Goal: Information Seeking & Learning: Check status

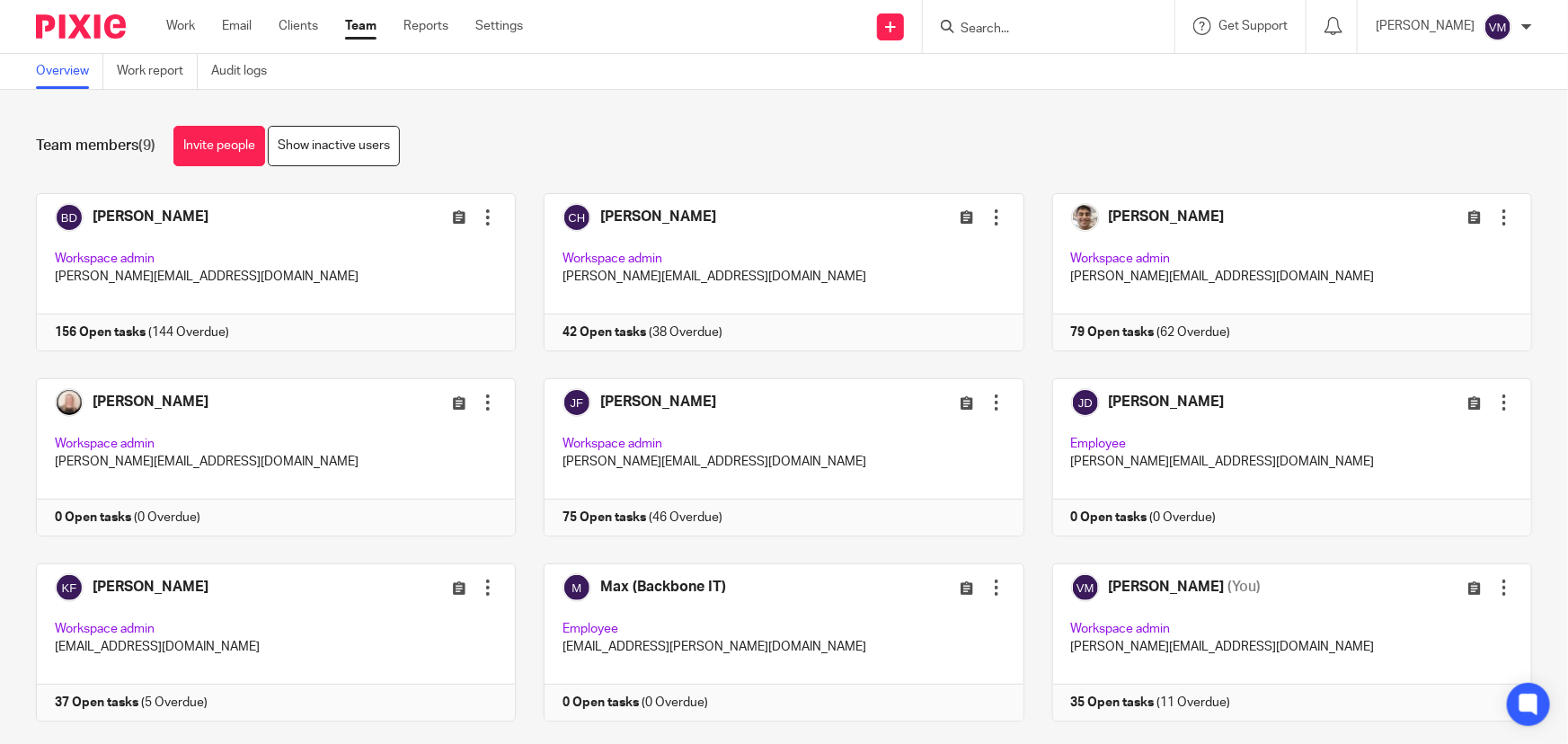
click at [359, 27] on link "Team" at bounding box center [361, 26] width 32 height 18
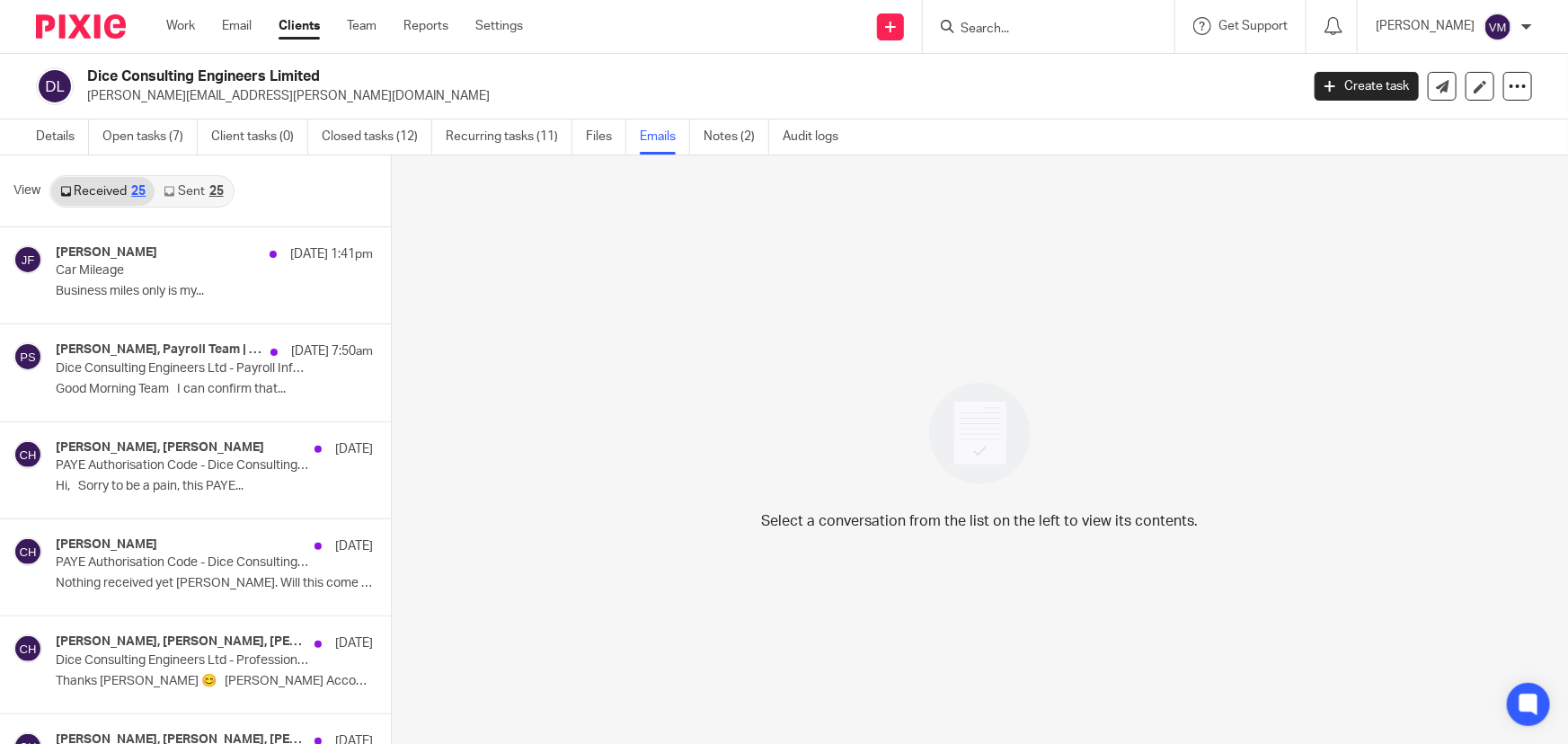
click at [209, 196] on div "25" at bounding box center [216, 191] width 14 height 13
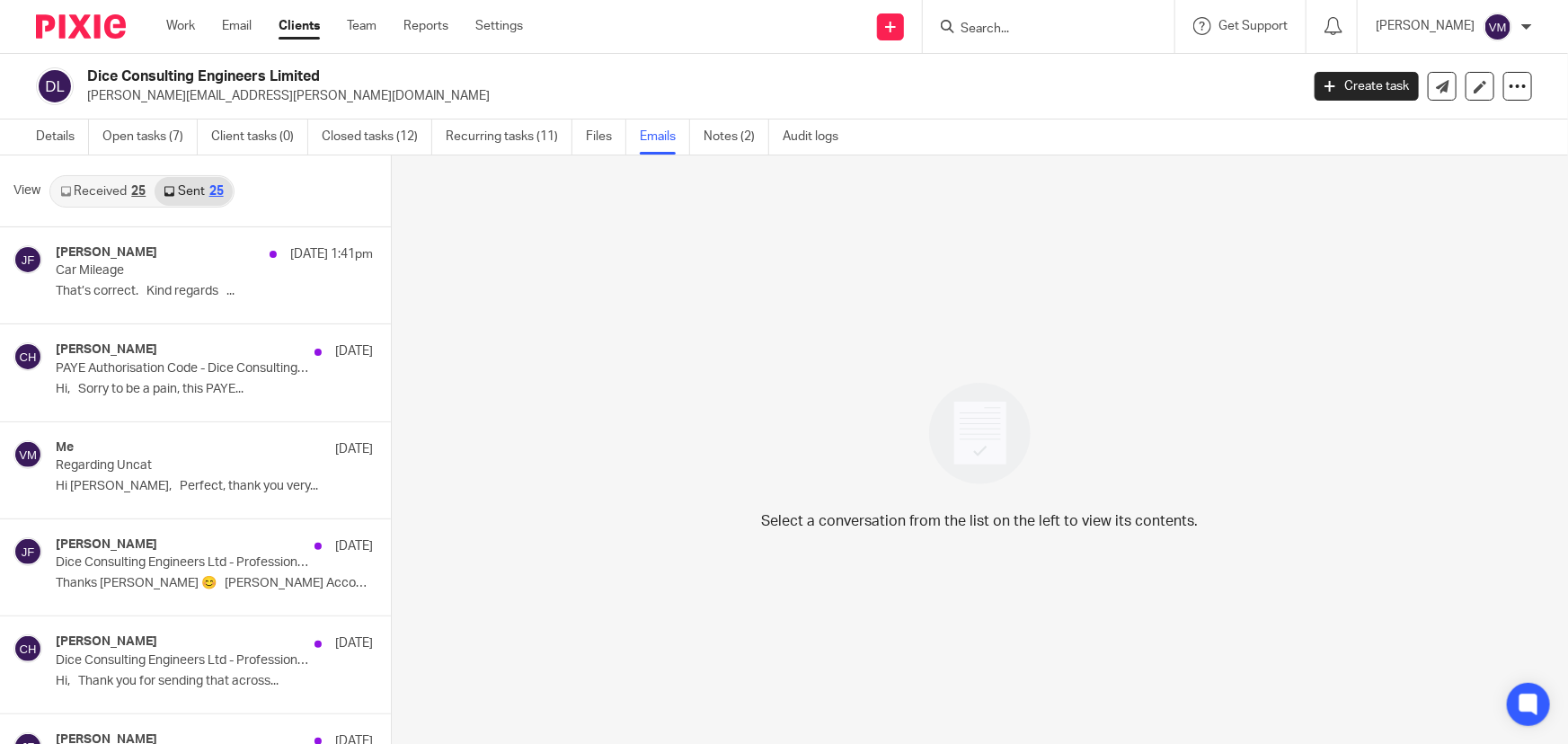
scroll to position [2, 0]
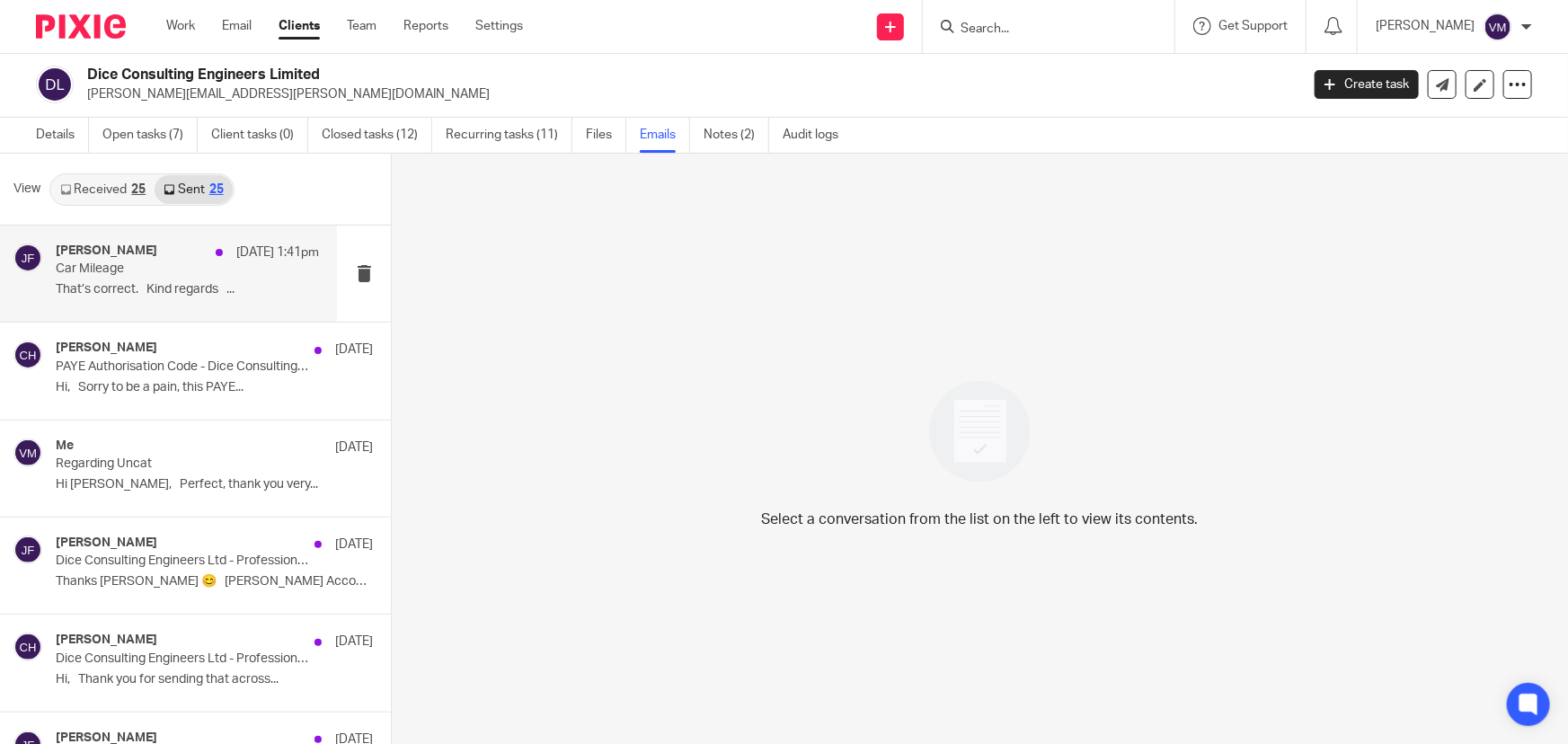
click at [125, 258] on div "Jill Fox 8 Aug 1:41pm" at bounding box center [188, 253] width 264 height 18
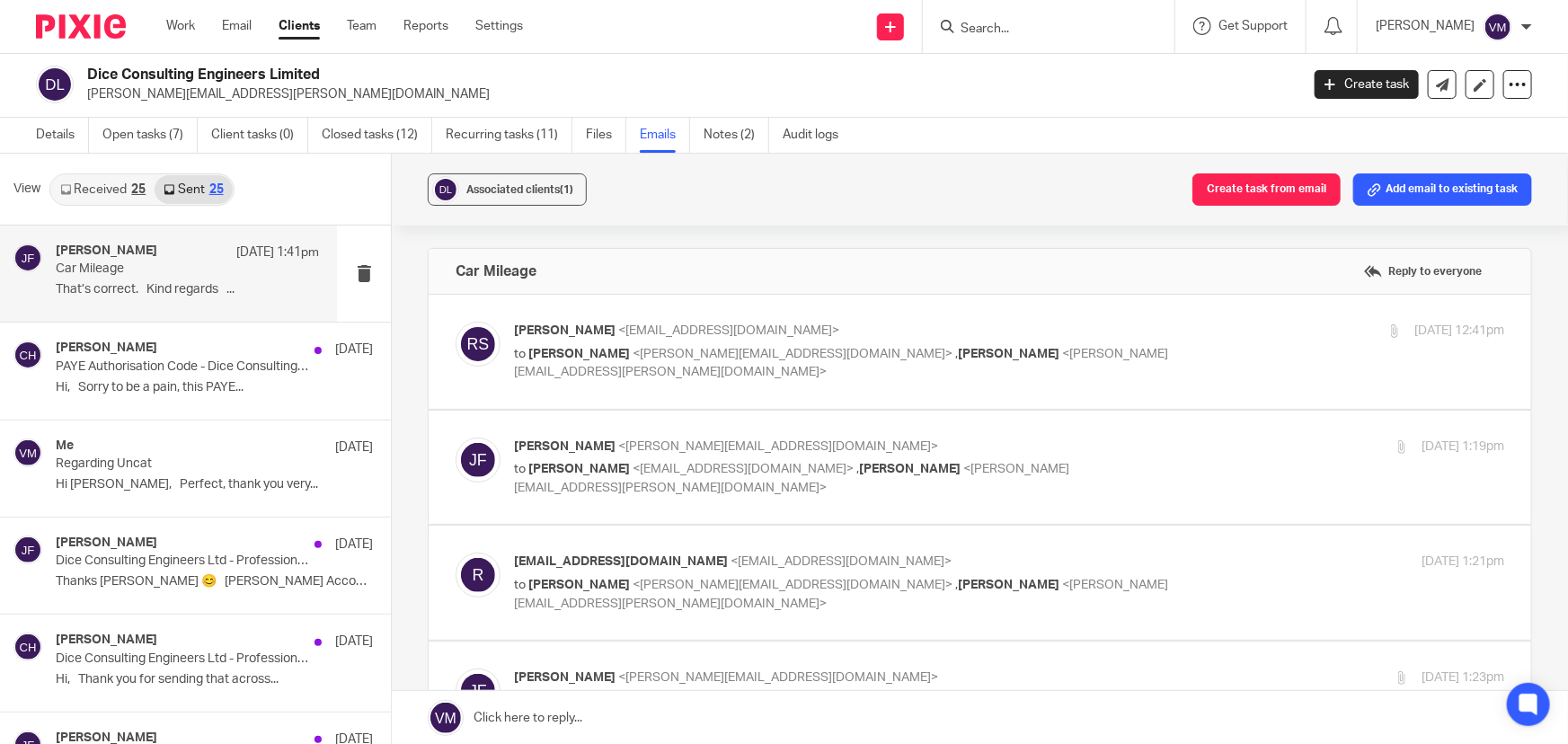
scroll to position [0, 0]
click at [1175, 332] on div "8 Aug 2025 12:41pm" at bounding box center [1340, 331] width 330 height 19
checkbox input "true"
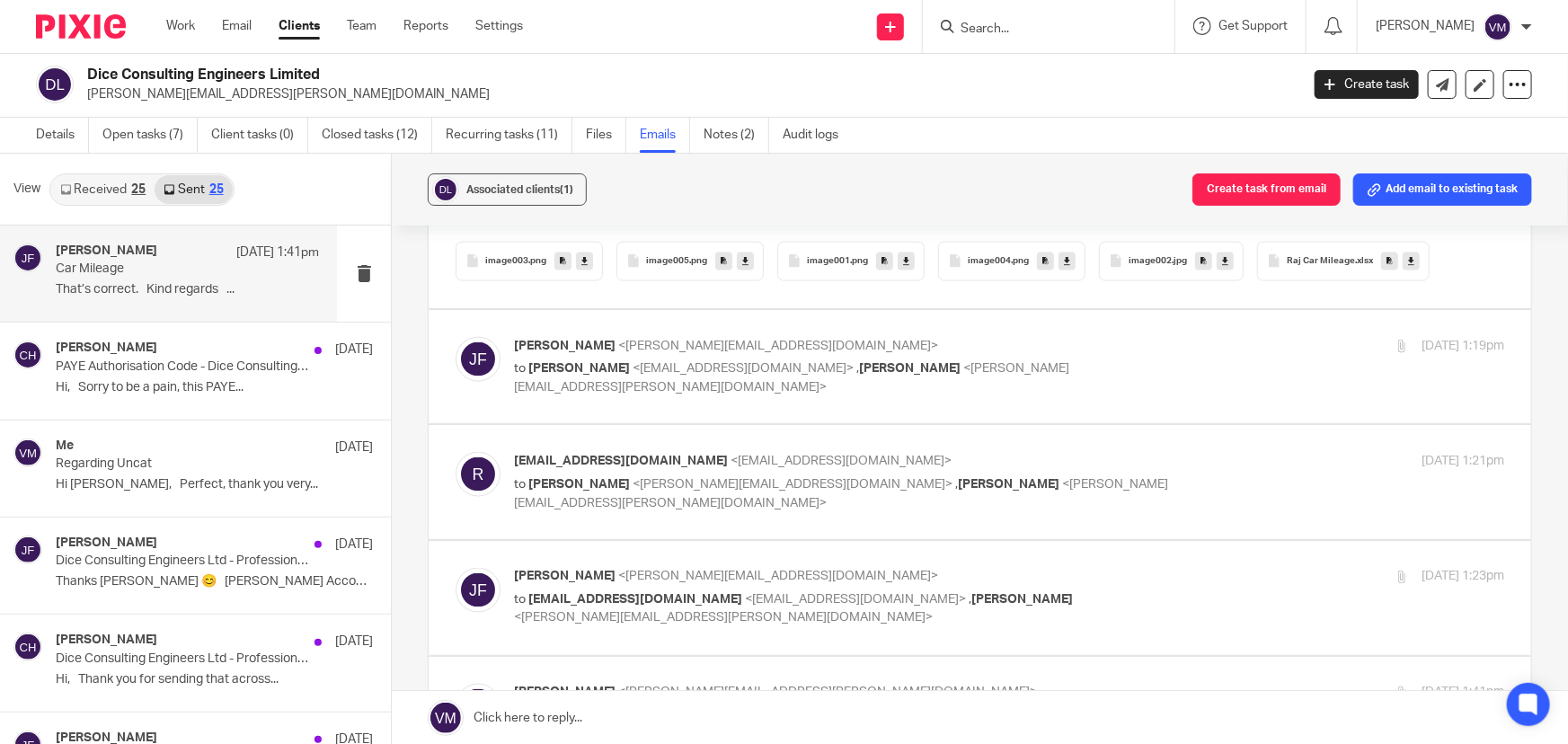
scroll to position [1307, 0]
click at [1178, 340] on div "Jill Fox <jill@archimediaaccounts.co.uk> to Raj Somal <raj.somal@diceconsult.co…" at bounding box center [1008, 366] width 990 height 60
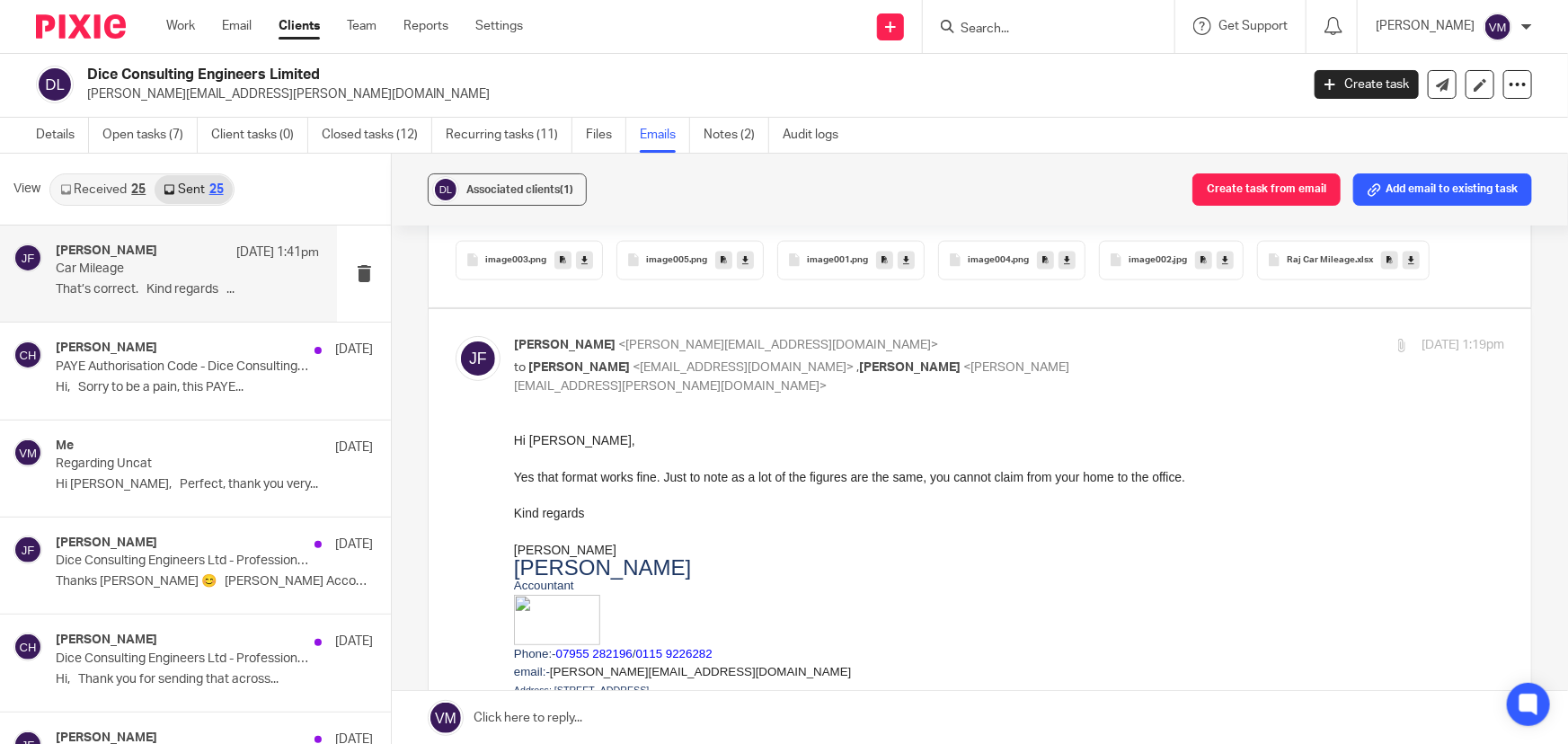
scroll to position [0, 0]
click at [1223, 336] on div "8 Aug 2025 1:19pm" at bounding box center [1340, 345] width 330 height 19
checkbox input "false"
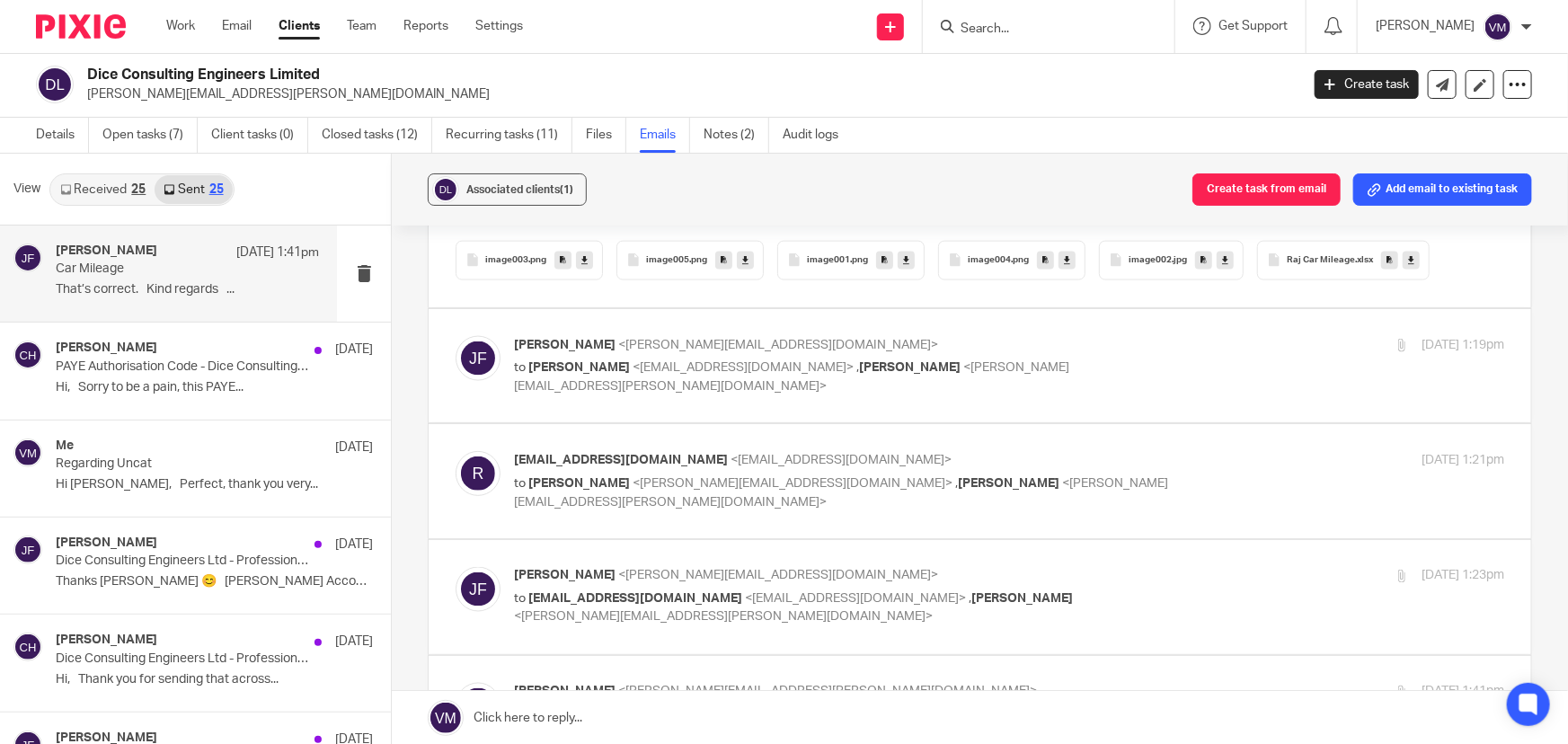
click at [1214, 428] on label at bounding box center [979, 481] width 1102 height 114
click at [456, 450] on input "checkbox" at bounding box center [455, 450] width 1 height 1
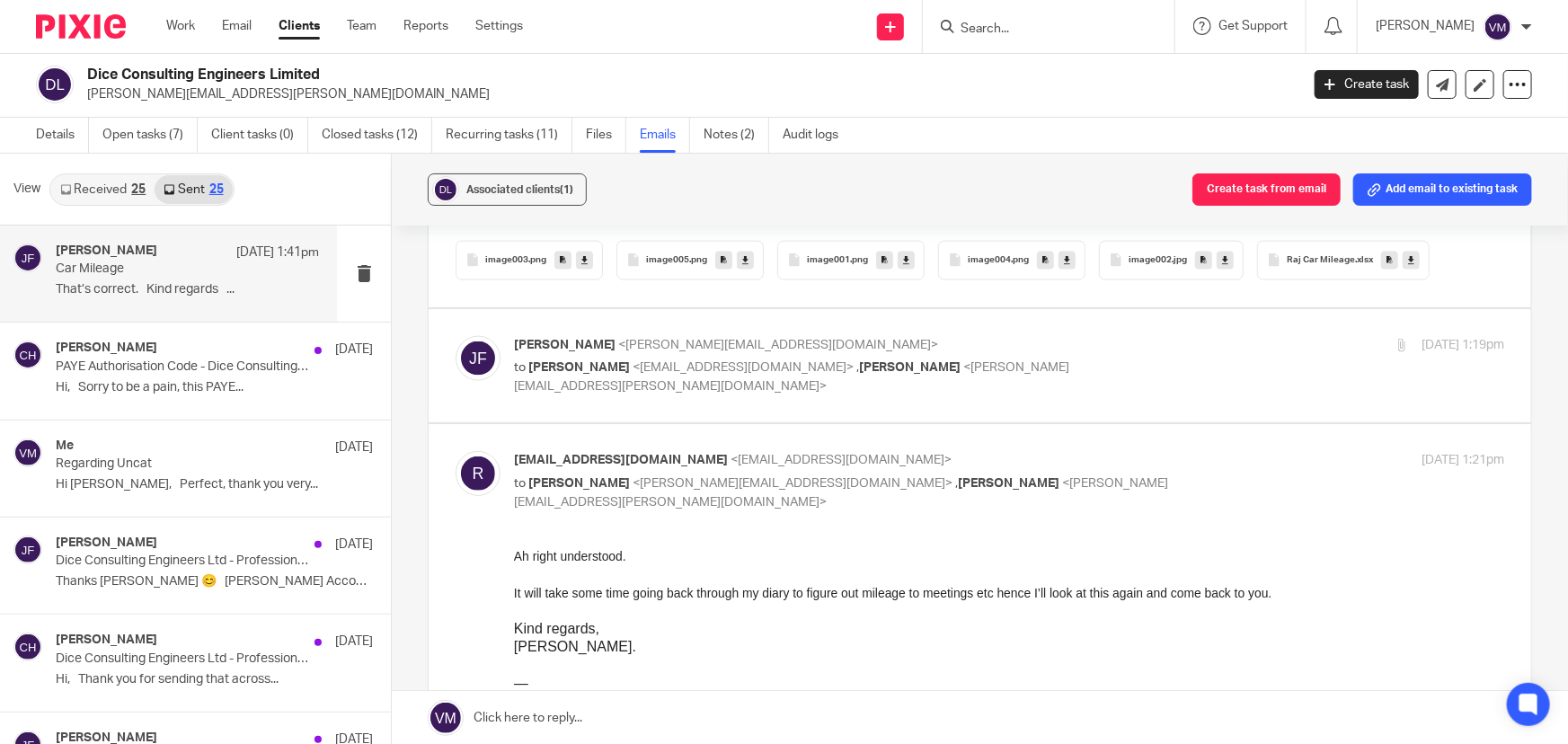
click at [456, 450] on input "checkbox" at bounding box center [455, 450] width 1 height 1
checkbox input "false"
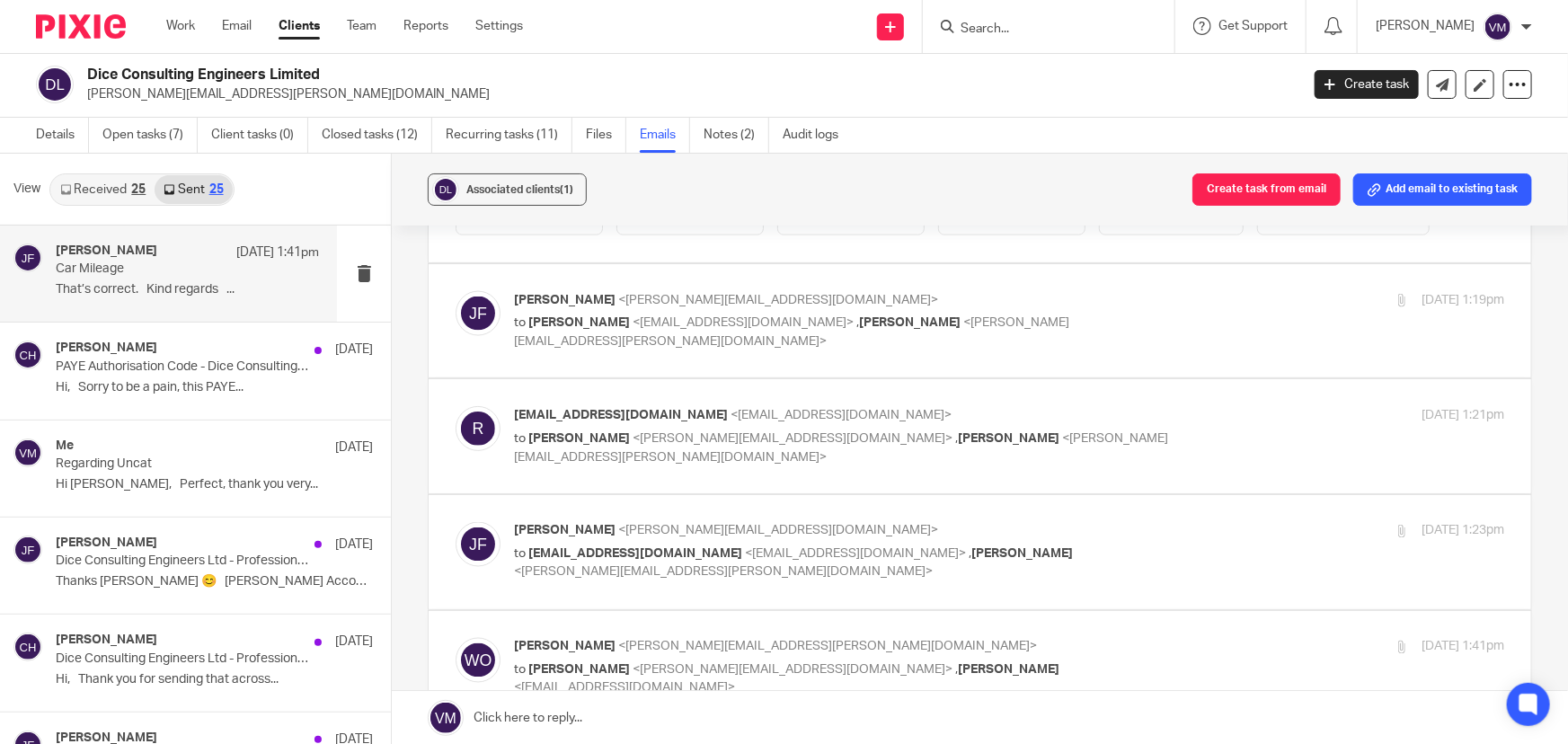
scroll to position [1389, 0]
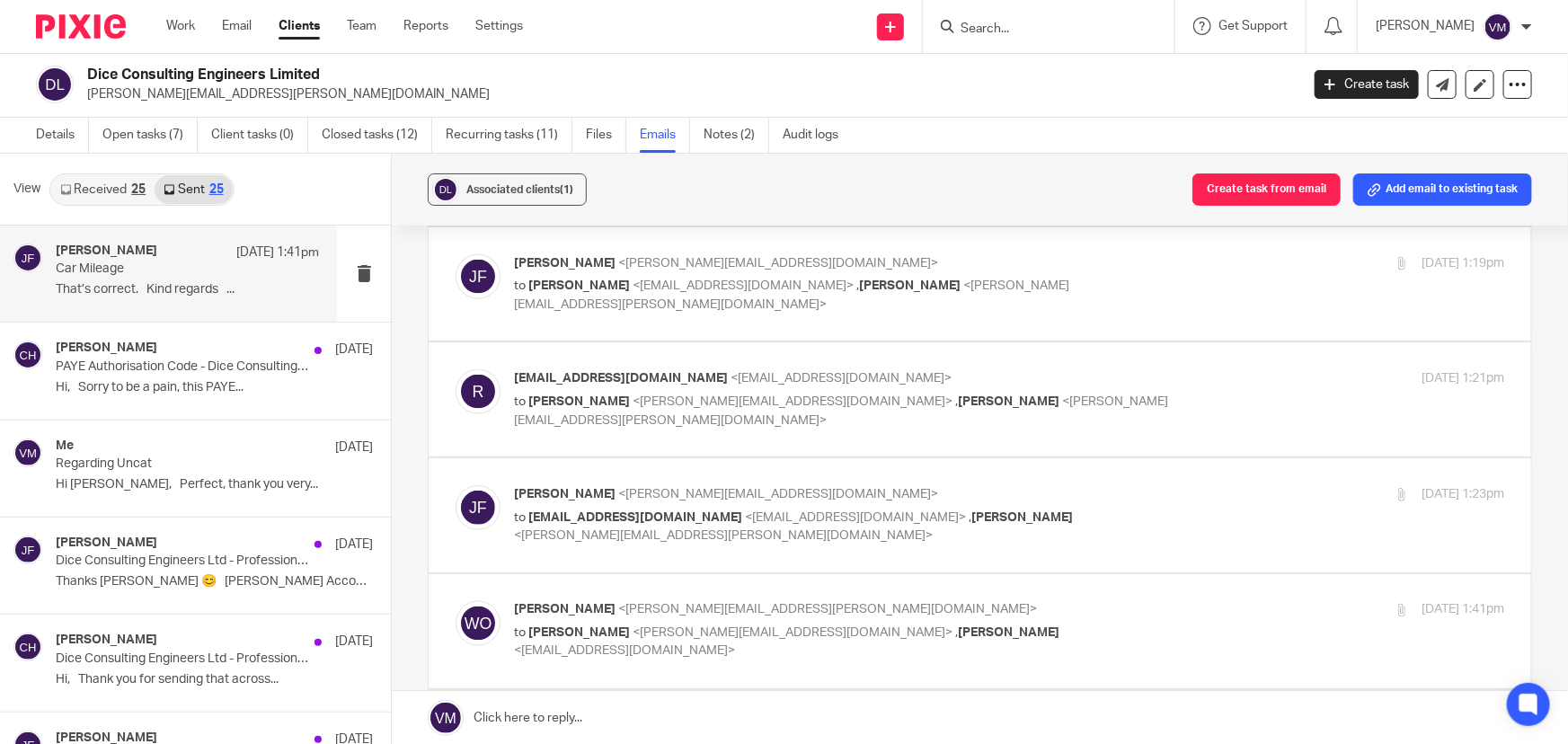
click at [1206, 460] on label at bounding box center [979, 516] width 1102 height 114
click at [456, 485] on input "checkbox" at bounding box center [455, 485] width 1 height 1
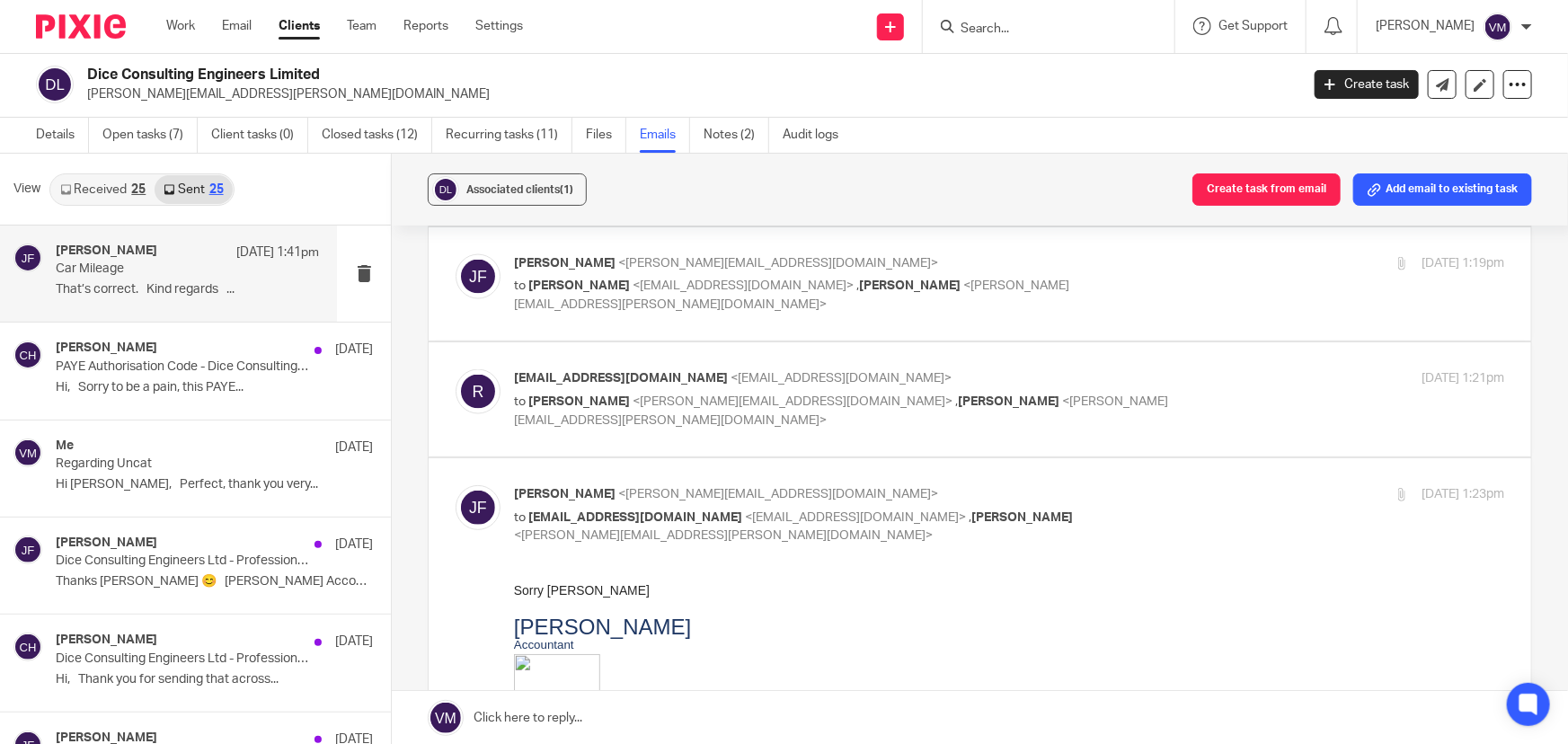
scroll to position [0, 0]
click at [456, 485] on input "checkbox" at bounding box center [455, 485] width 1 height 1
checkbox input "false"
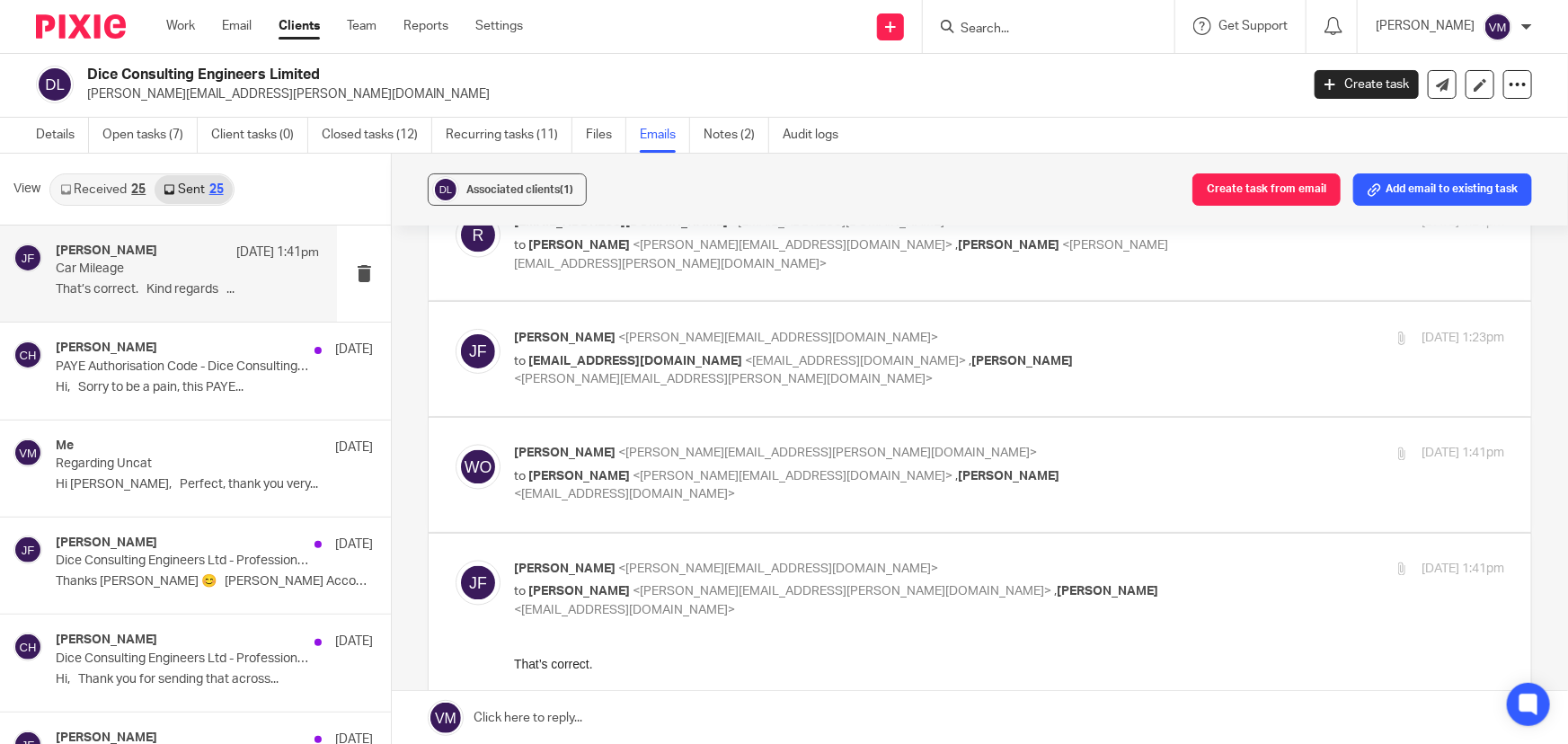
scroll to position [1635, 0]
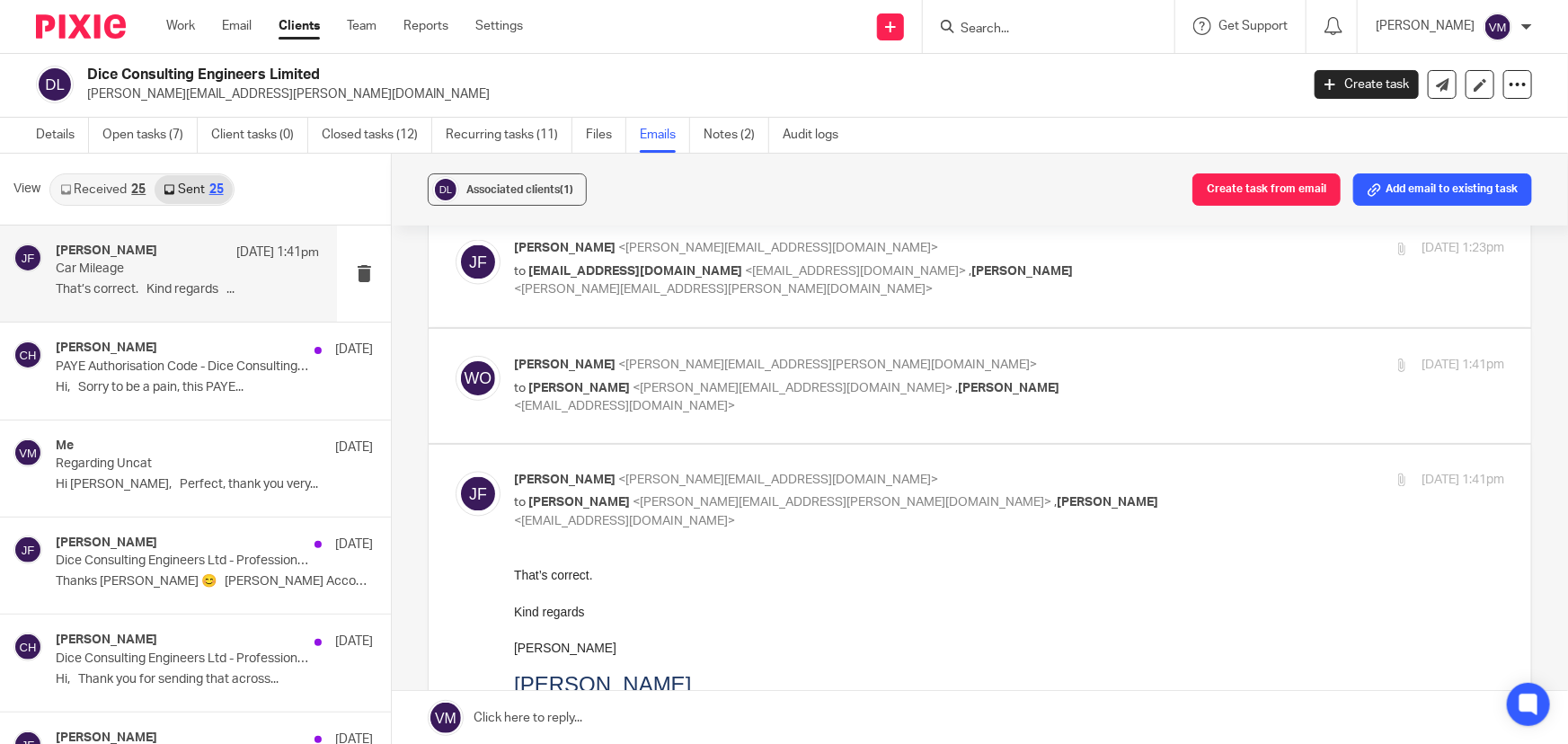
click at [1153, 359] on div "Wayne Oakes <wayne.oakes@diceconsult.co.uk> to Jill Fox <jill@archimediaaccount…" at bounding box center [843, 386] width 660 height 60
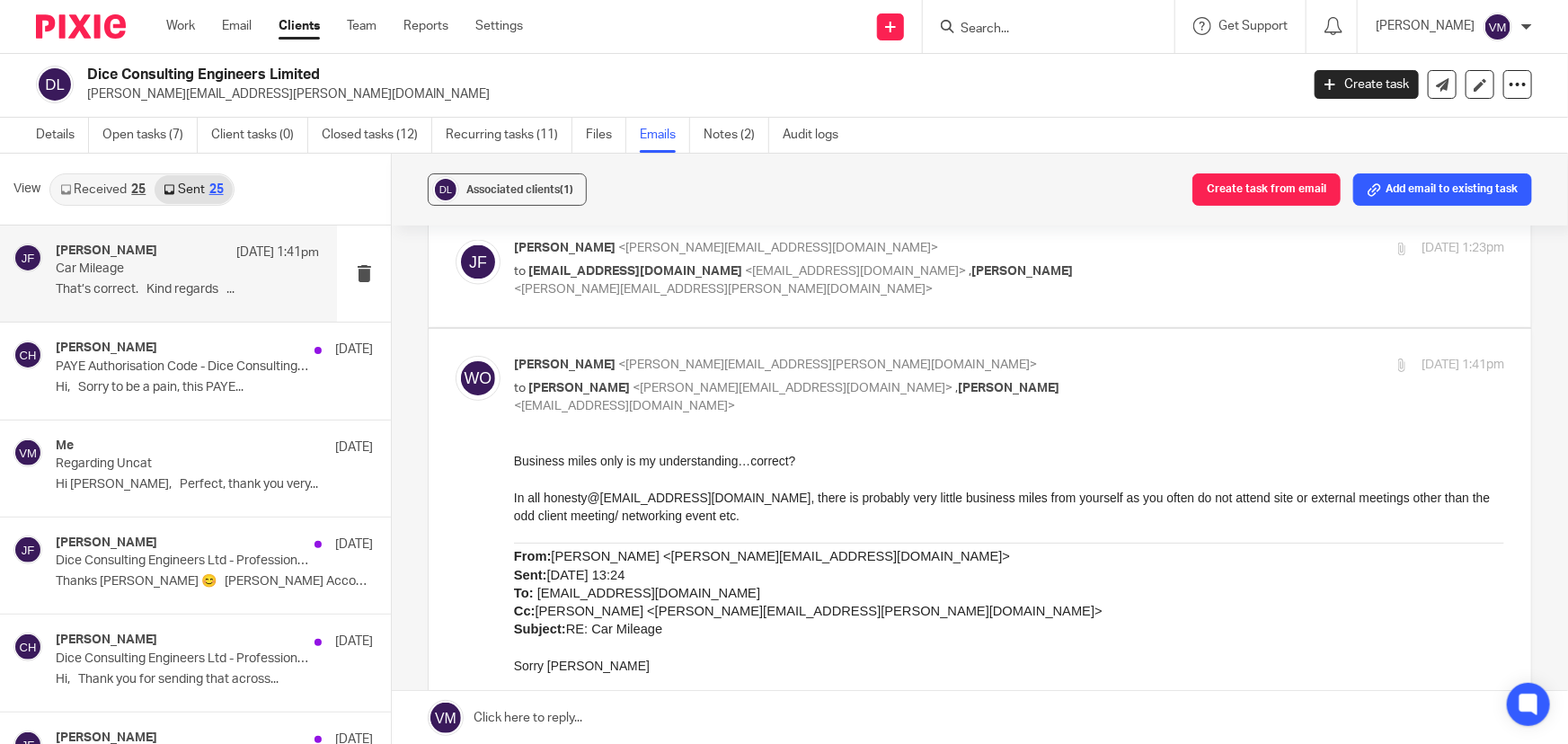
scroll to position [0, 0]
click at [1132, 356] on p "Wayne Oakes <wayne.oakes@diceconsult.co.uk>" at bounding box center [843, 365] width 660 height 19
checkbox input "false"
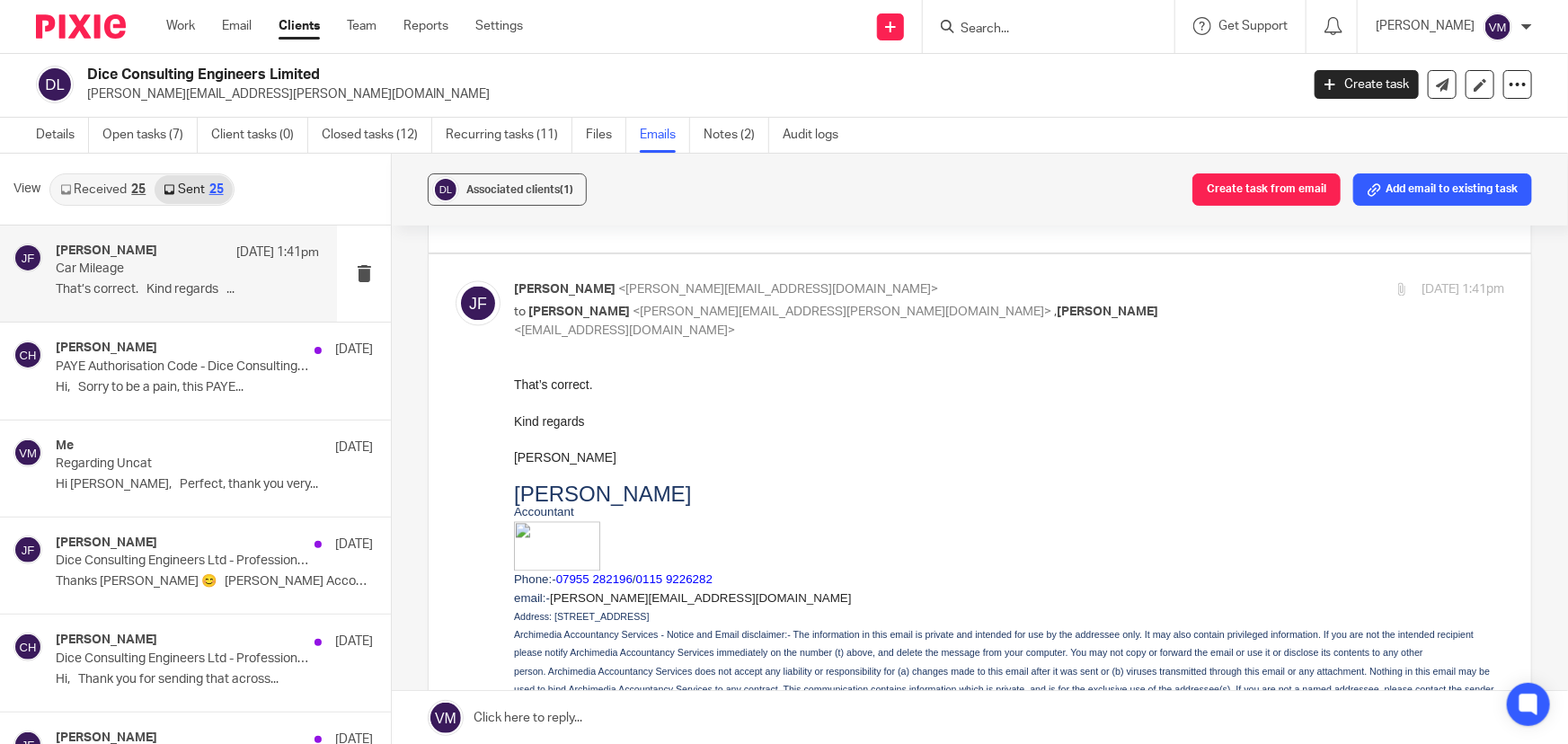
scroll to position [1798, 0]
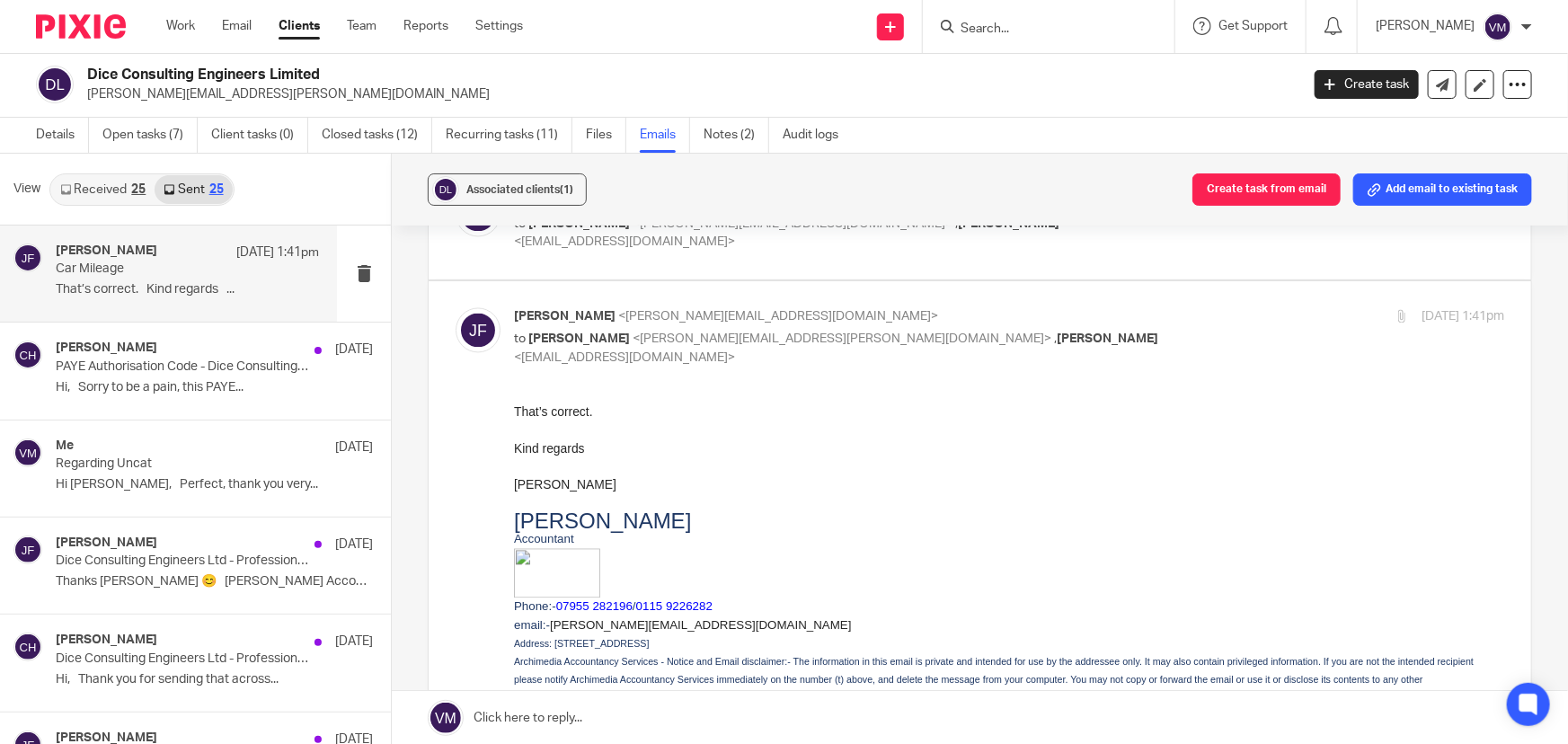
click at [1181, 308] on div "8 Aug 2025 1:41pm" at bounding box center [1340, 317] width 330 height 19
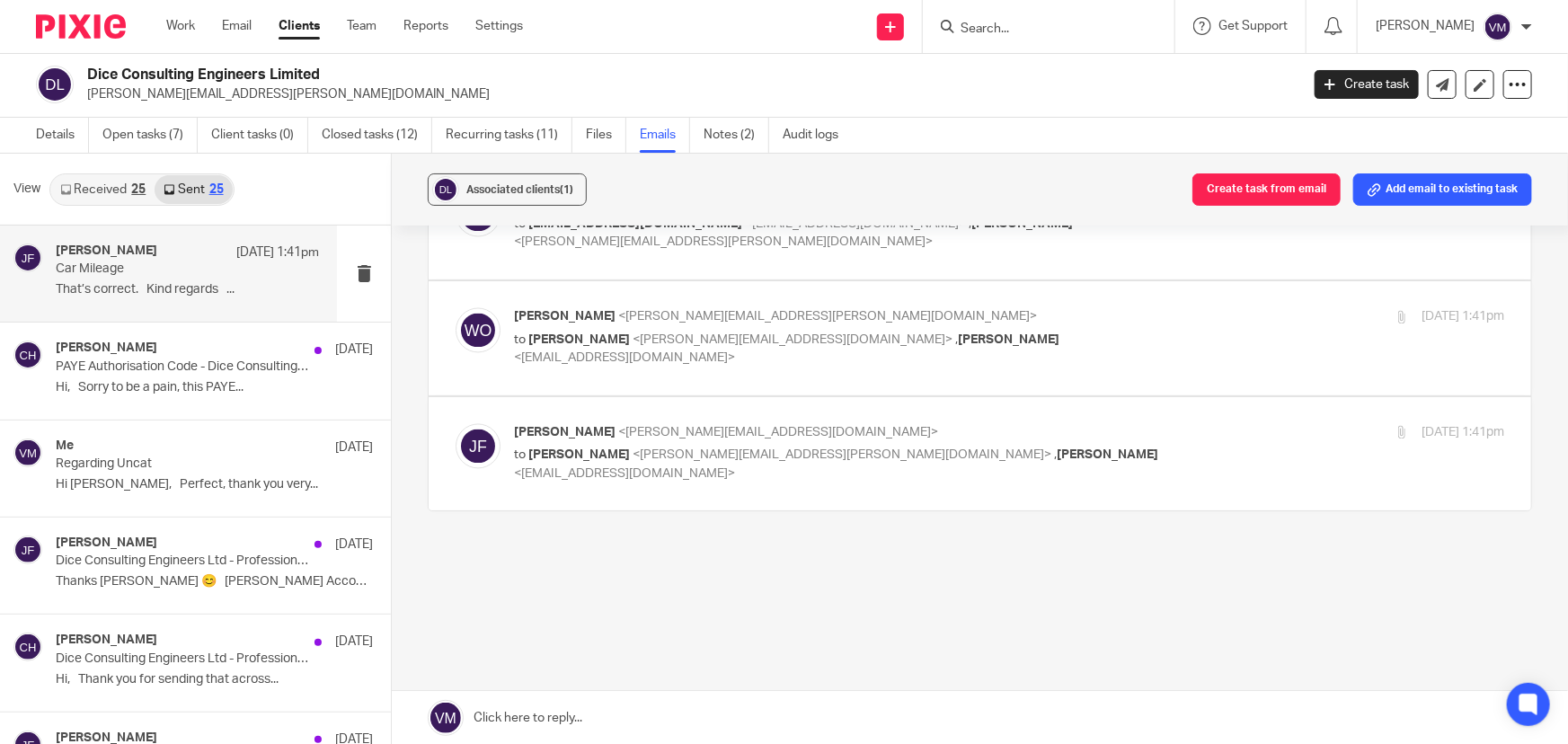
scroll to position [1666, 0]
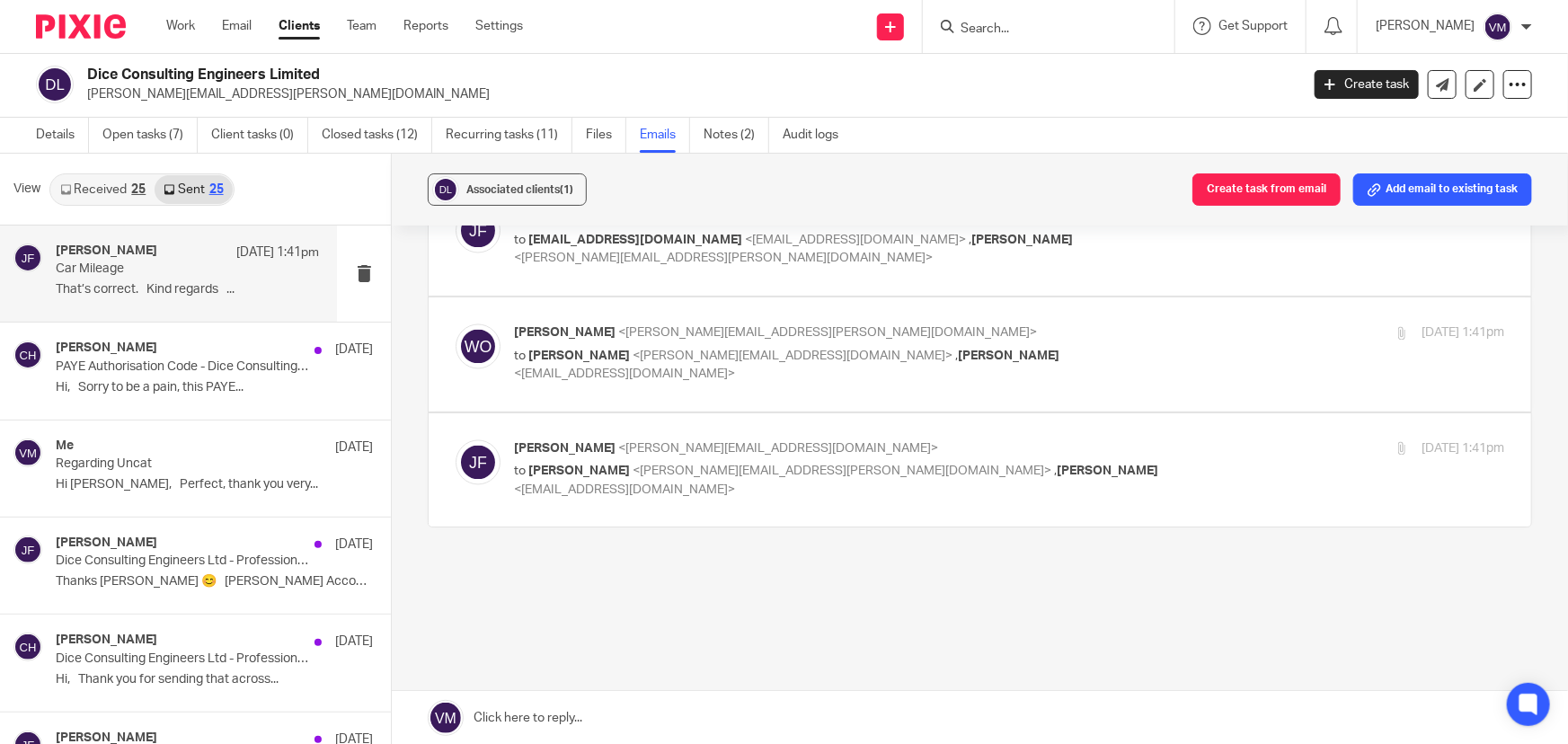
click at [1186, 420] on label at bounding box center [979, 470] width 1102 height 114
click at [456, 440] on input "checkbox" at bounding box center [455, 440] width 1 height 1
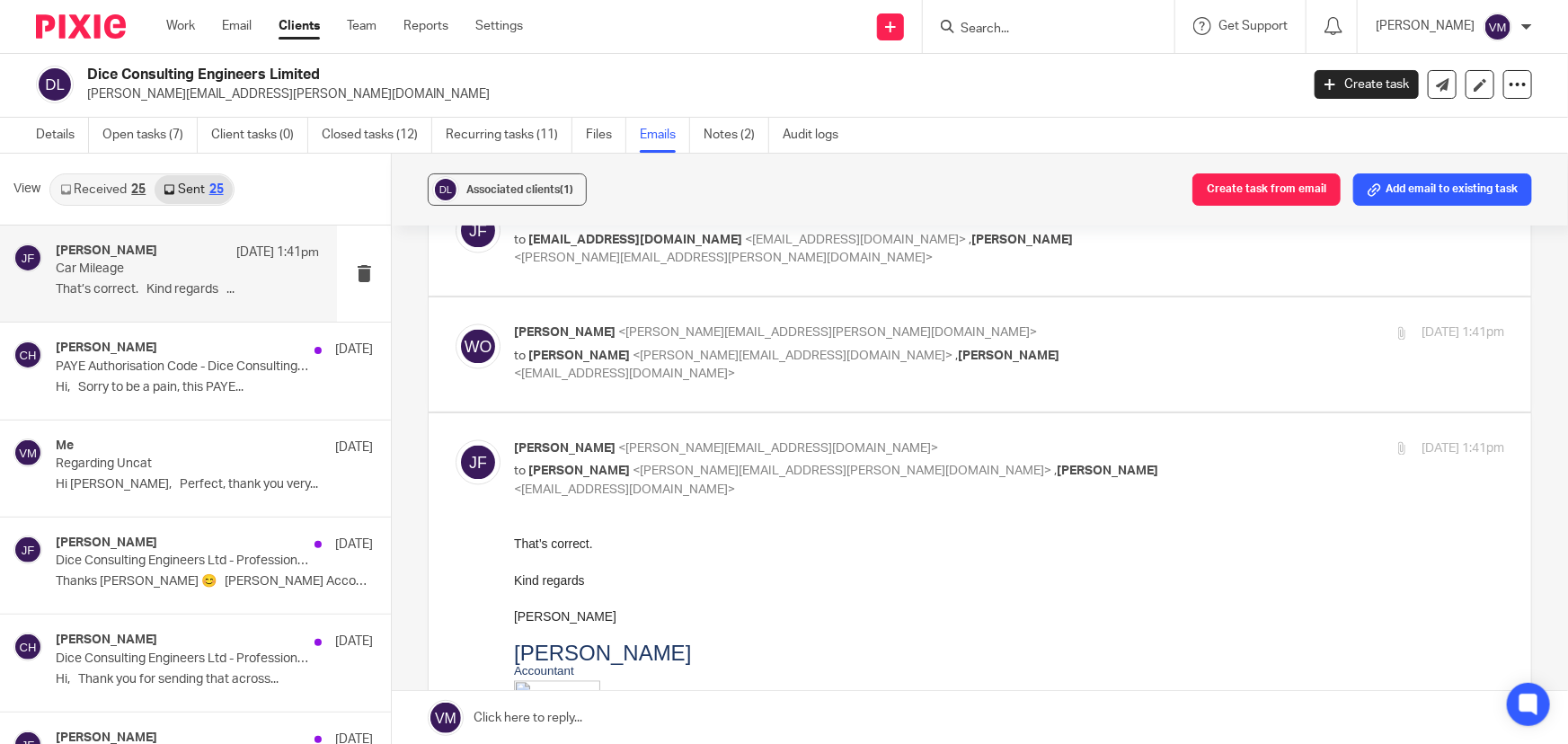
scroll to position [0, 0]
click at [456, 440] on input "checkbox" at bounding box center [455, 440] width 1 height 1
checkbox input "false"
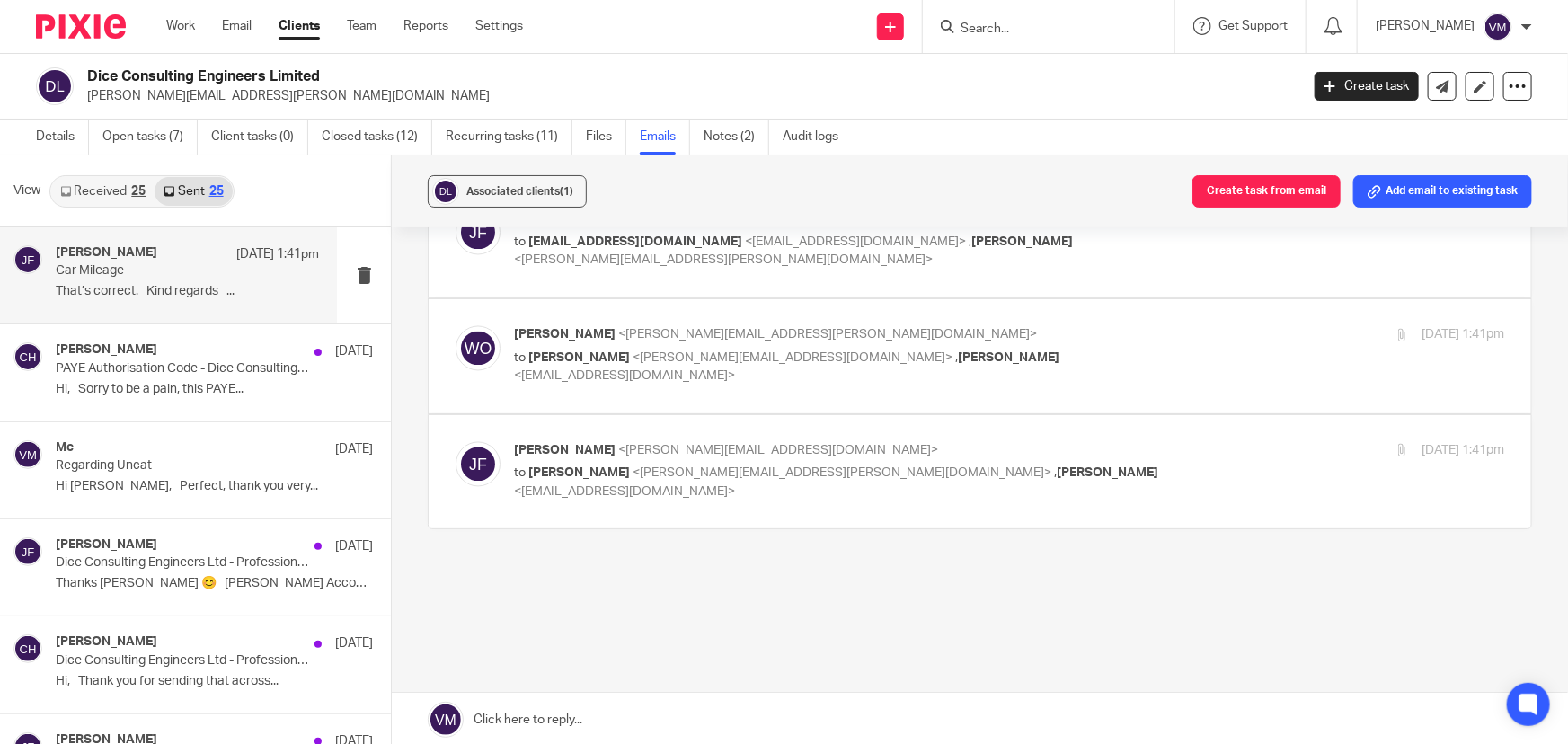
drag, startPoint x: 1006, startPoint y: 29, endPoint x: 996, endPoint y: 34, distance: 11.2
click at [1006, 31] on input "Search" at bounding box center [1039, 30] width 162 height 16
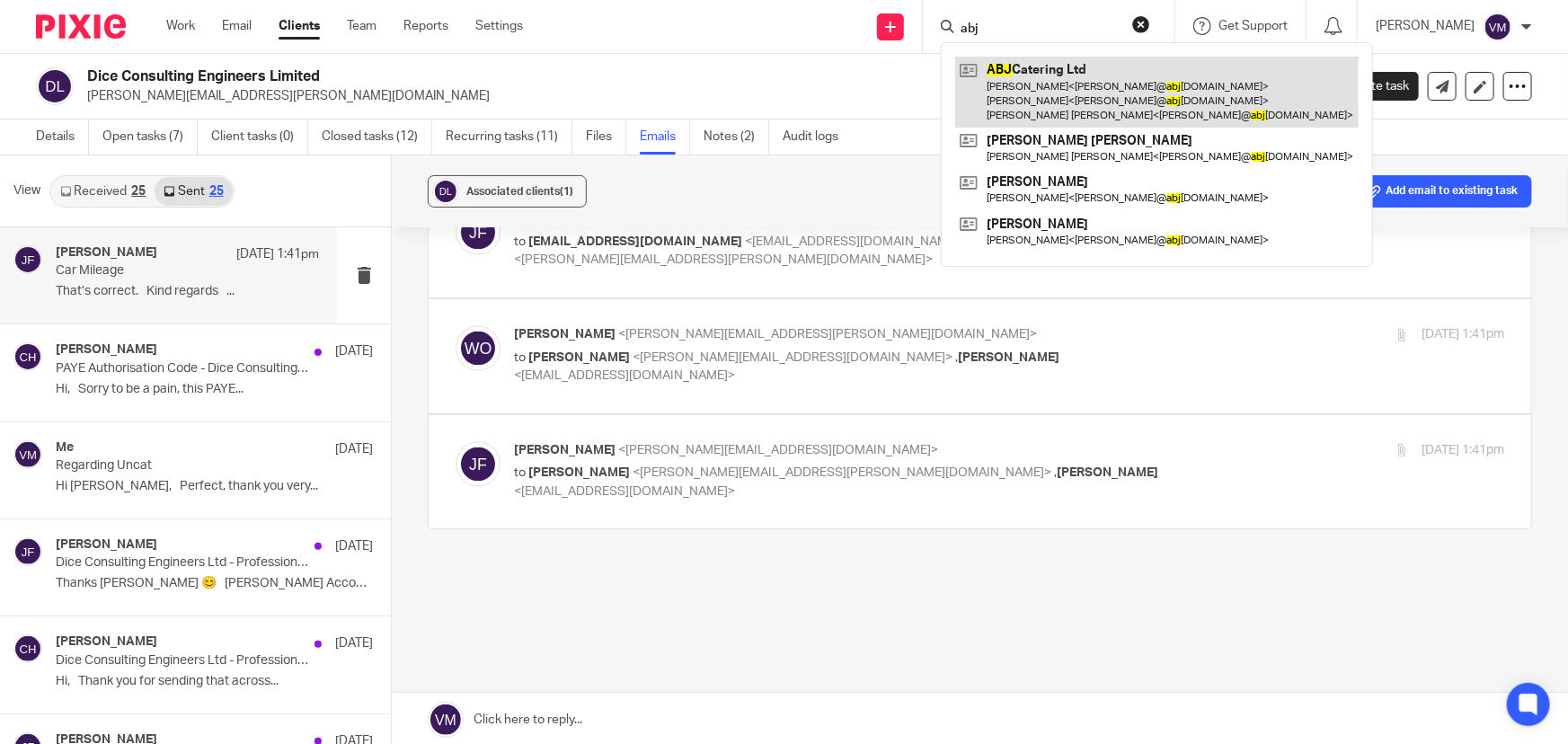
type input "abj"
click at [1061, 104] on link at bounding box center [1157, 92] width 403 height 71
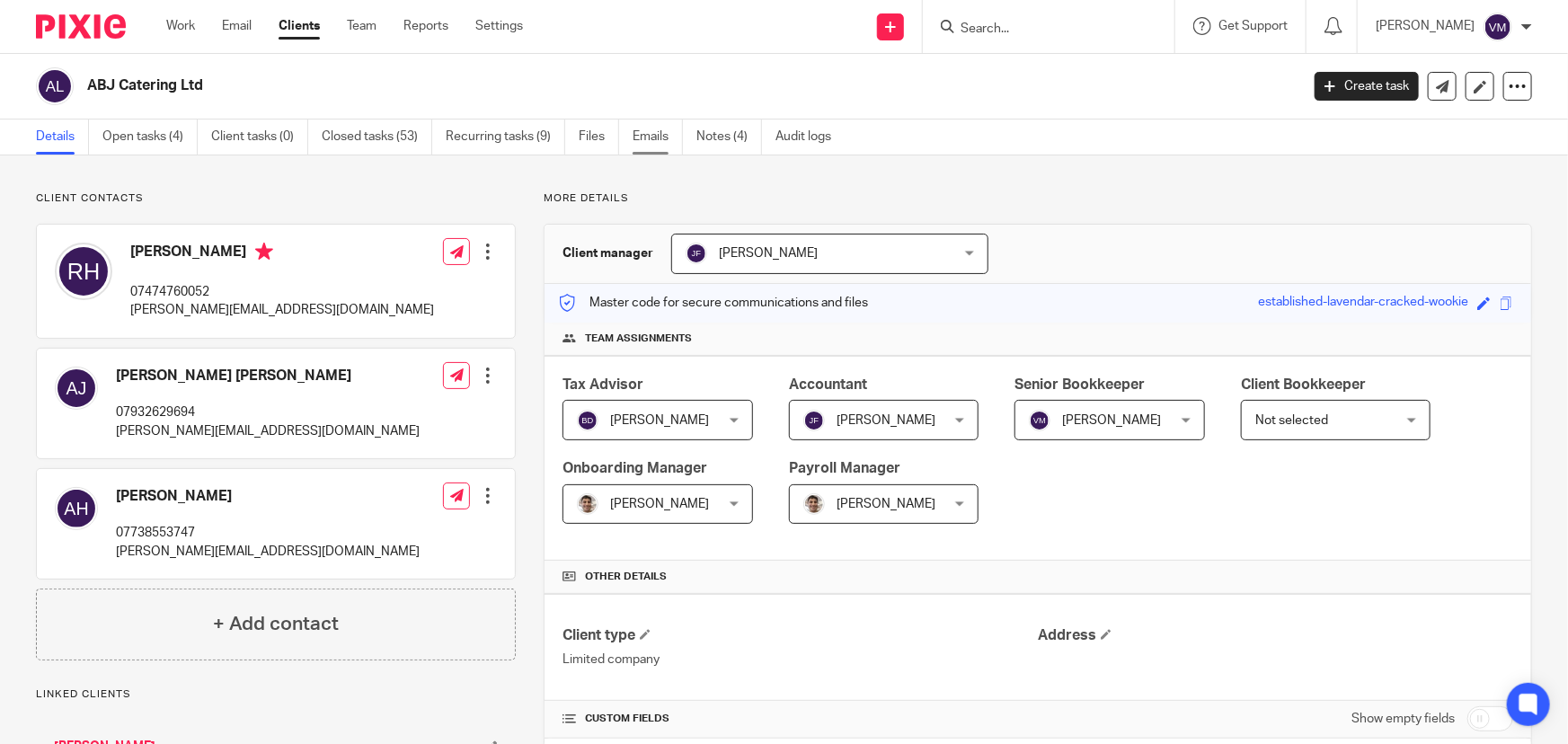
click at [638, 133] on link "Emails" at bounding box center [658, 137] width 51 height 35
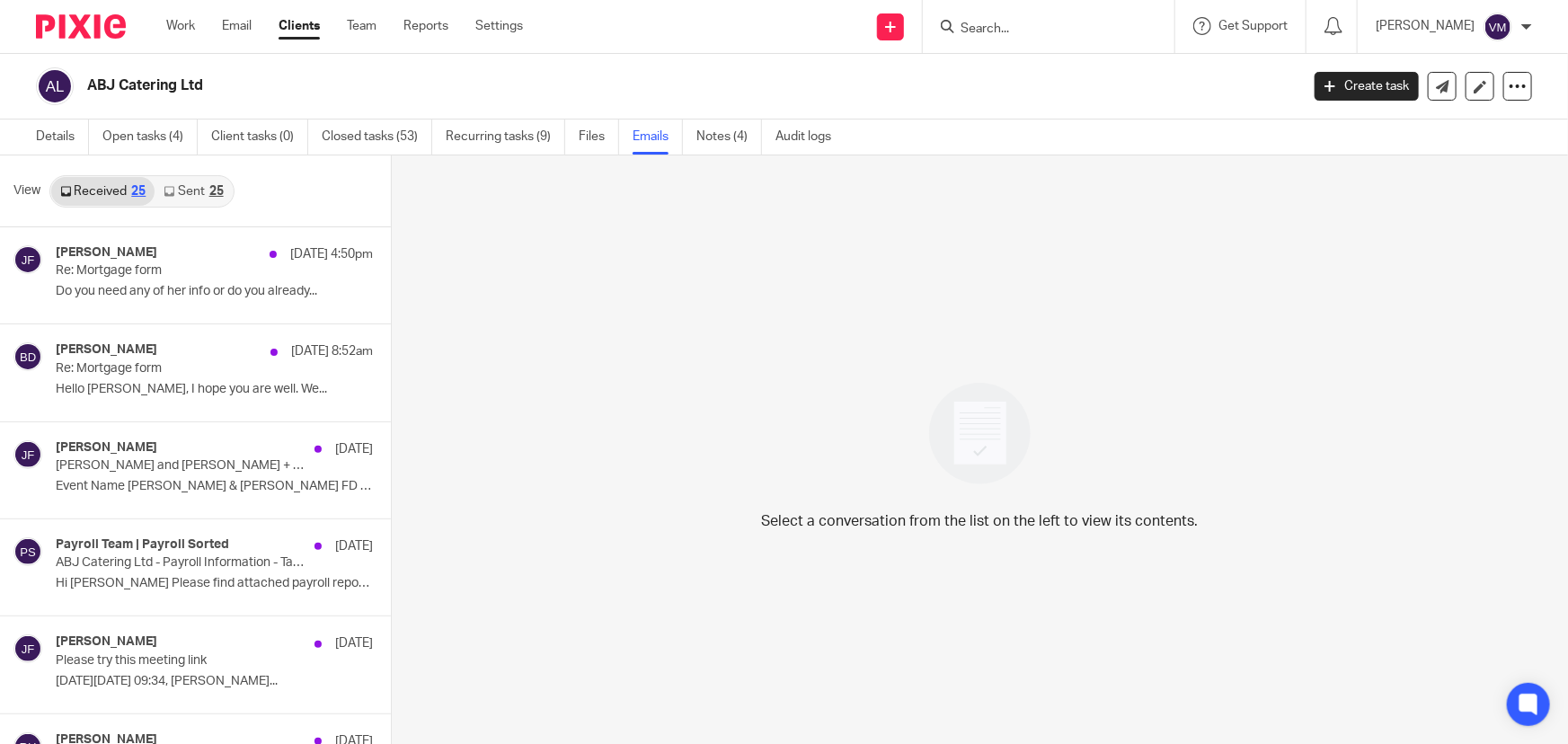
click at [196, 197] on link "Sent 25" at bounding box center [193, 191] width 77 height 29
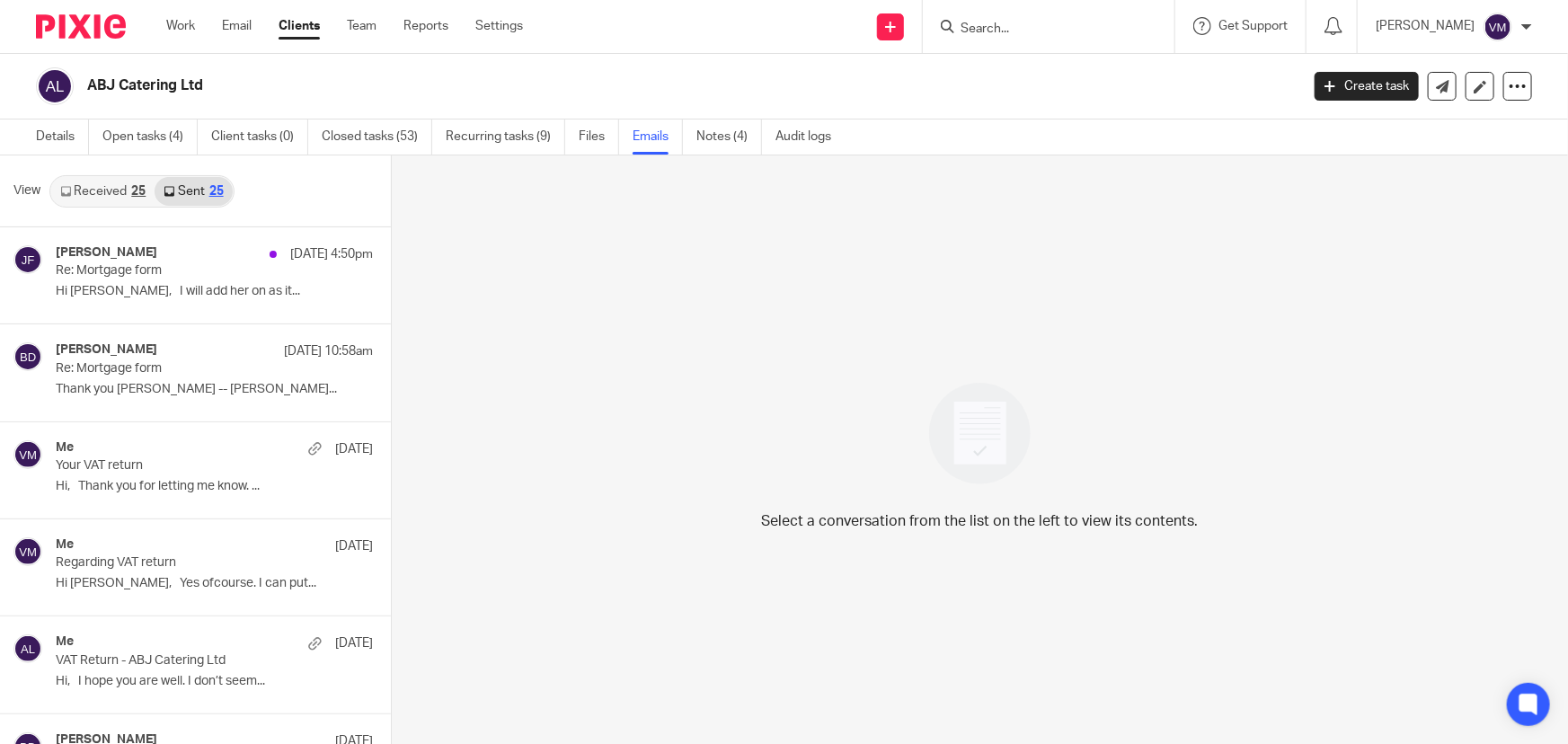
scroll to position [2, 0]
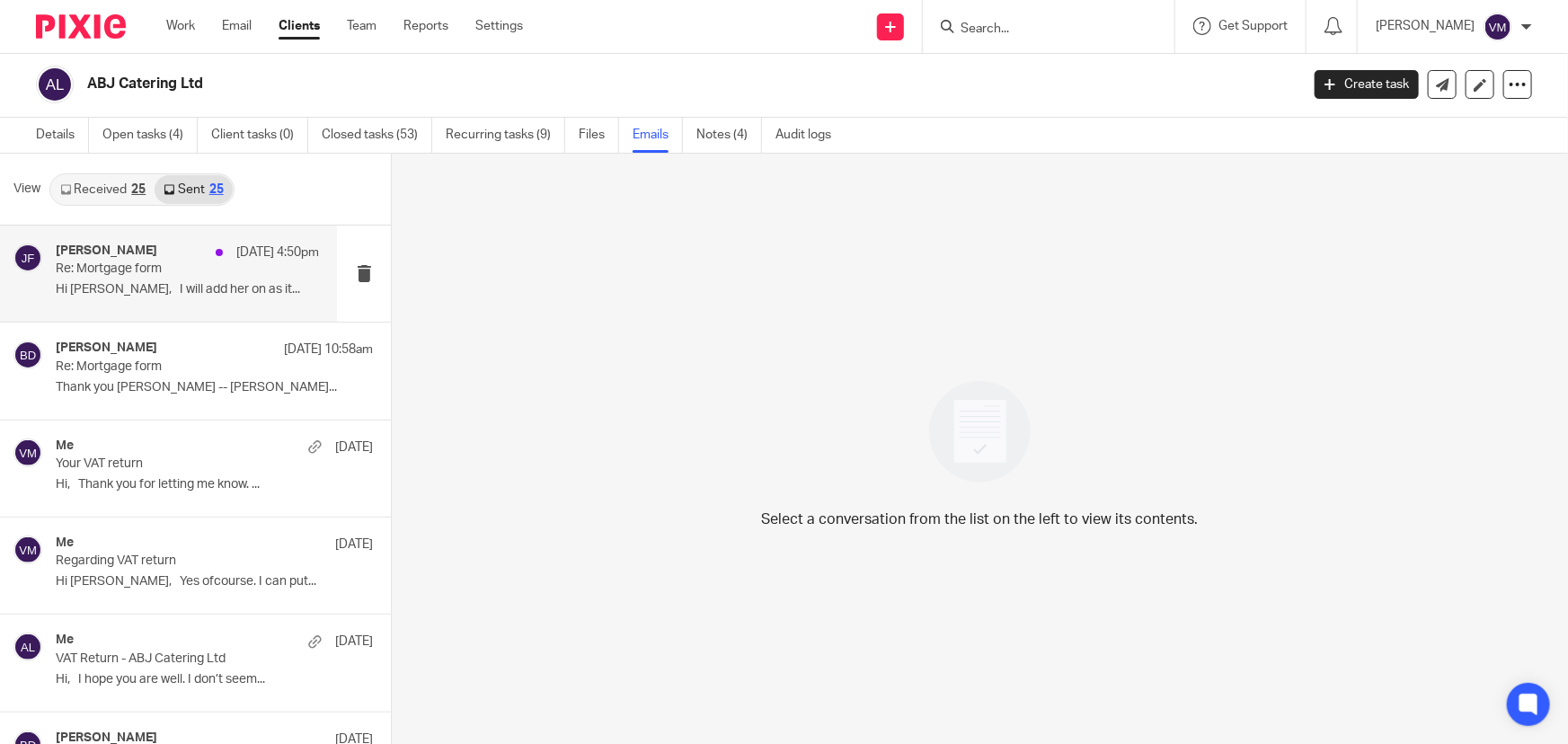
click at [127, 265] on p "Re: Mortgage form" at bounding box center [161, 269] width 211 height 15
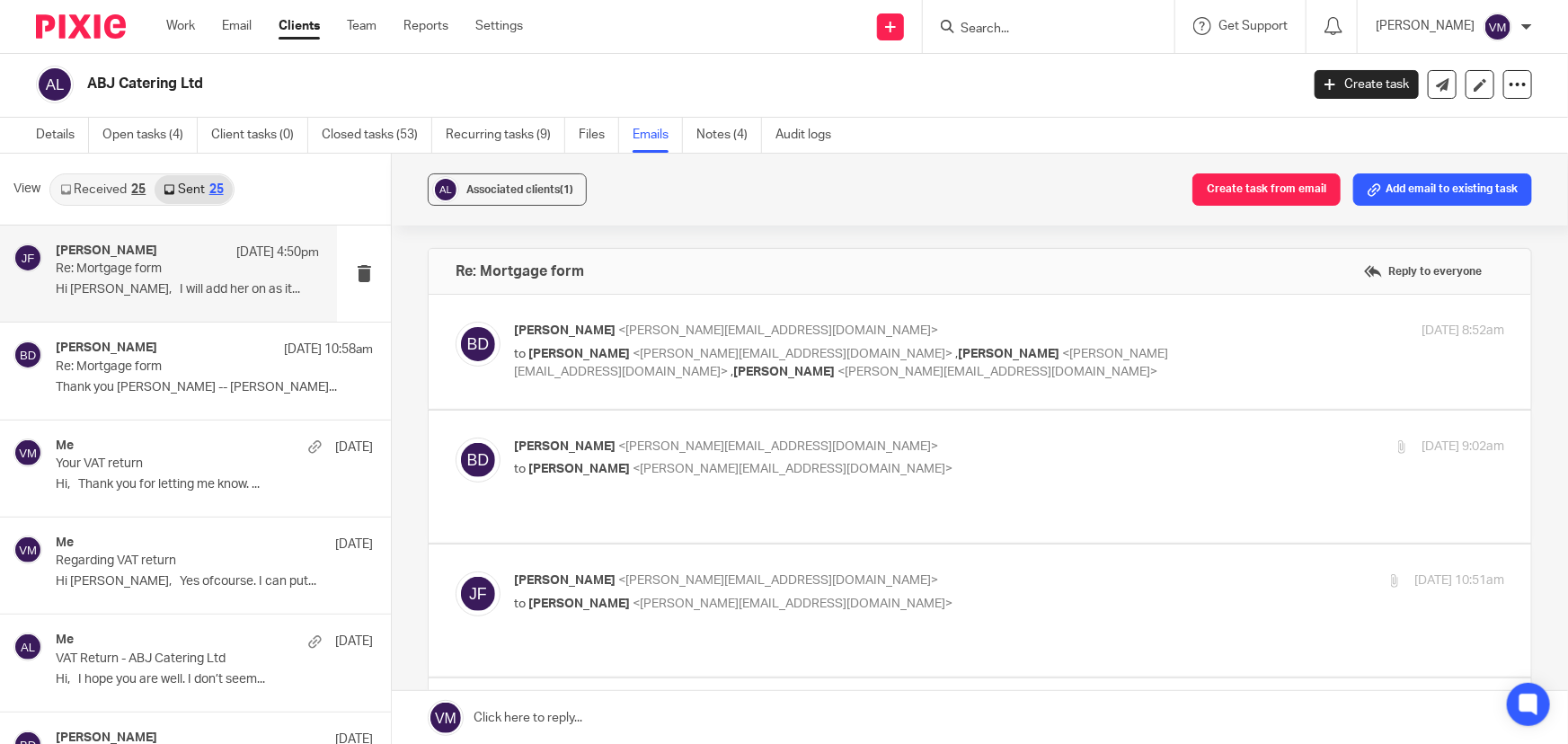
scroll to position [0, 0]
click at [1011, 445] on p "Barbara Demtriou <barbara@archimediaaccounts.co.uk>" at bounding box center [843, 447] width 660 height 19
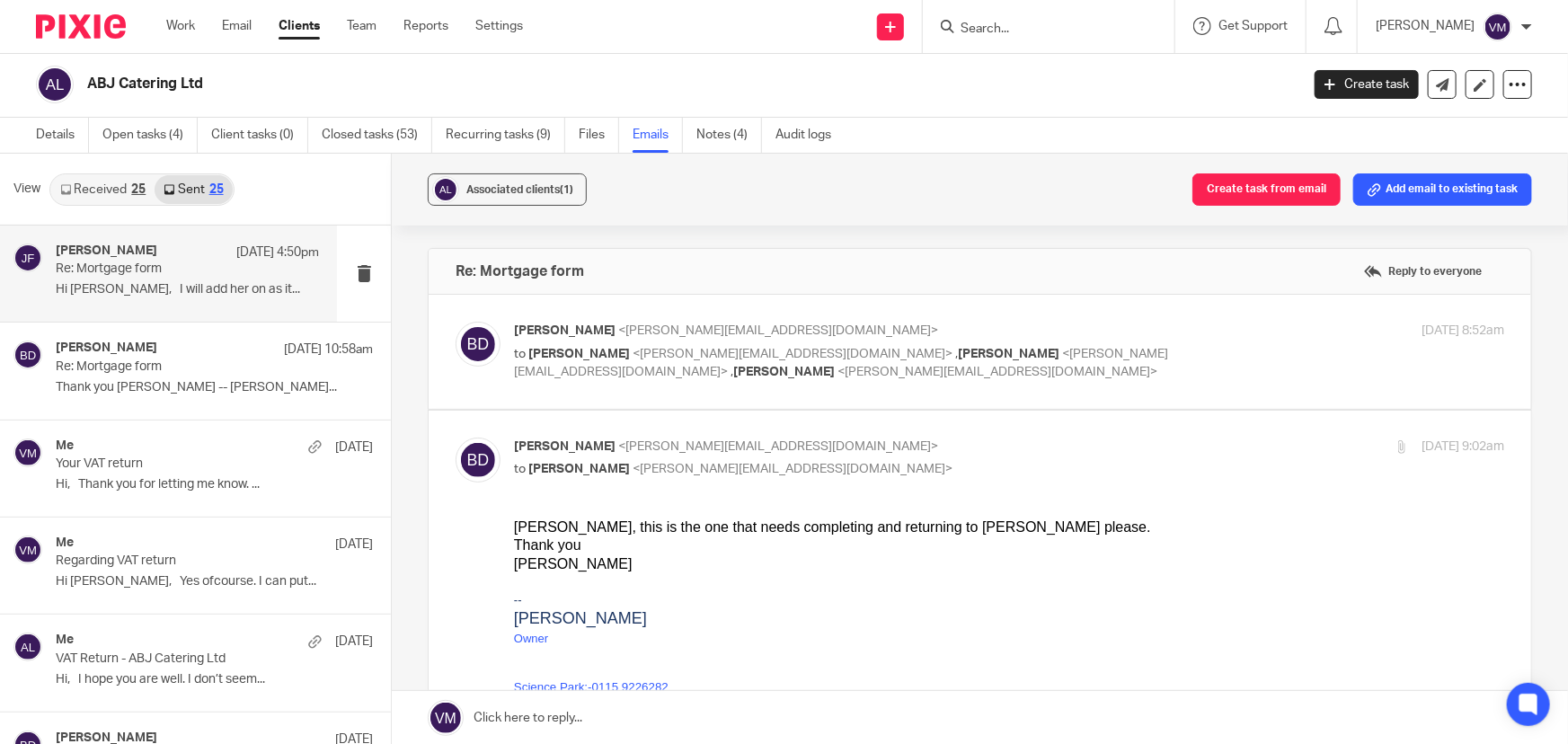
click at [1010, 445] on p "[PERSON_NAME] <[PERSON_NAME][EMAIL_ADDRESS][DOMAIN_NAME]>" at bounding box center [843, 447] width 660 height 19
checkbox input "false"
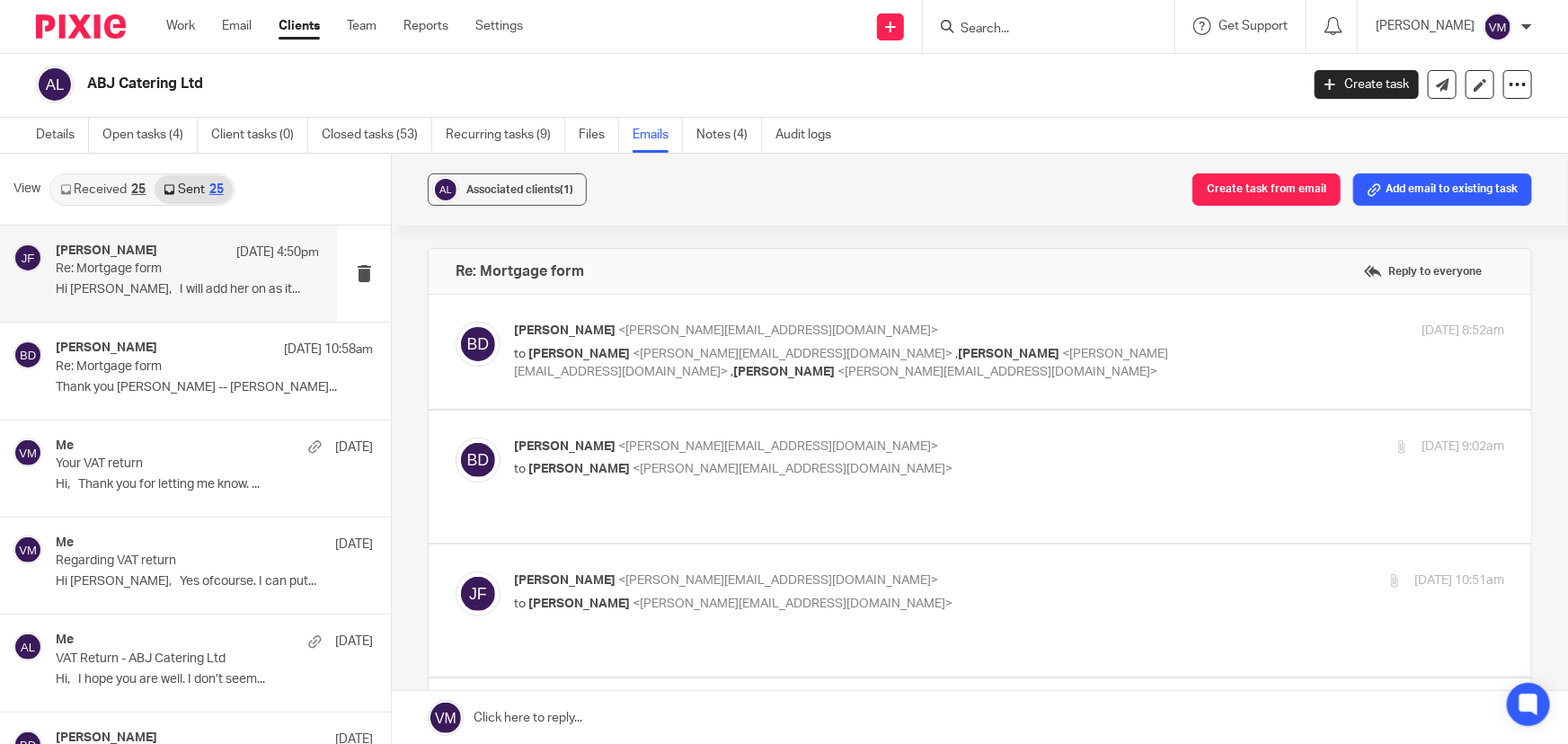
scroll to position [81, 0]
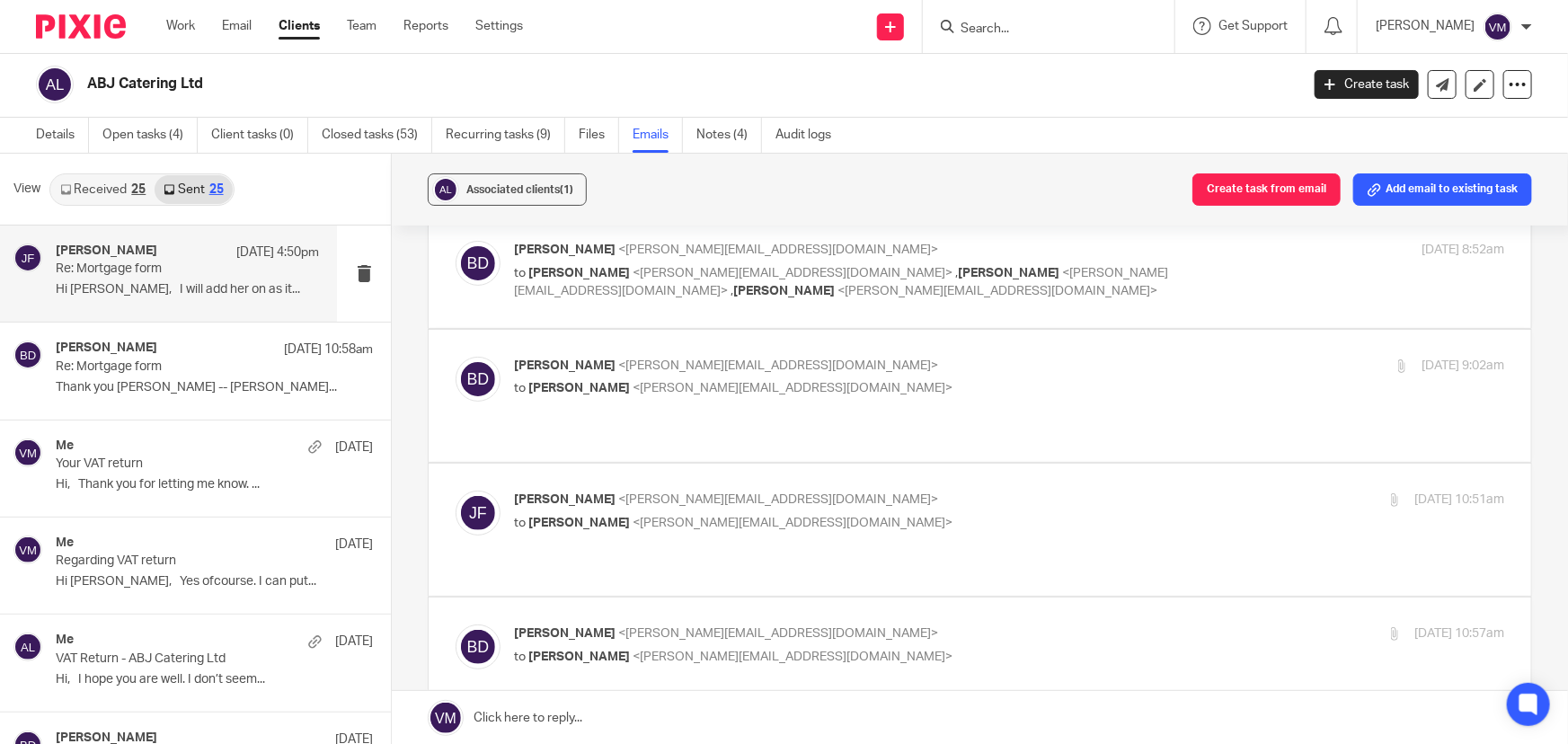
click at [1009, 491] on p "Jill Fox <jill@archimediaaccounts.co.uk>" at bounding box center [843, 500] width 660 height 19
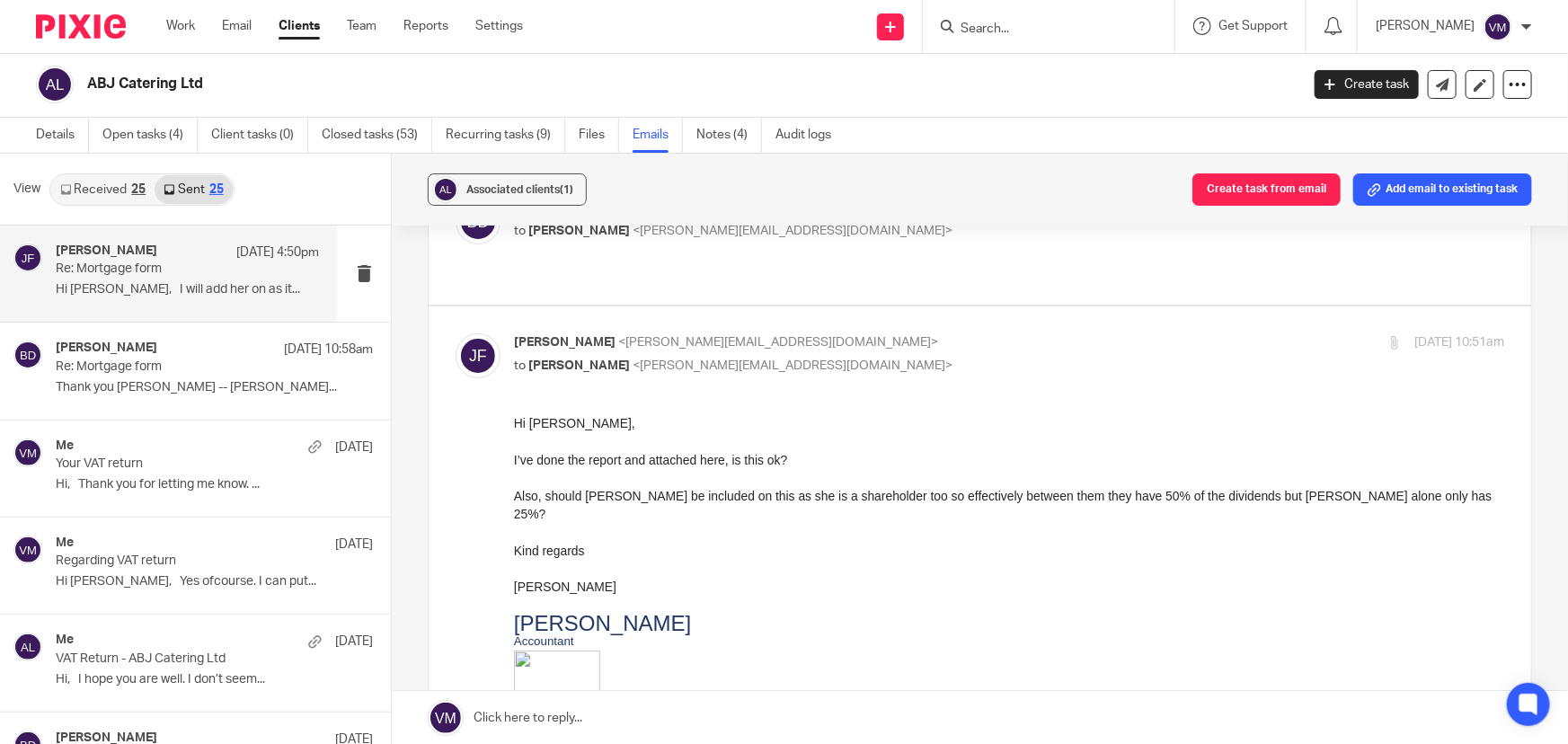
scroll to position [245, 0]
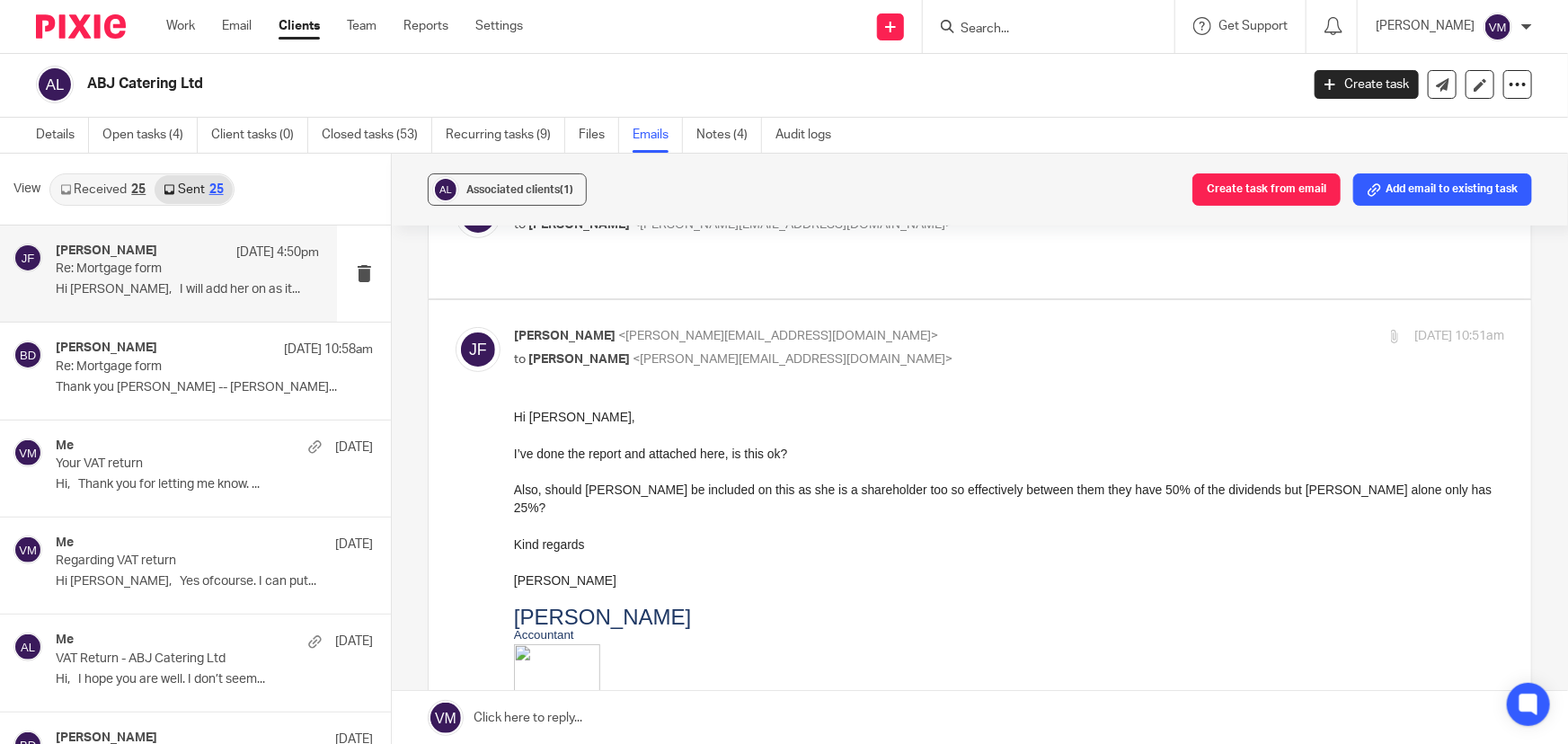
click at [456, 326] on input "checkbox" at bounding box center [455, 326] width 1 height 1
checkbox input "false"
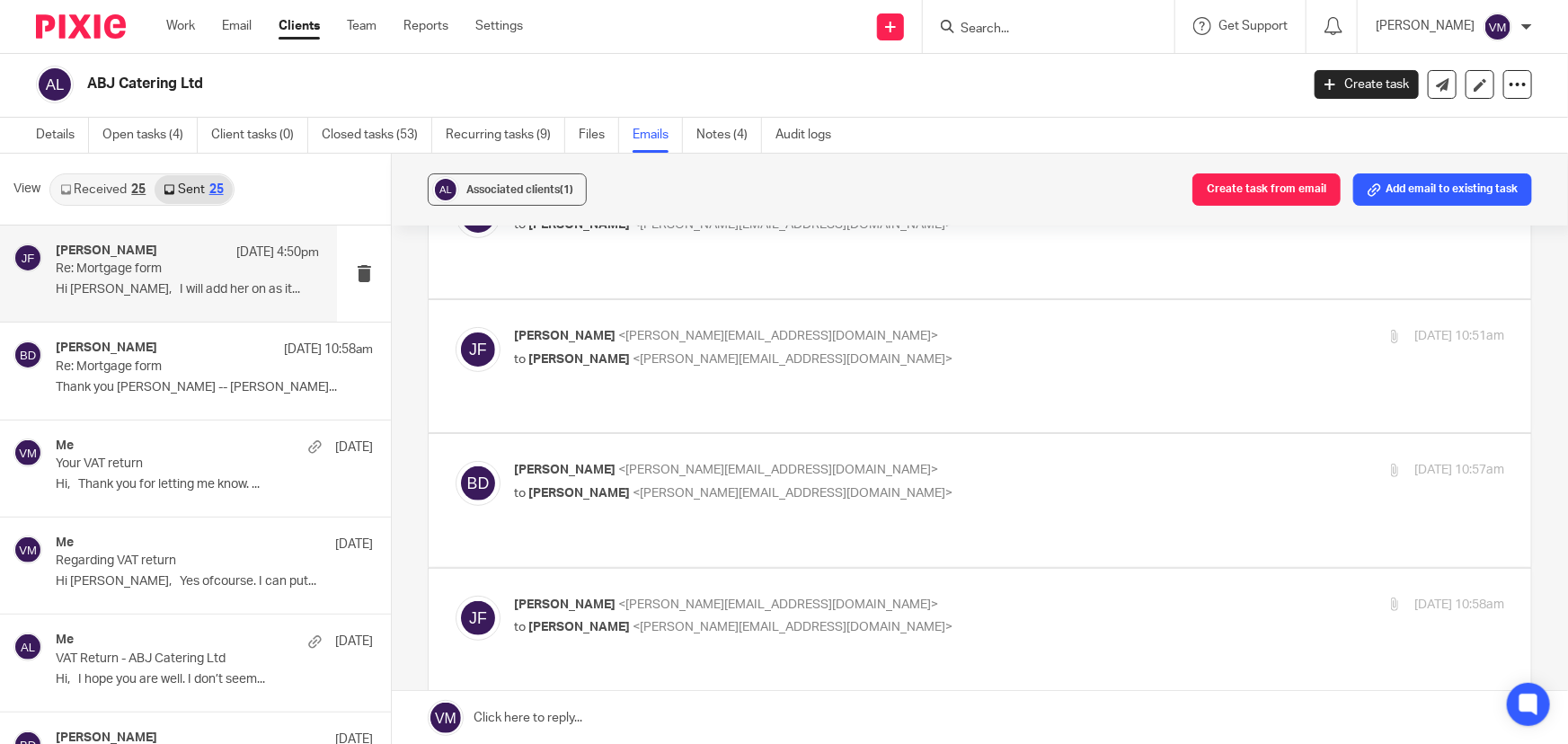
scroll to position [408, 0]
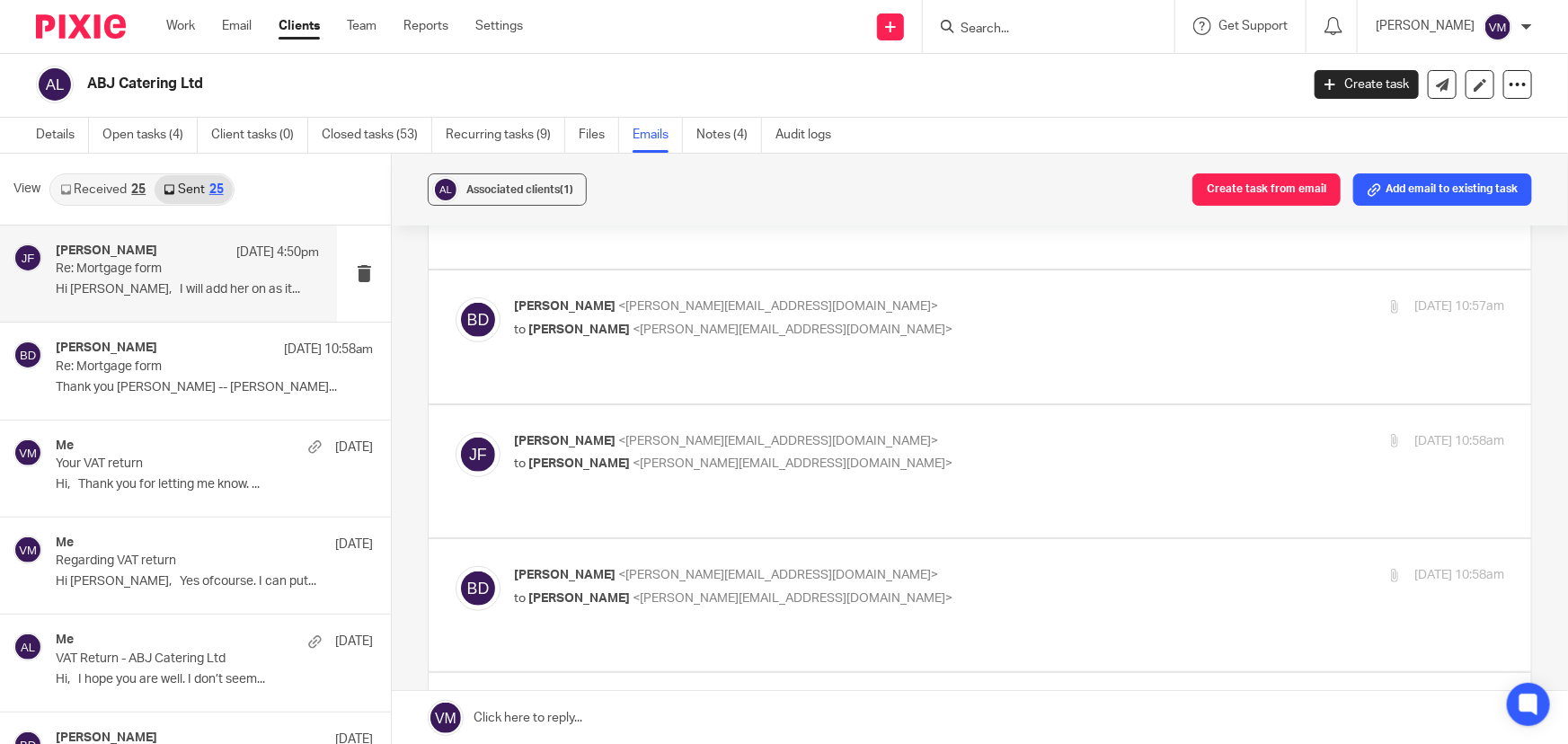
click at [1015, 432] on p "Jill Fox <jill@archimediaaccounts.co.uk>" at bounding box center [843, 441] width 660 height 19
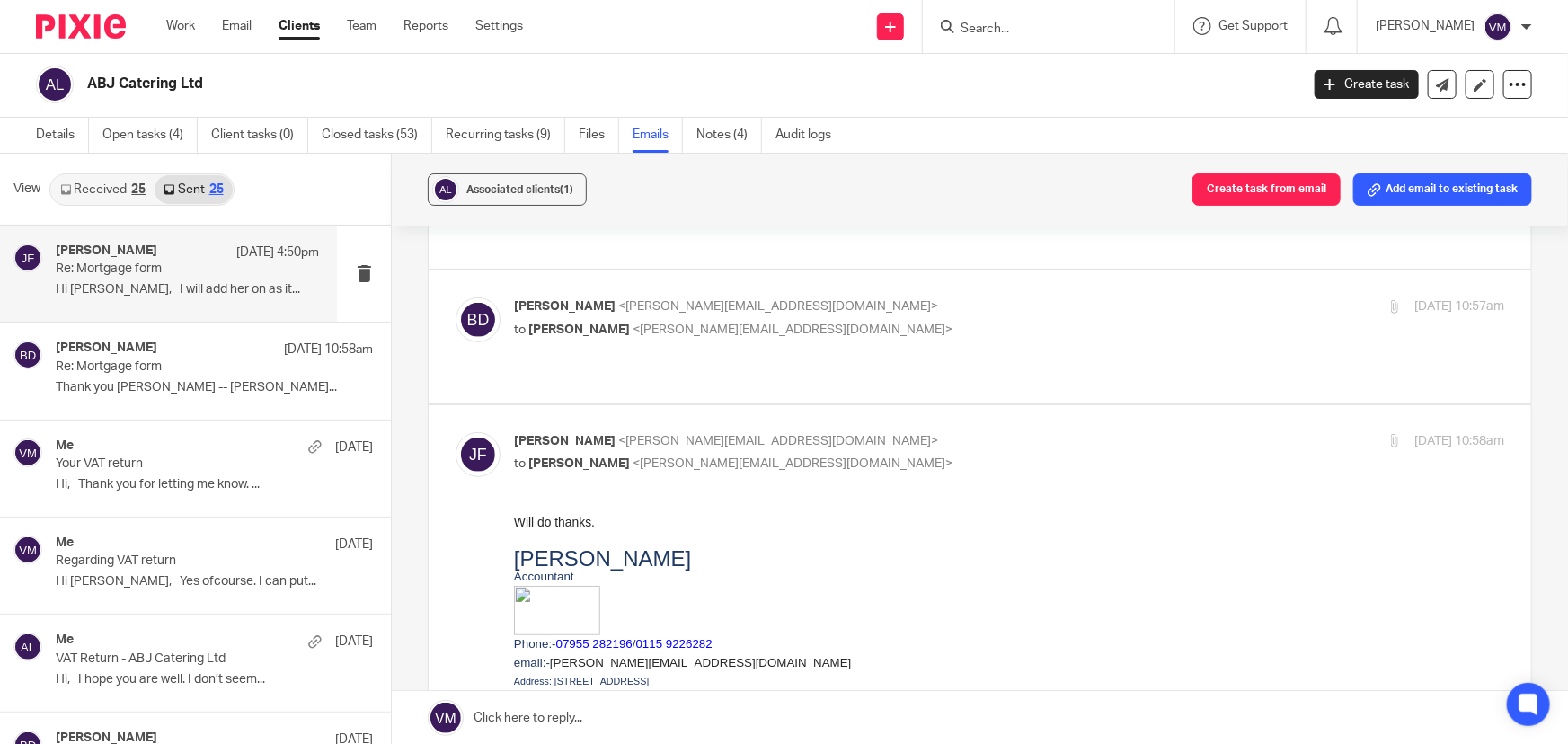
scroll to position [0, 0]
click at [1024, 432] on p "Jill Fox <jill@archimediaaccounts.co.uk>" at bounding box center [843, 441] width 660 height 19
checkbox input "false"
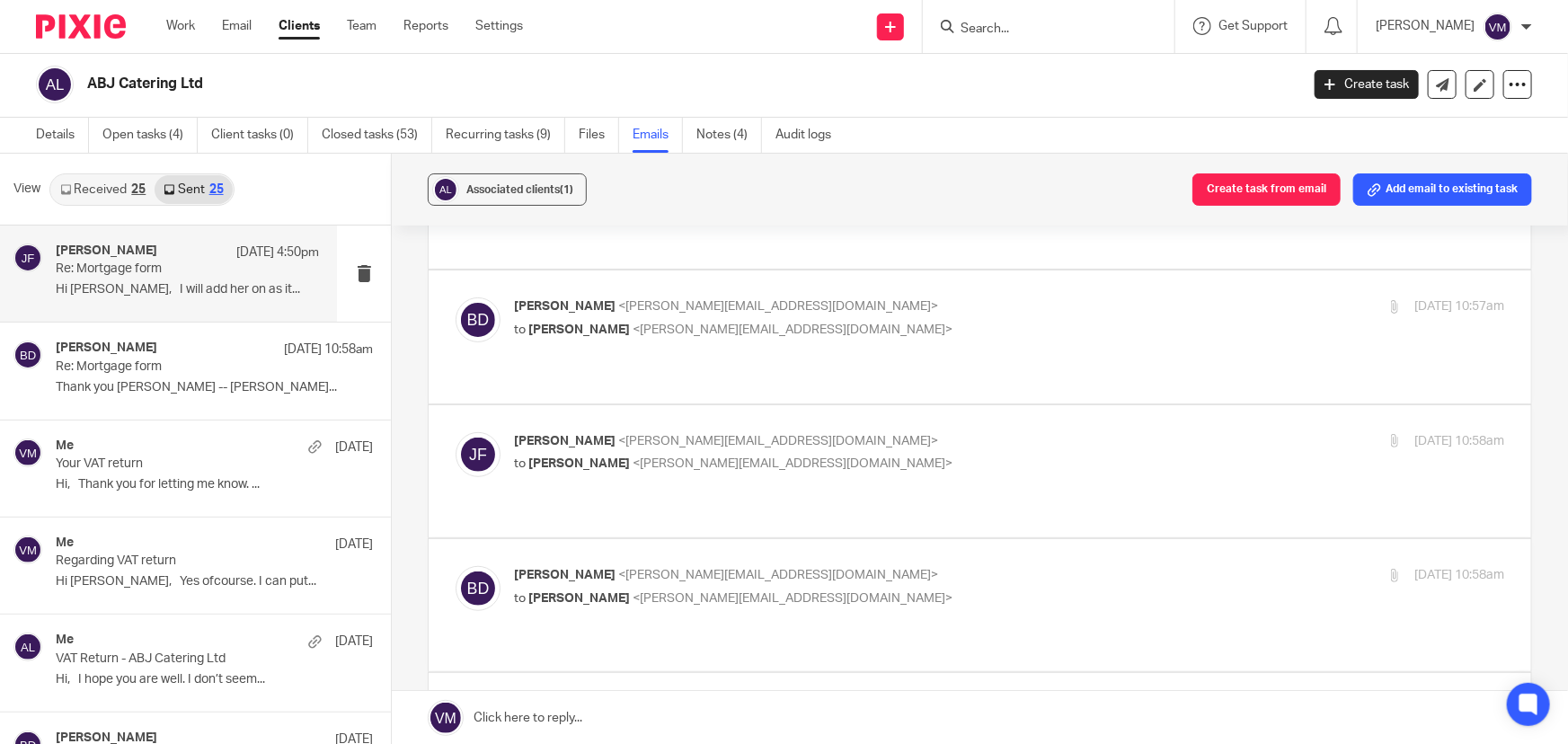
click at [1005, 271] on label at bounding box center [979, 337] width 1102 height 132
click at [456, 296] on input "checkbox" at bounding box center [455, 296] width 1 height 1
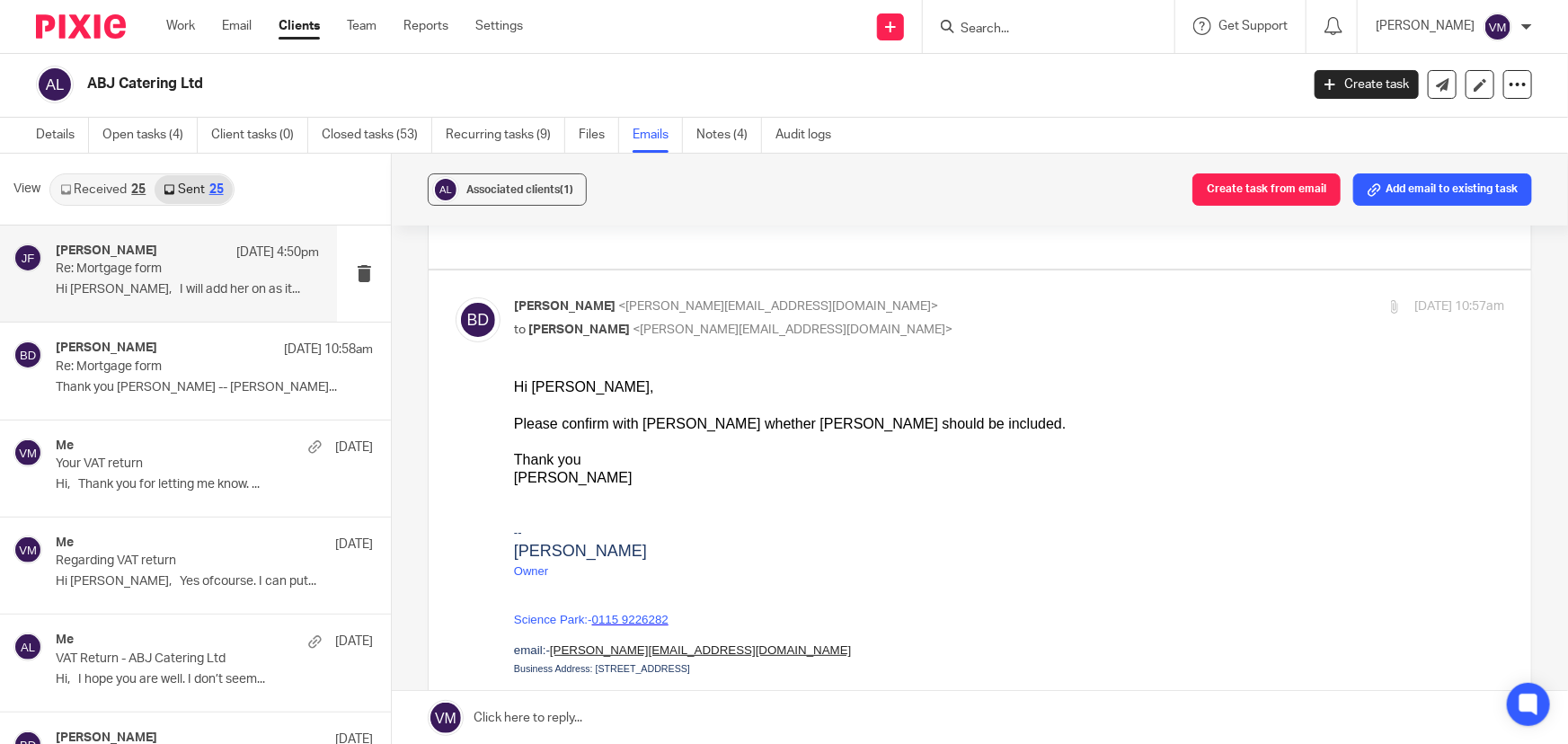
click at [999, 297] on p "Barbara Demtriou <barbara@archimediaaccounts.co.uk>" at bounding box center [843, 306] width 660 height 19
checkbox input "false"
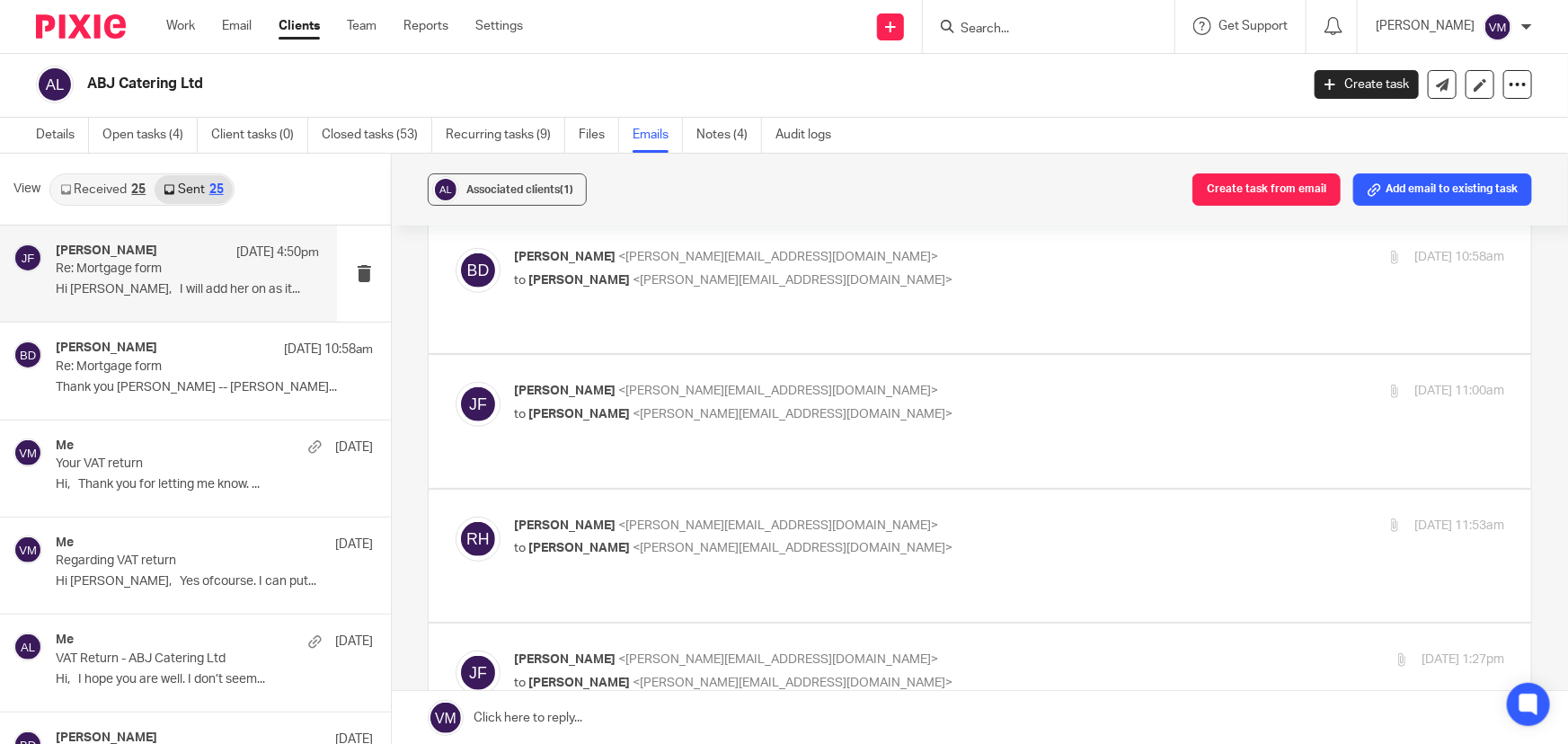
scroll to position [735, 0]
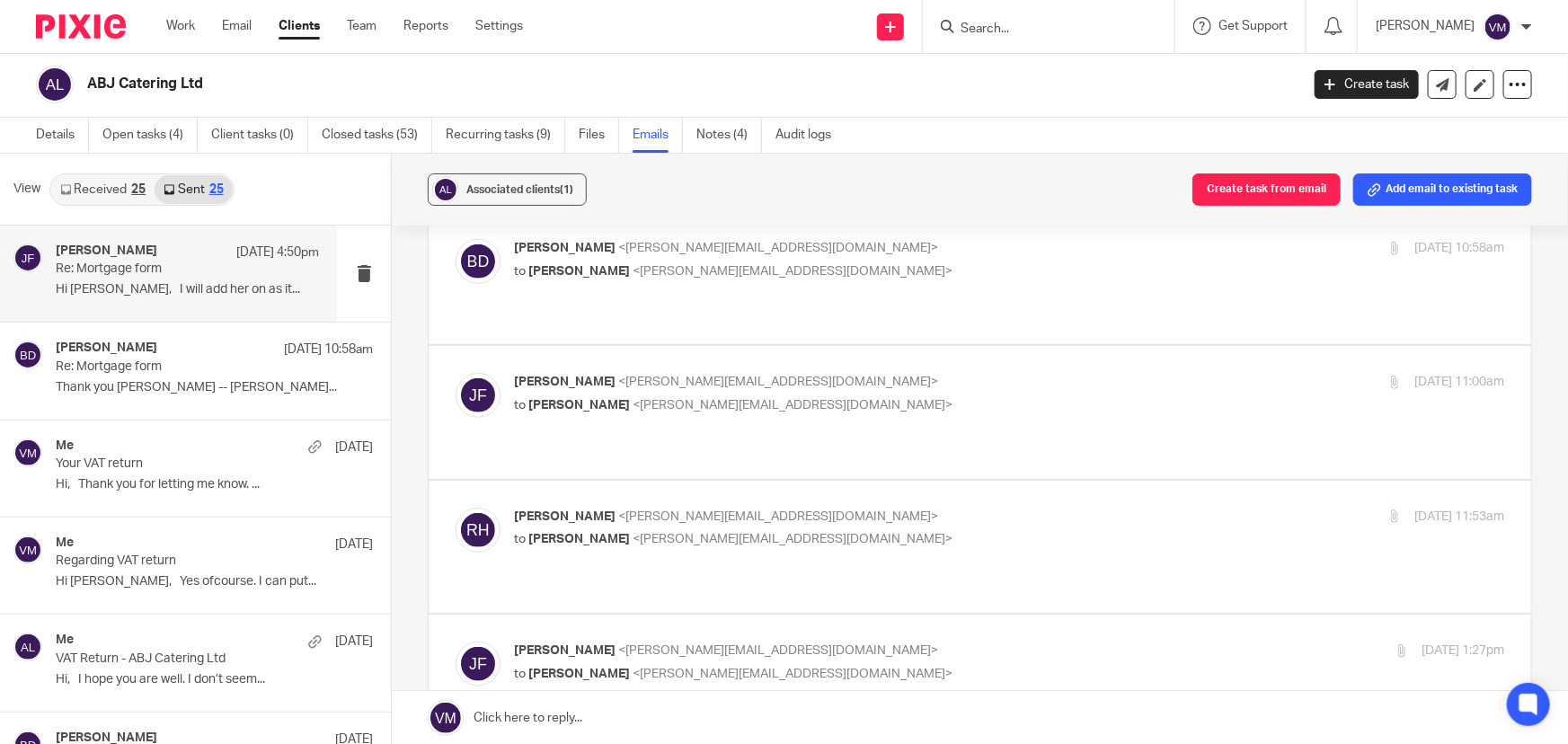
click at [1021, 507] on p "Rodney Henderson <rodney@abjcatering.com>" at bounding box center [843, 517] width 660 height 19
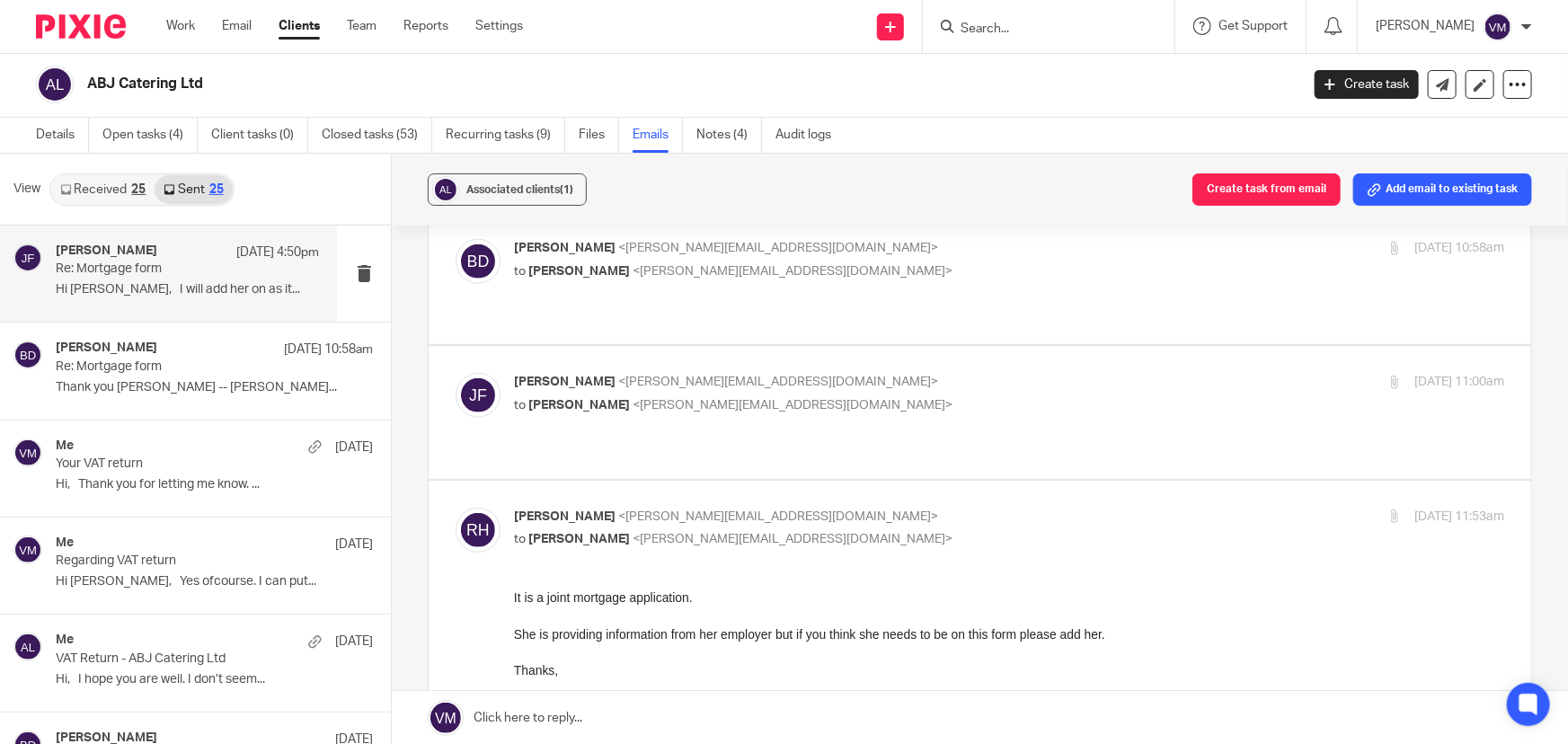
scroll to position [0, 0]
click at [1018, 507] on p "Rodney Henderson <rodney@abjcatering.com>" at bounding box center [843, 517] width 660 height 19
checkbox input "false"
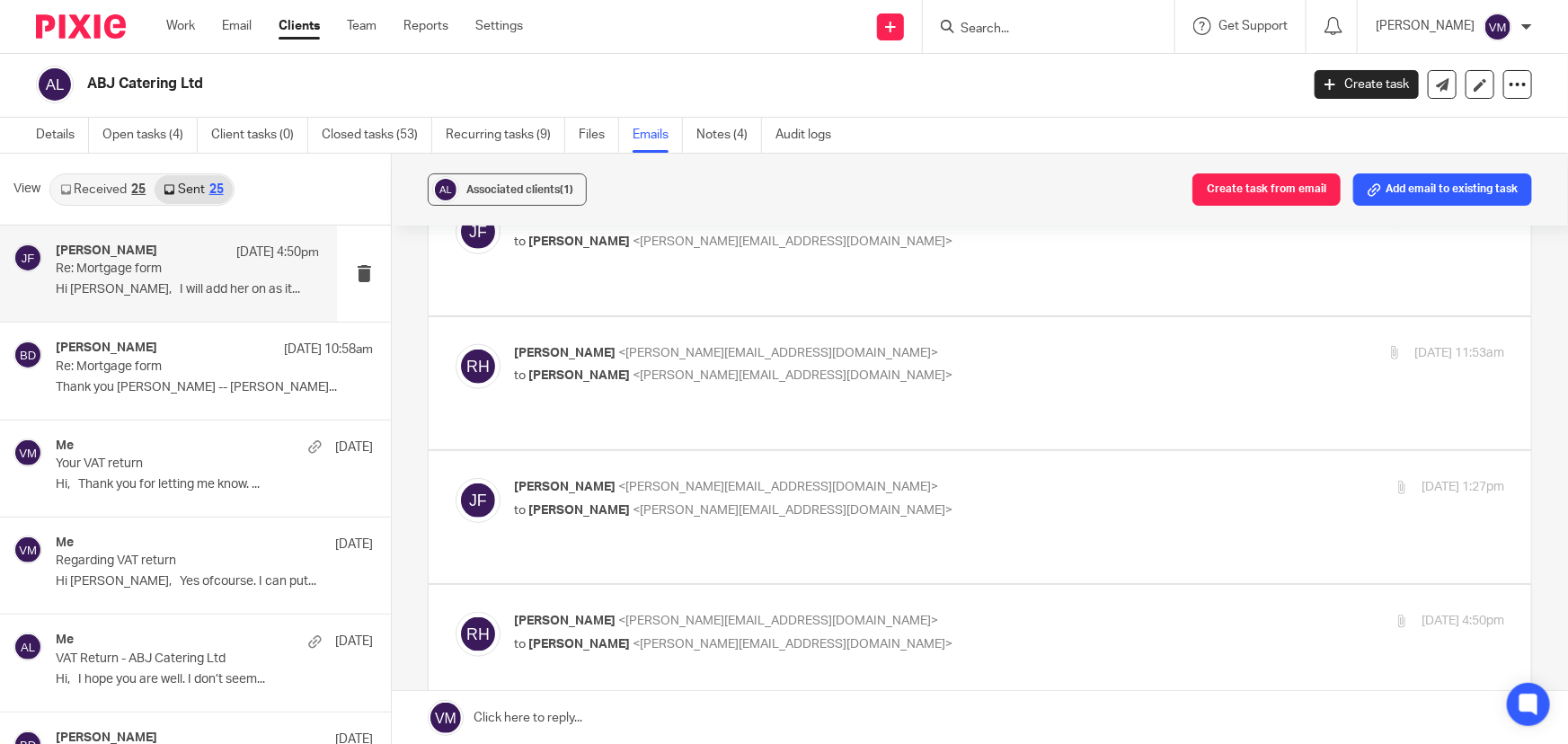
scroll to position [817, 0]
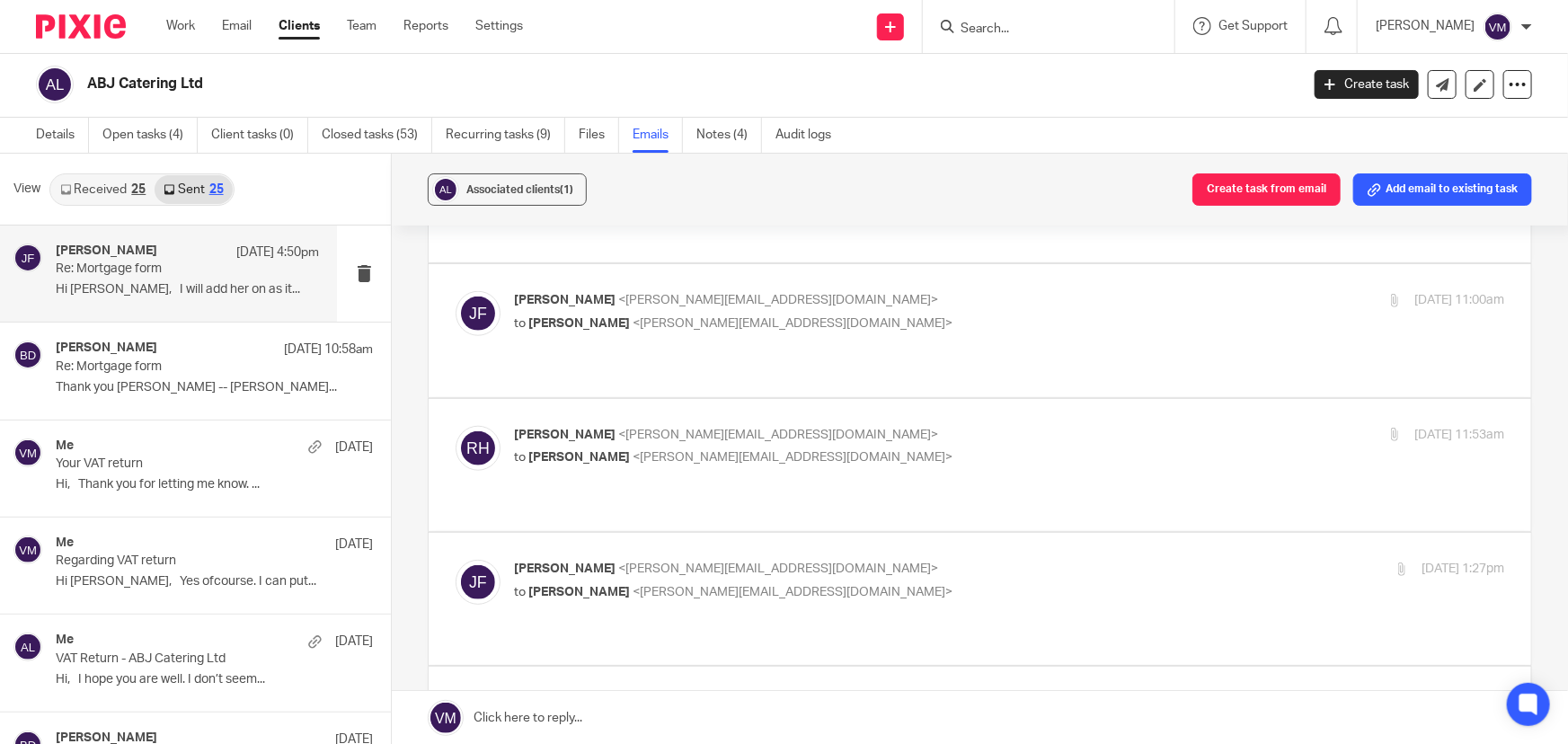
click at [1052, 560] on p "Jill Fox <jill@archimediaaccounts.co.uk>" at bounding box center [843, 569] width 660 height 19
checkbox input "false"
click at [107, 188] on link "Received 25" at bounding box center [103, 189] width 103 height 29
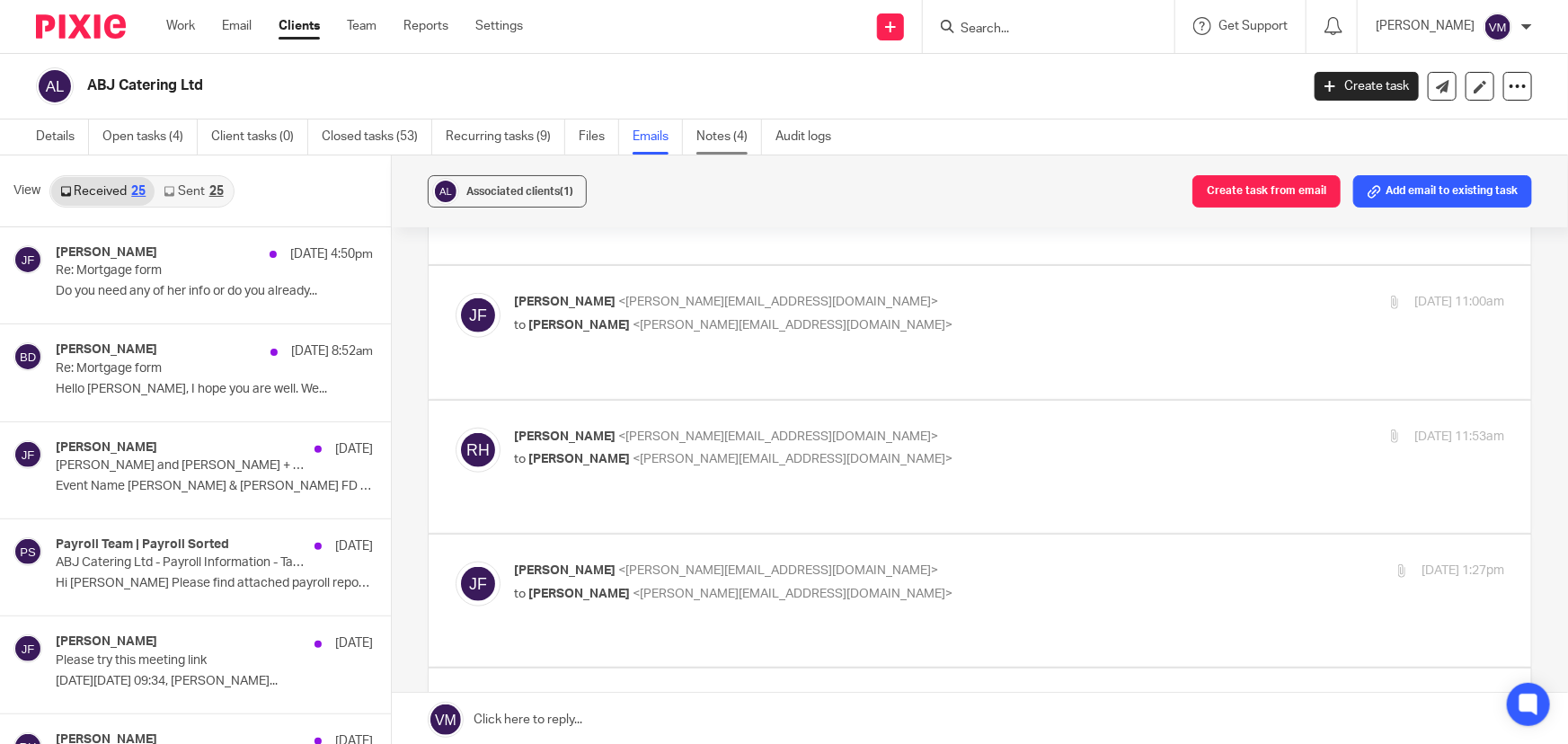
click at [707, 131] on link "Notes (4)" at bounding box center [729, 137] width 65 height 35
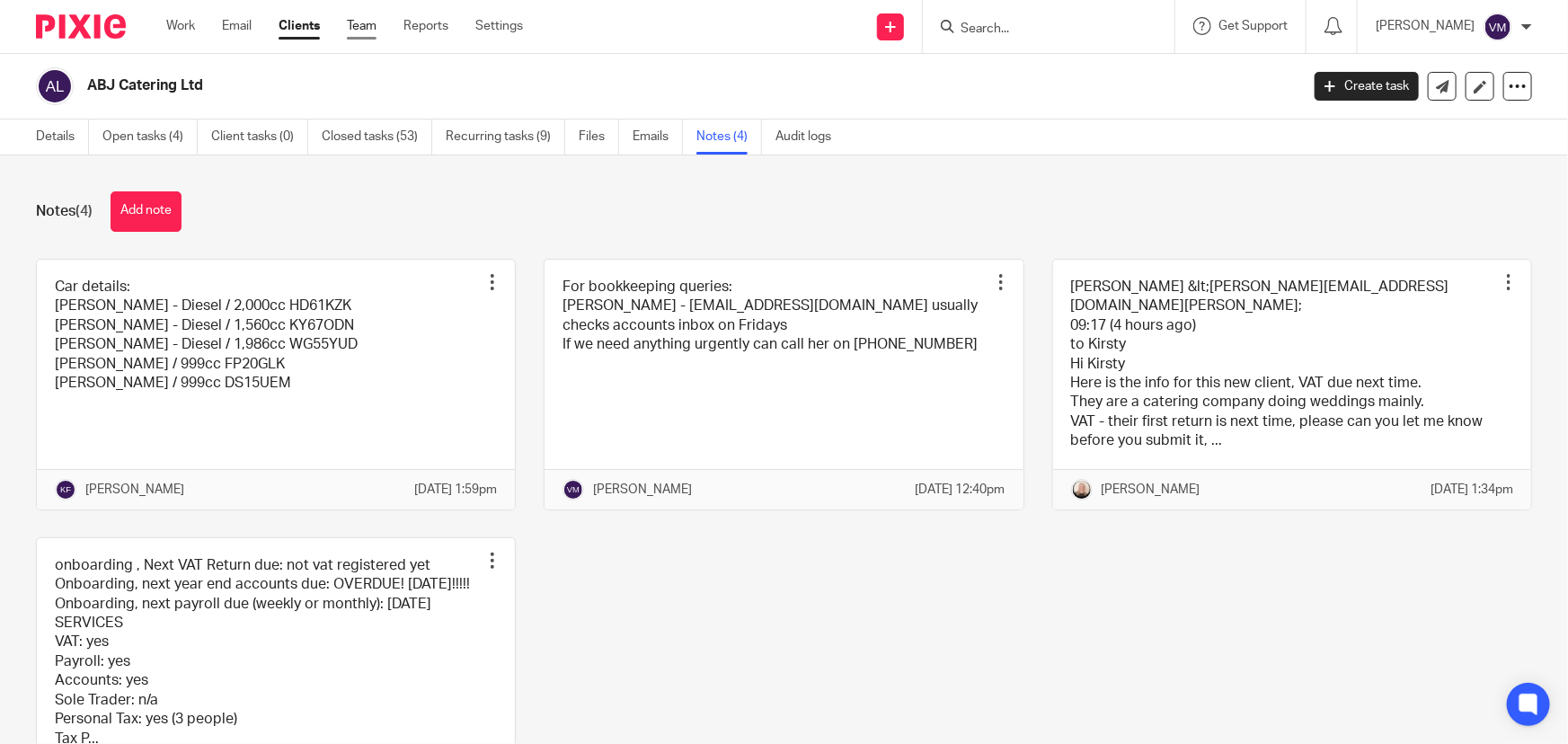
click at [360, 26] on link "Team" at bounding box center [361, 26] width 30 height 18
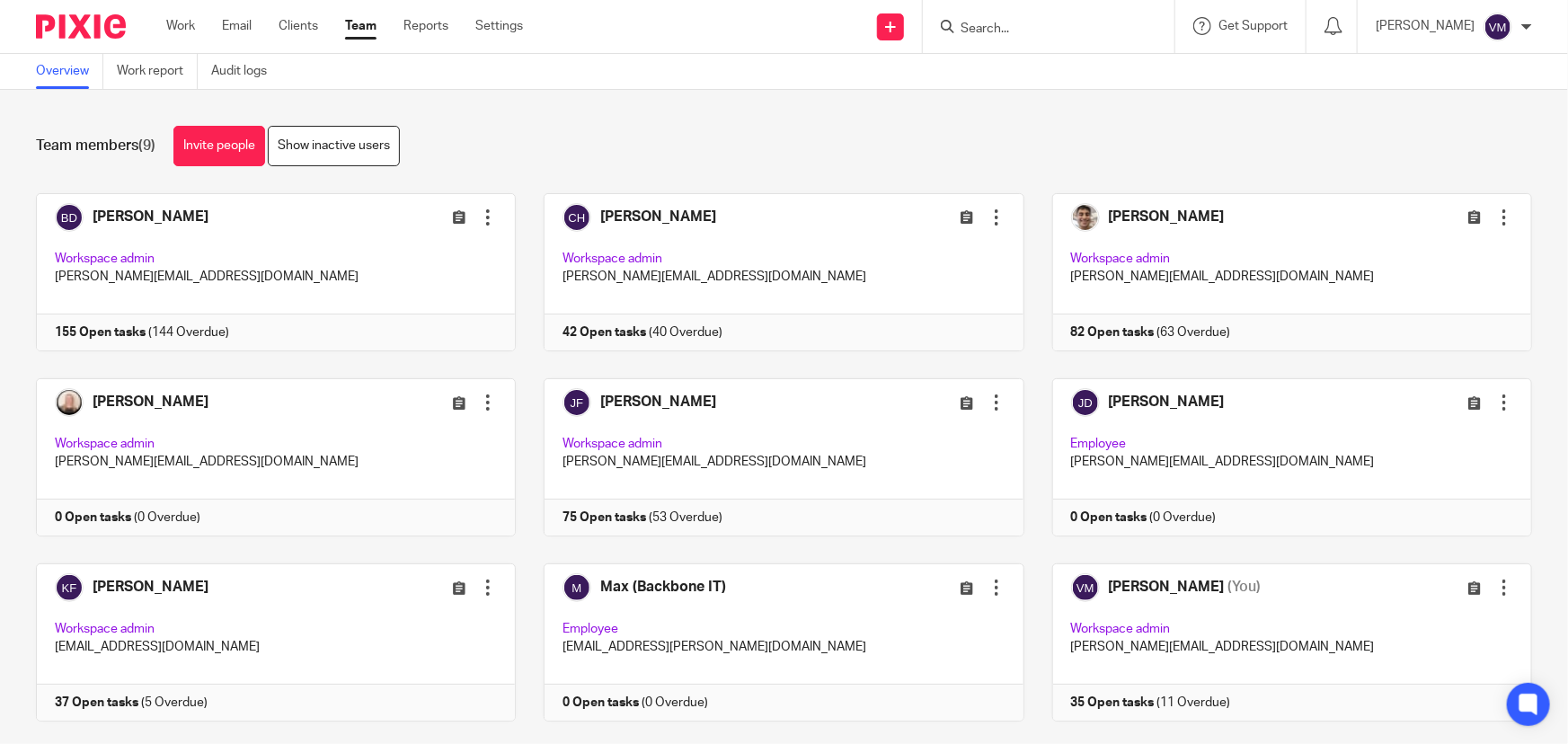
click at [991, 22] on input "Search" at bounding box center [1039, 30] width 162 height 16
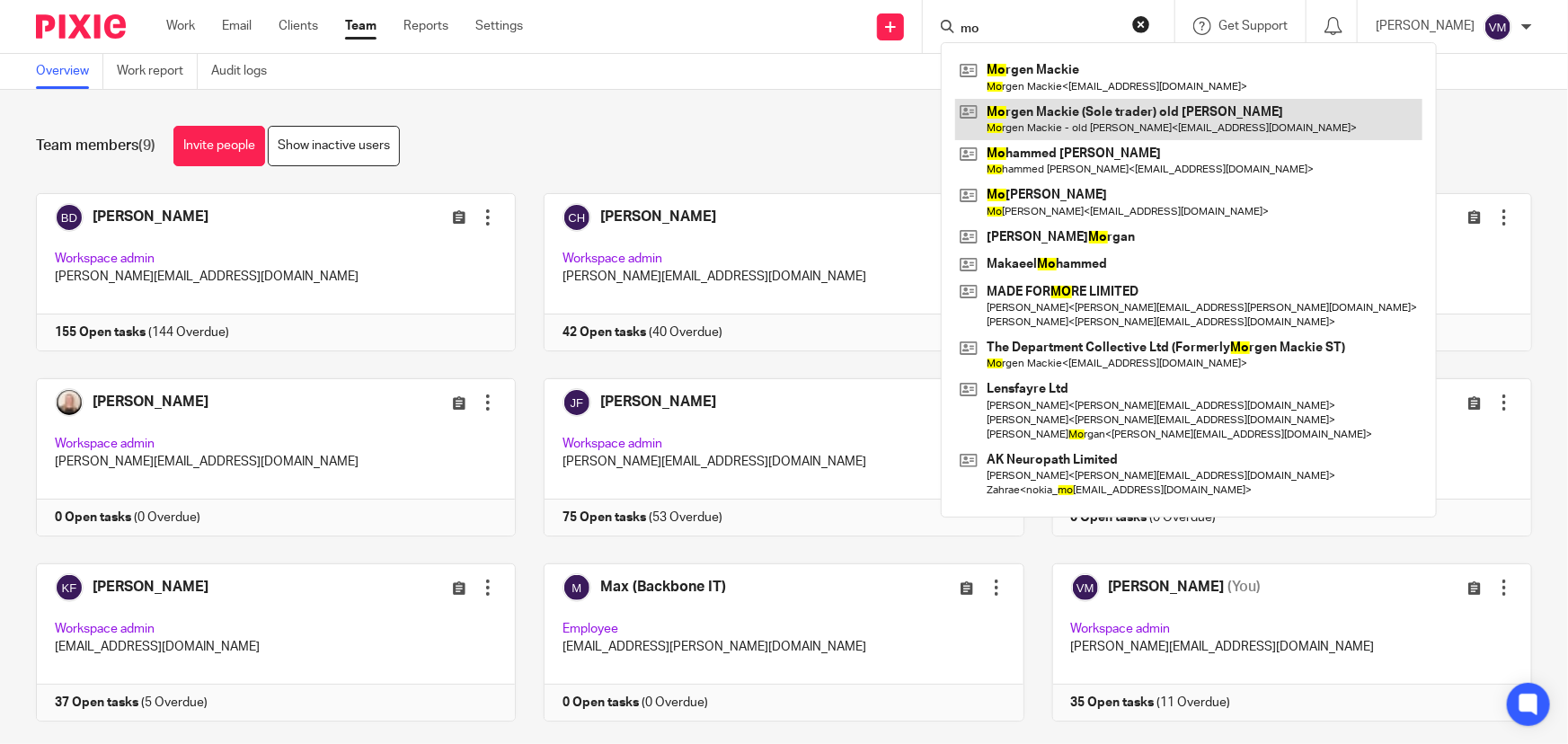
type input "mo"
click at [1047, 112] on link at bounding box center [1189, 120] width 467 height 42
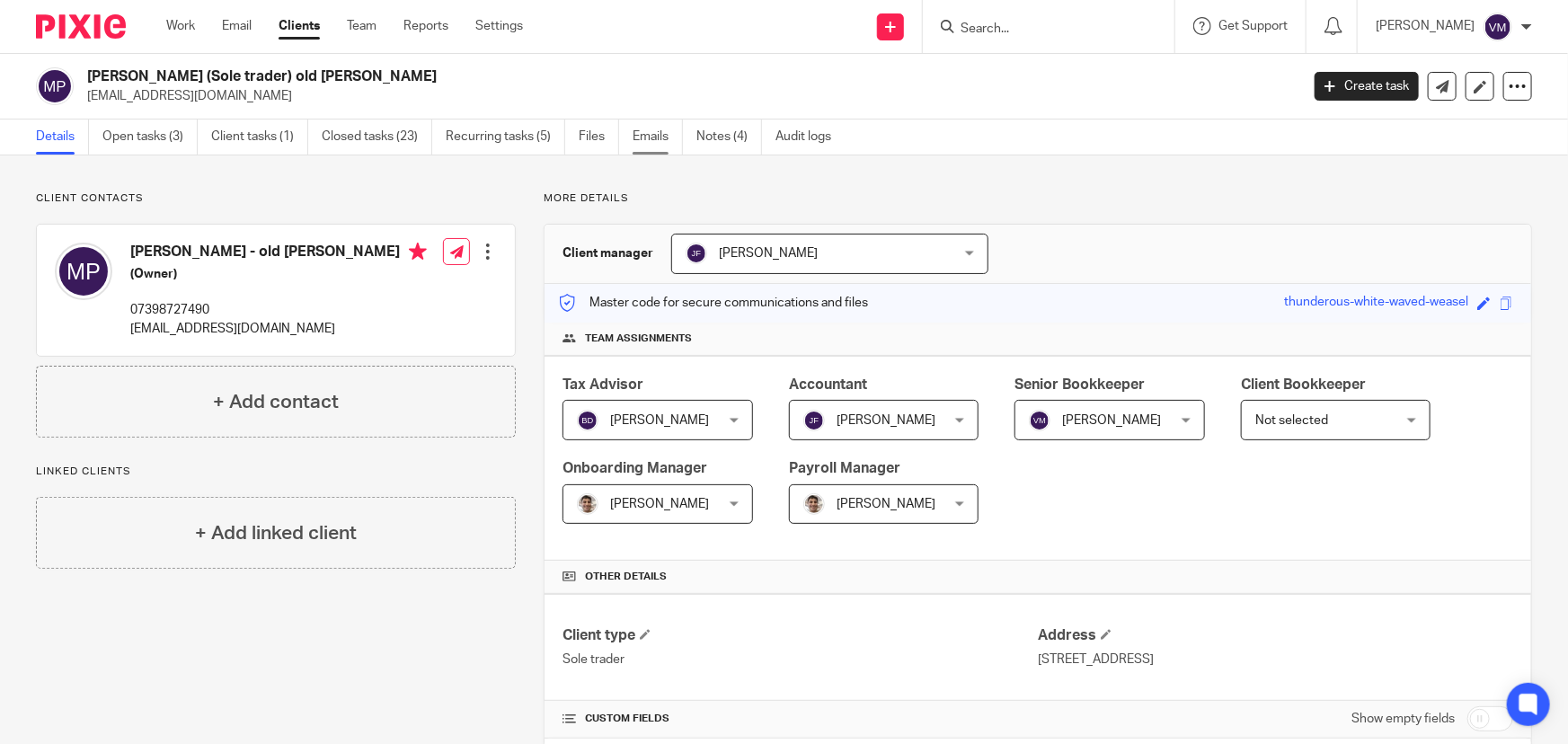
click at [655, 134] on link "Emails" at bounding box center [658, 137] width 51 height 35
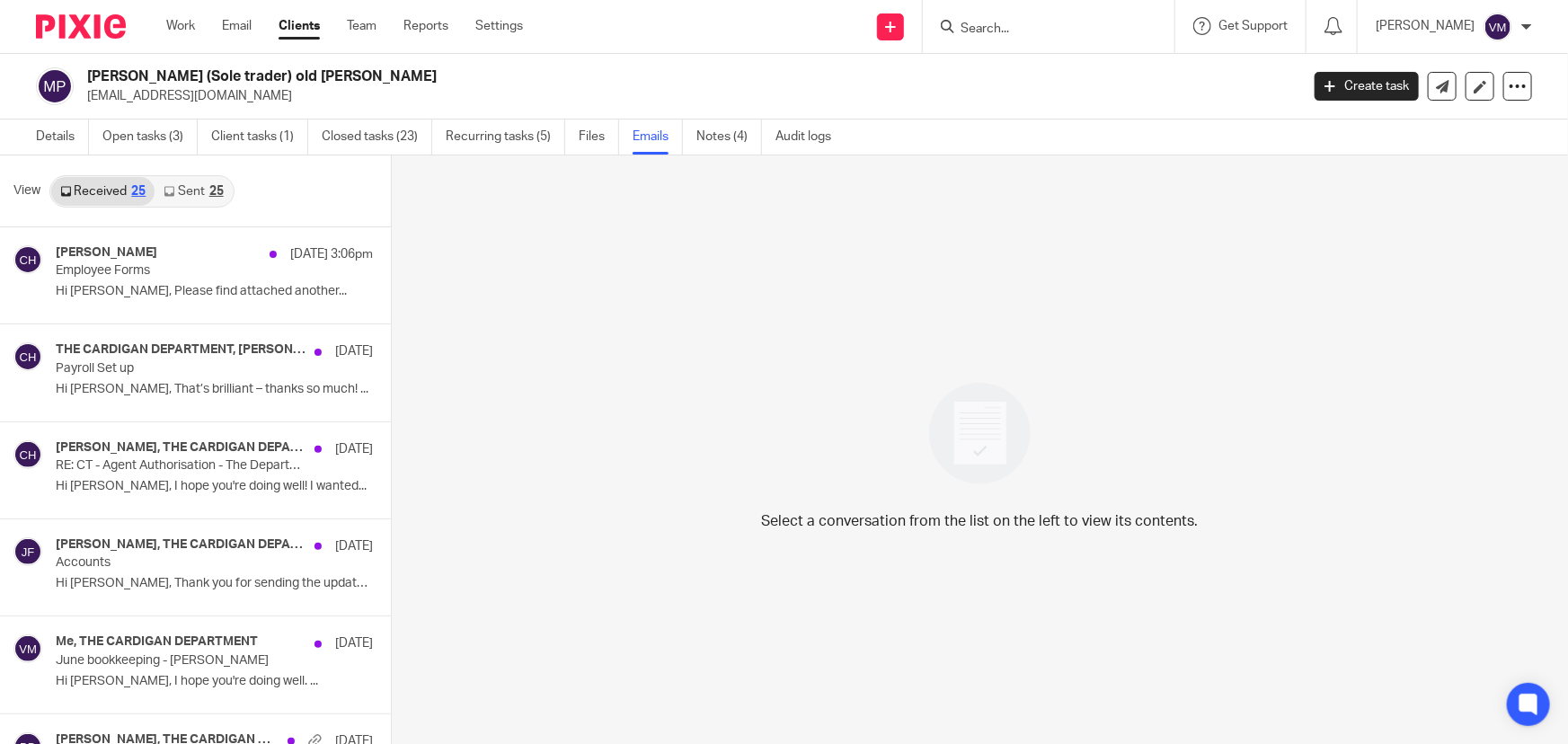
click at [188, 191] on link "Sent 25" at bounding box center [193, 191] width 77 height 29
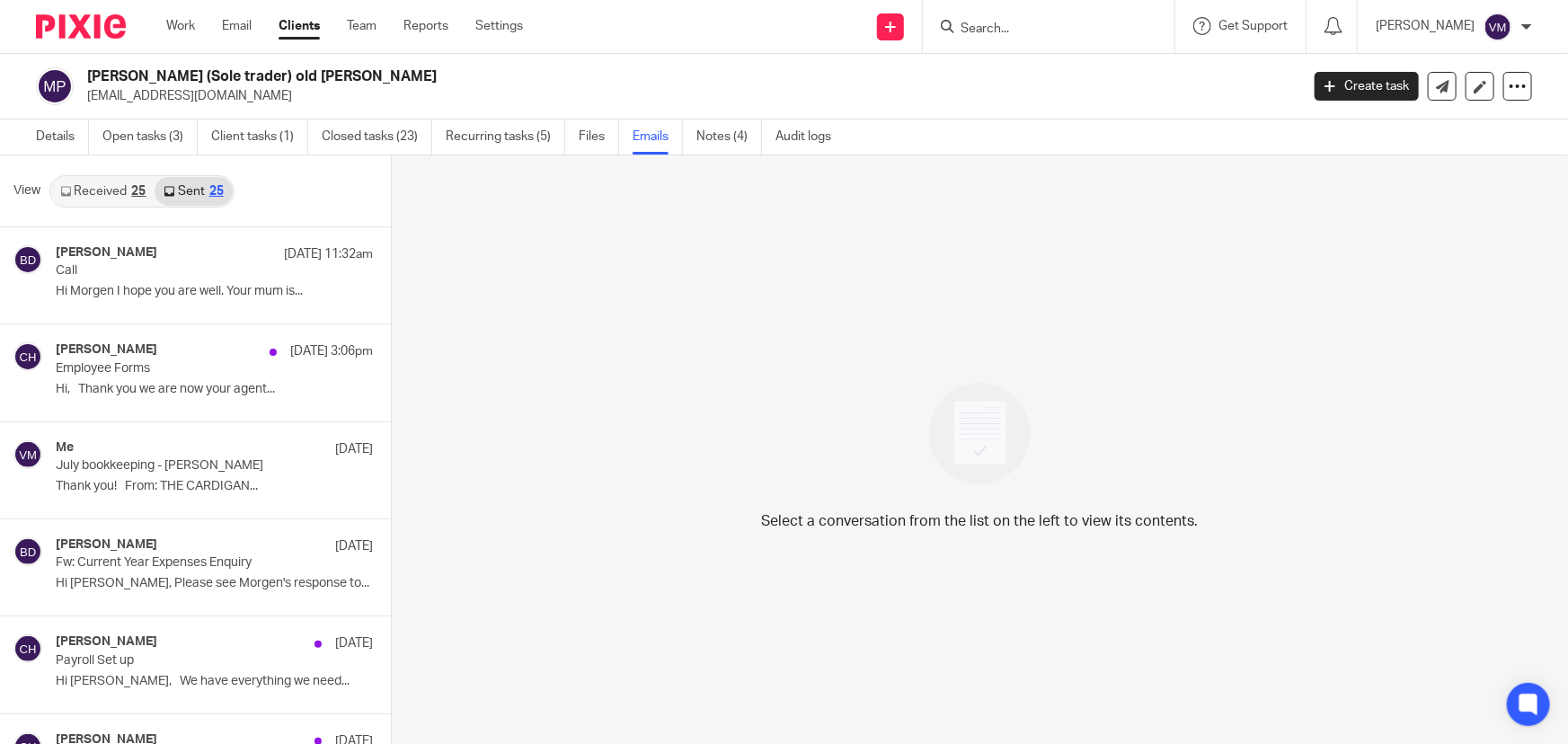
scroll to position [2, 0]
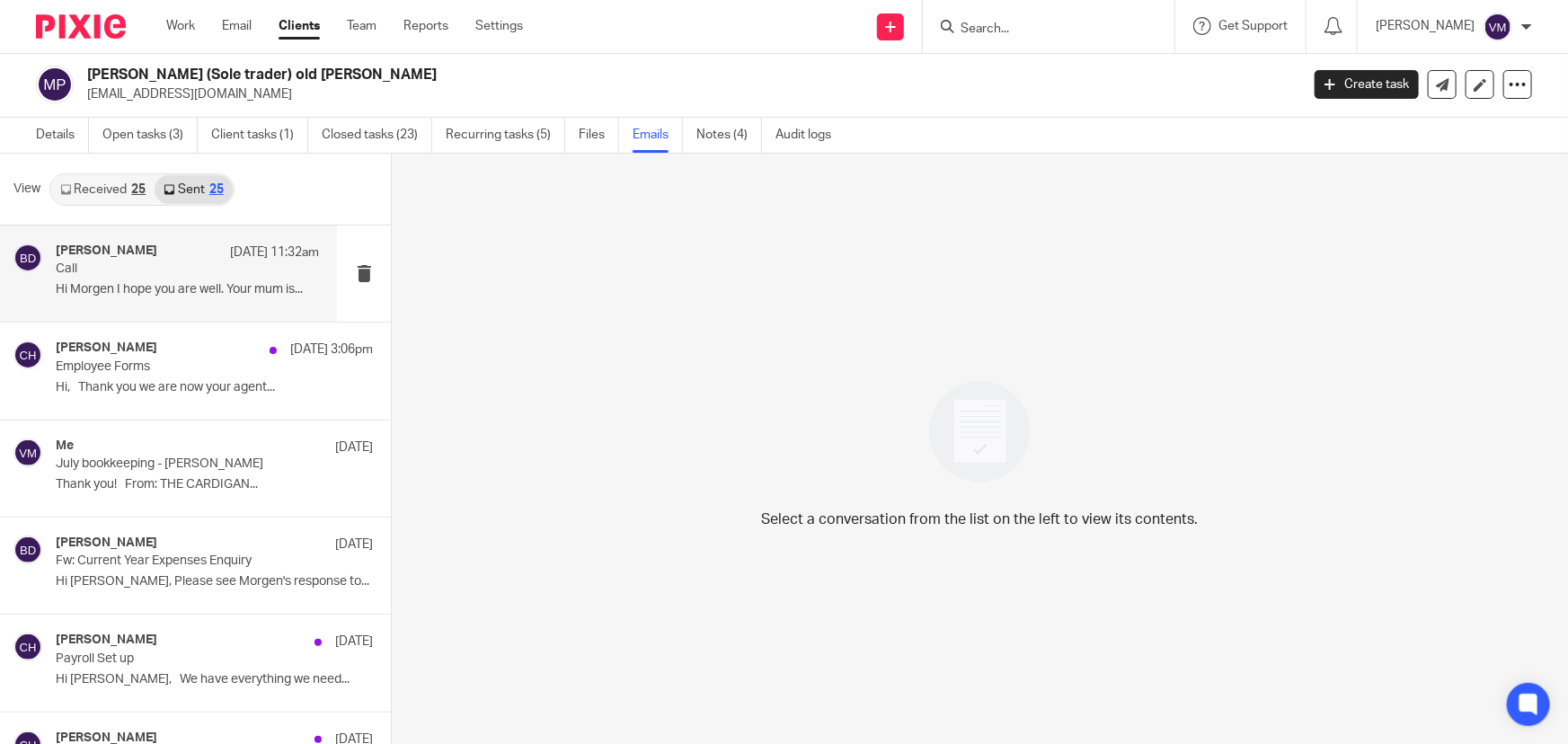
click at [143, 274] on p "Call" at bounding box center [161, 269] width 211 height 15
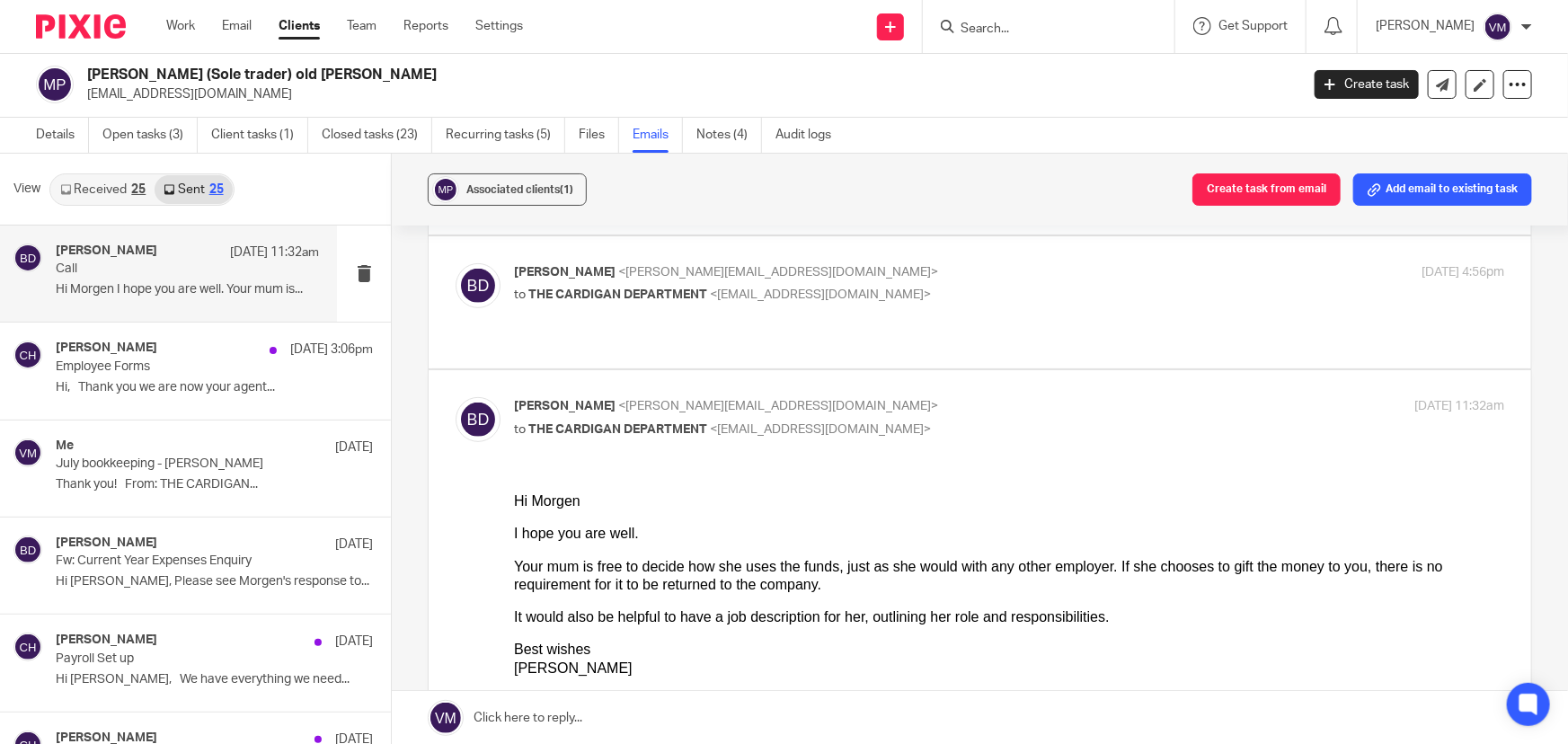
scroll to position [326, 0]
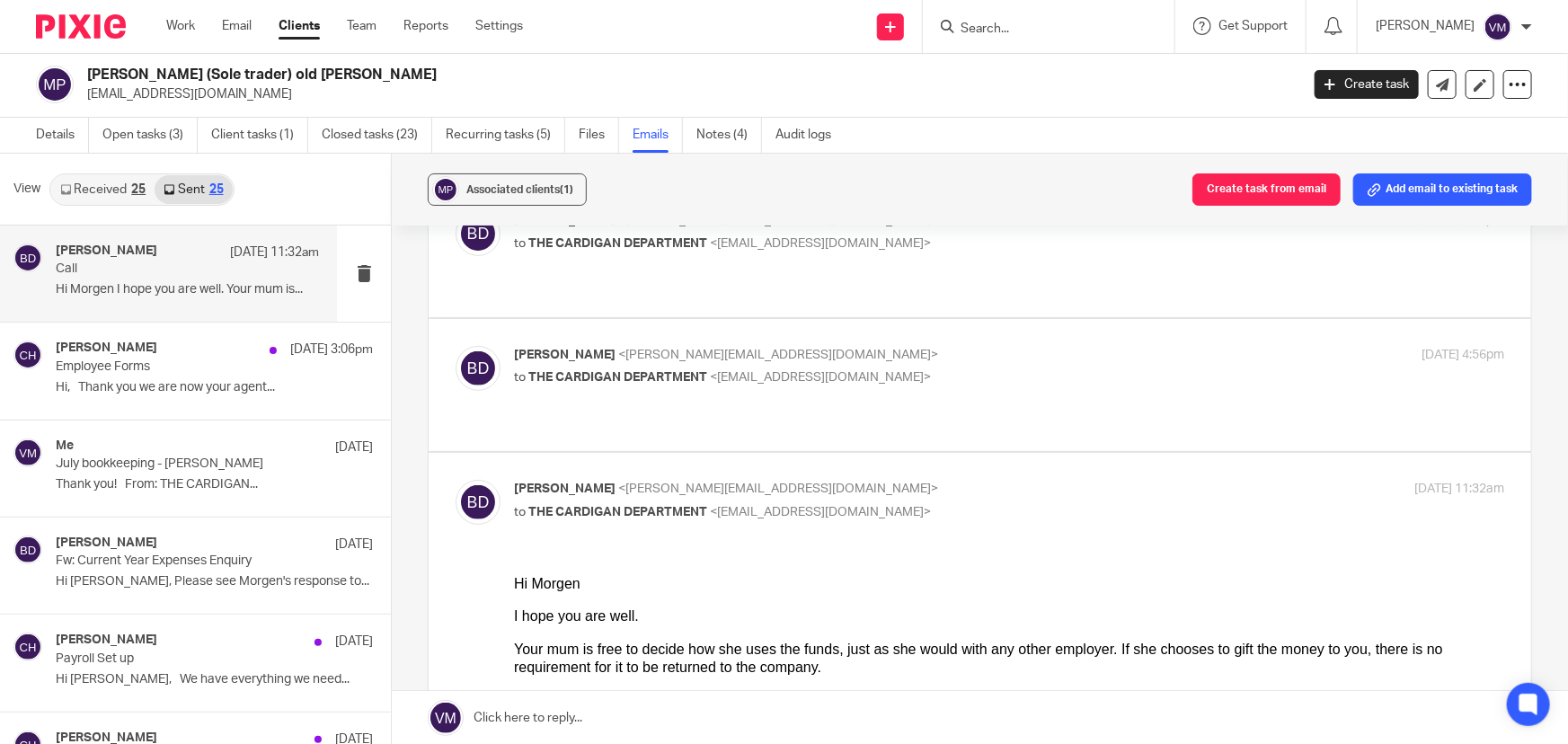
click at [456, 479] on input "checkbox" at bounding box center [455, 479] width 1 height 1
checkbox input "false"
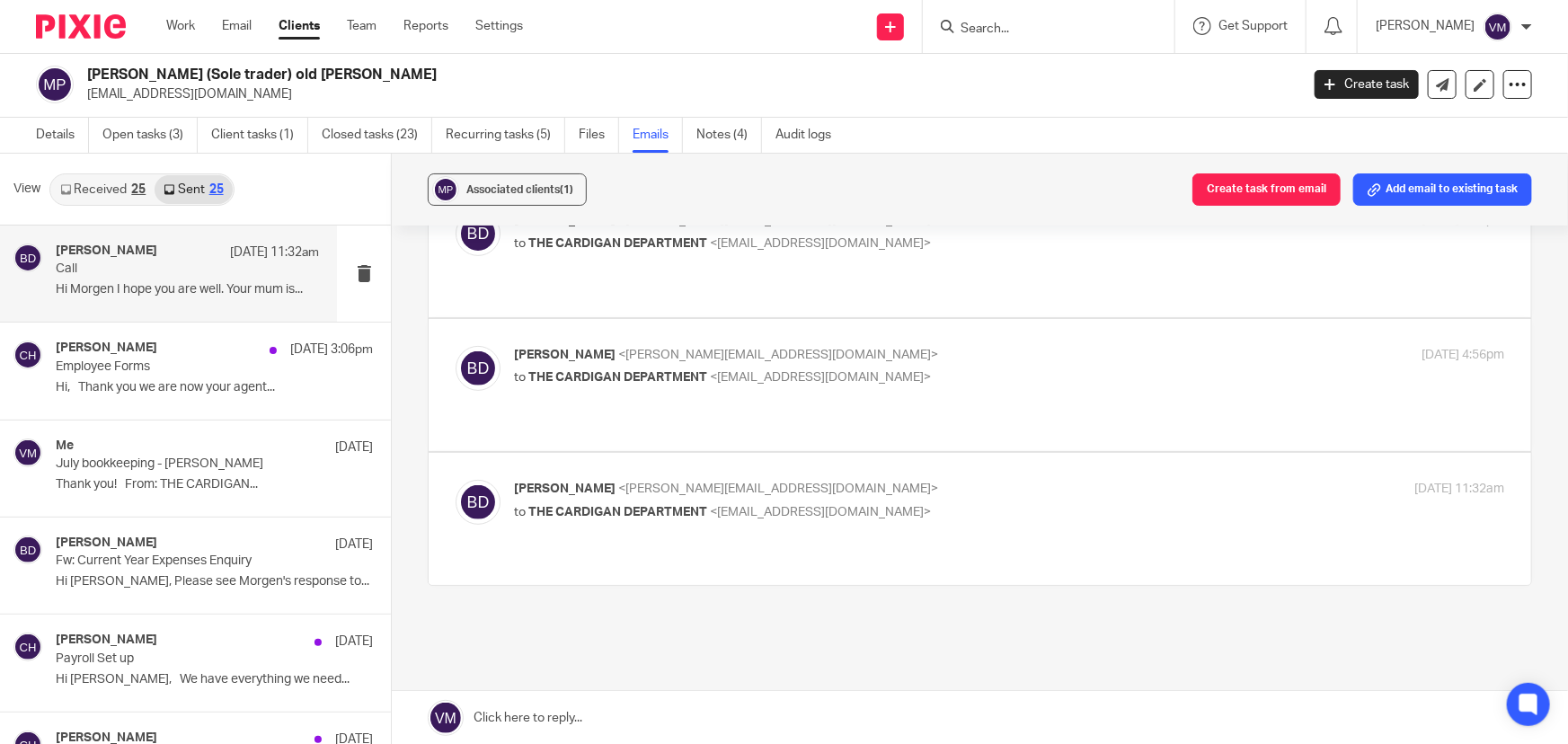
scroll to position [244, 0]
click at [1047, 370] on p "to THE CARDIGAN DEPARTMENT <orders@thecardigandepartment.com>" at bounding box center [843, 379] width 660 height 19
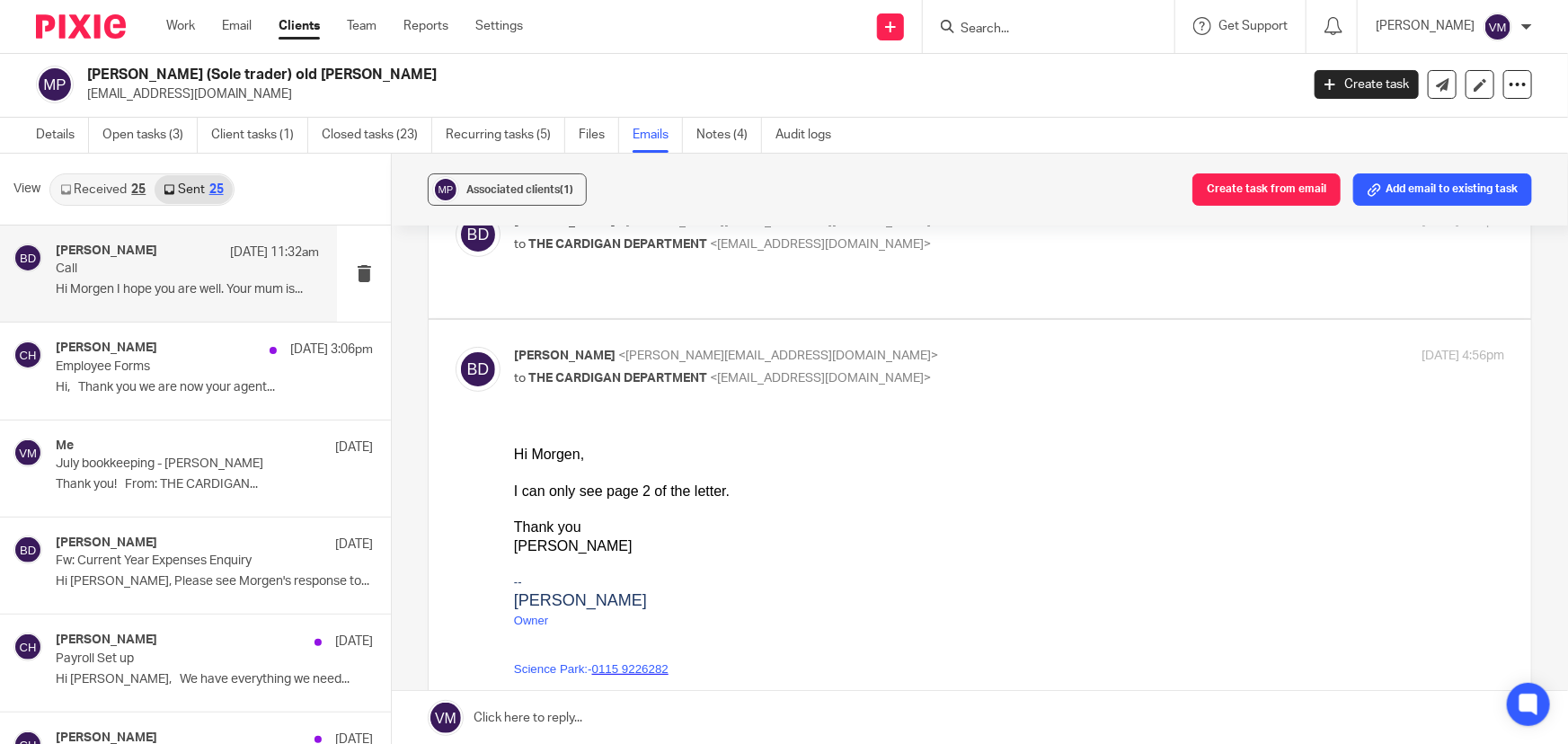
scroll to position [0, 0]
click at [1045, 370] on p "to THE CARDIGAN DEPARTMENT <orders@thecardigandepartment.com>" at bounding box center [843, 379] width 660 height 19
checkbox input "false"
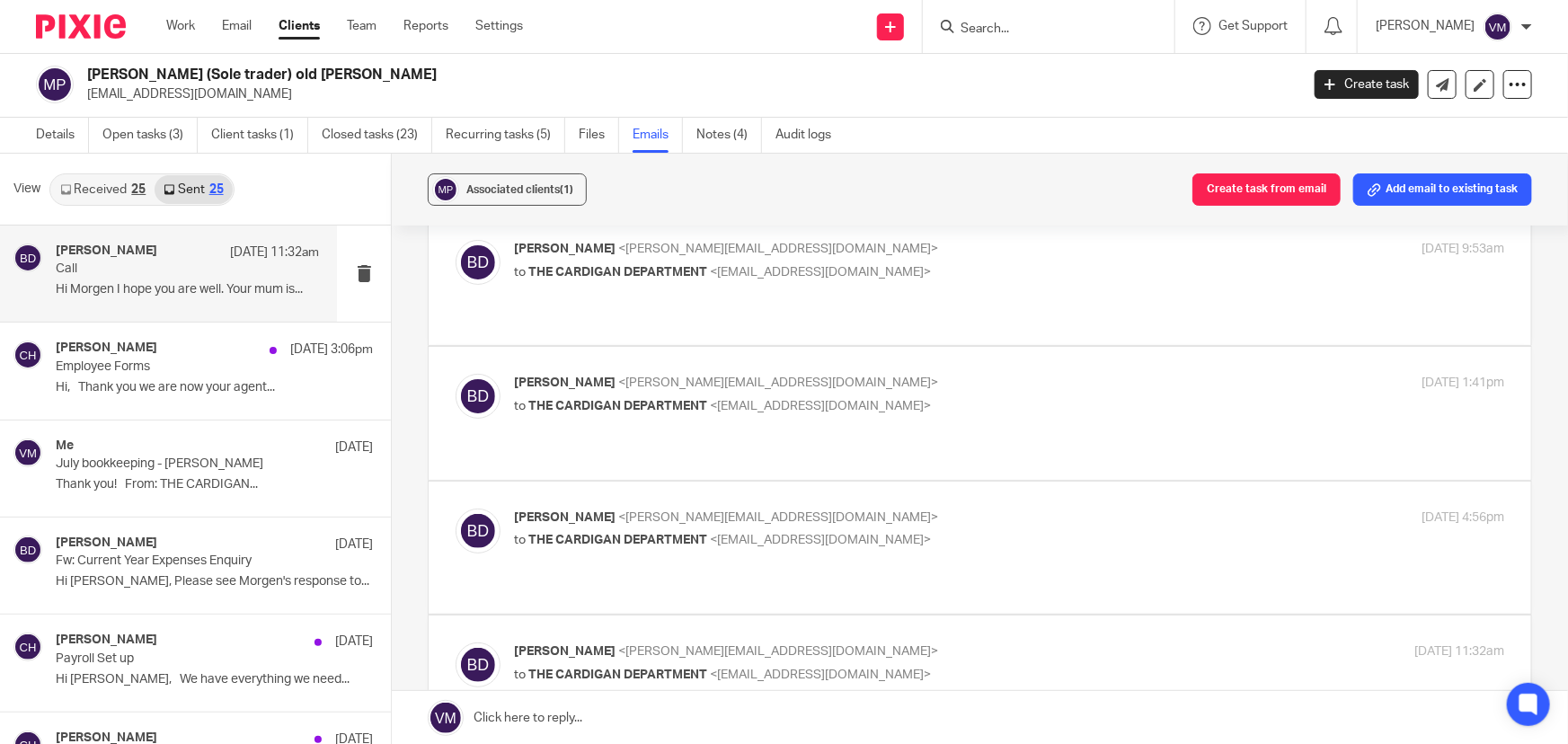
scroll to position [81, 0]
click at [1053, 348] on label at bounding box center [979, 414] width 1102 height 132
click at [456, 374] on input "checkbox" at bounding box center [455, 374] width 1 height 1
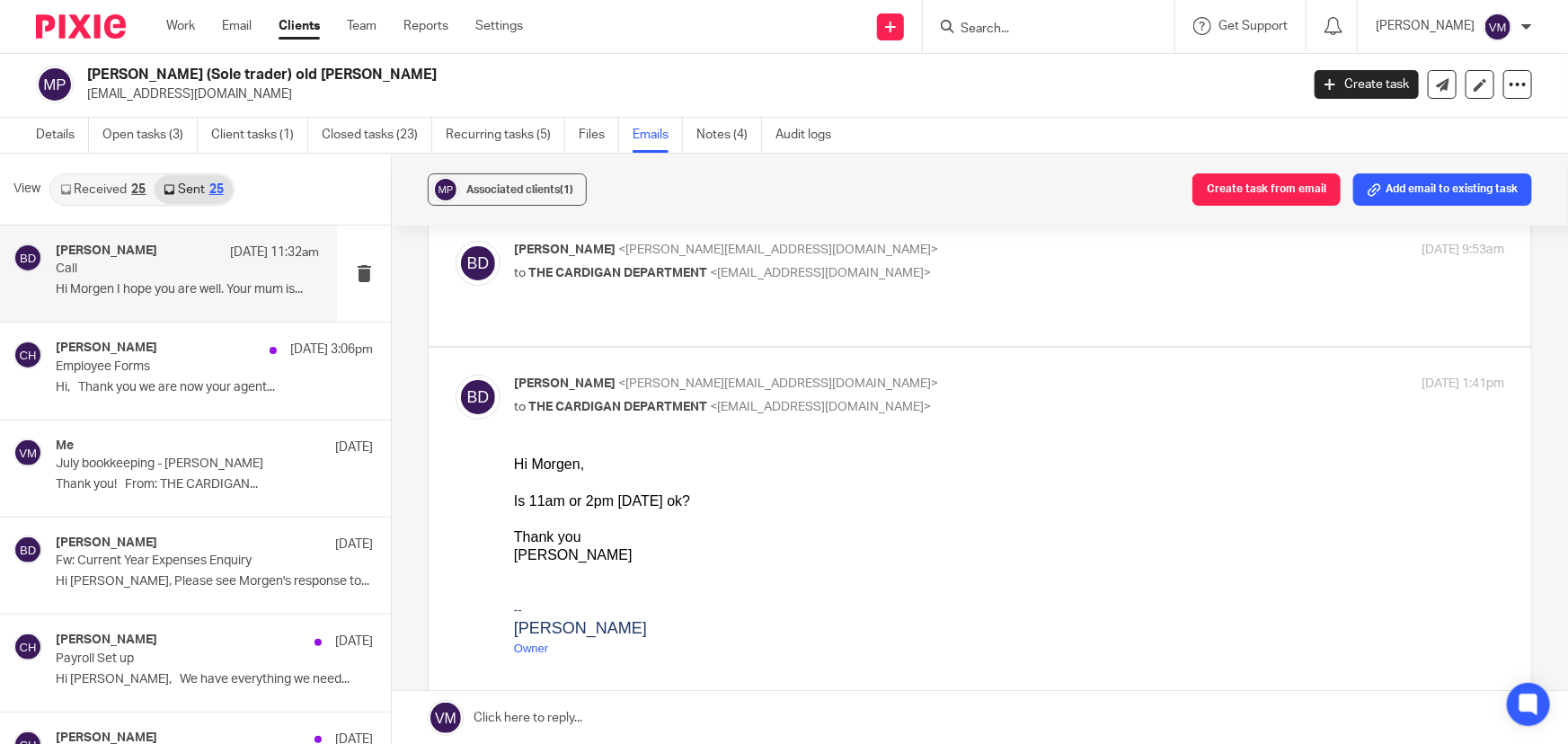
scroll to position [0, 0]
click at [456, 374] on input "checkbox" at bounding box center [455, 374] width 1 height 1
checkbox input "false"
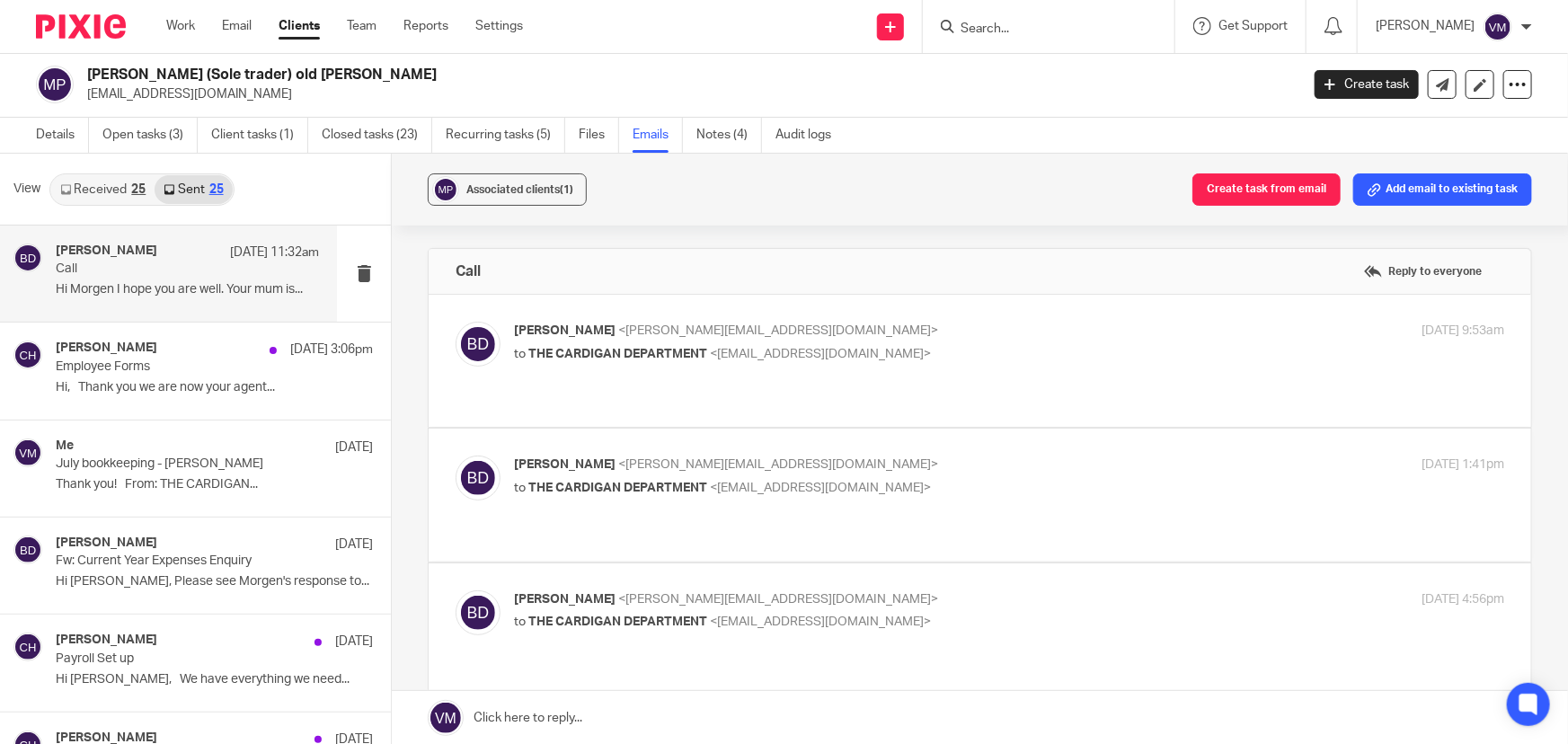
click at [1053, 350] on p "to THE CARDIGAN DEPARTMENT <orders@thecardigandepartment.com>" at bounding box center [843, 354] width 660 height 19
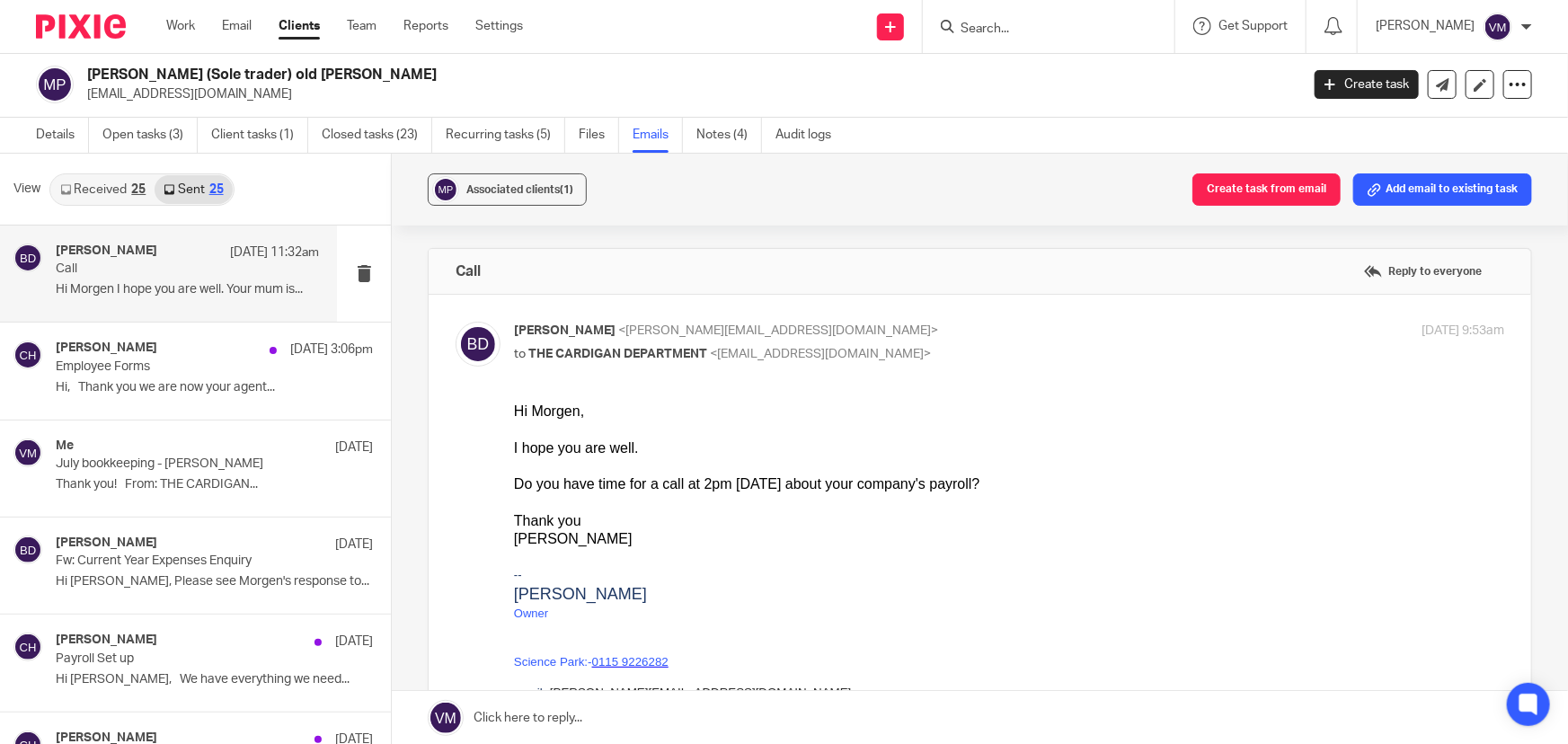
click at [1054, 345] on p "to THE CARDIGAN DEPARTMENT <orders@thecardigandepartment.com>" at bounding box center [843, 354] width 660 height 19
checkbox input "false"
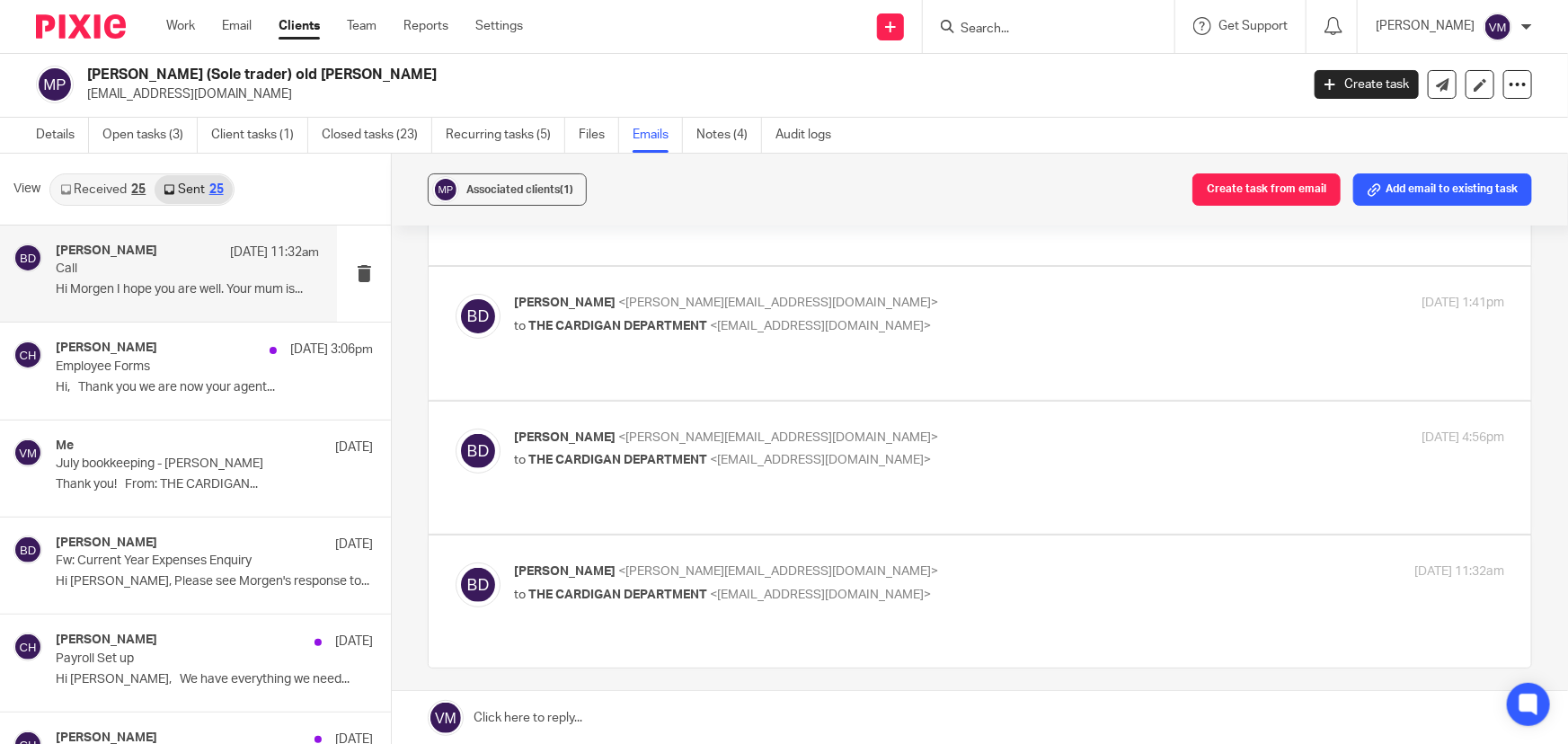
scroll to position [163, 0]
click at [120, 184] on link "Received 25" at bounding box center [103, 189] width 103 height 29
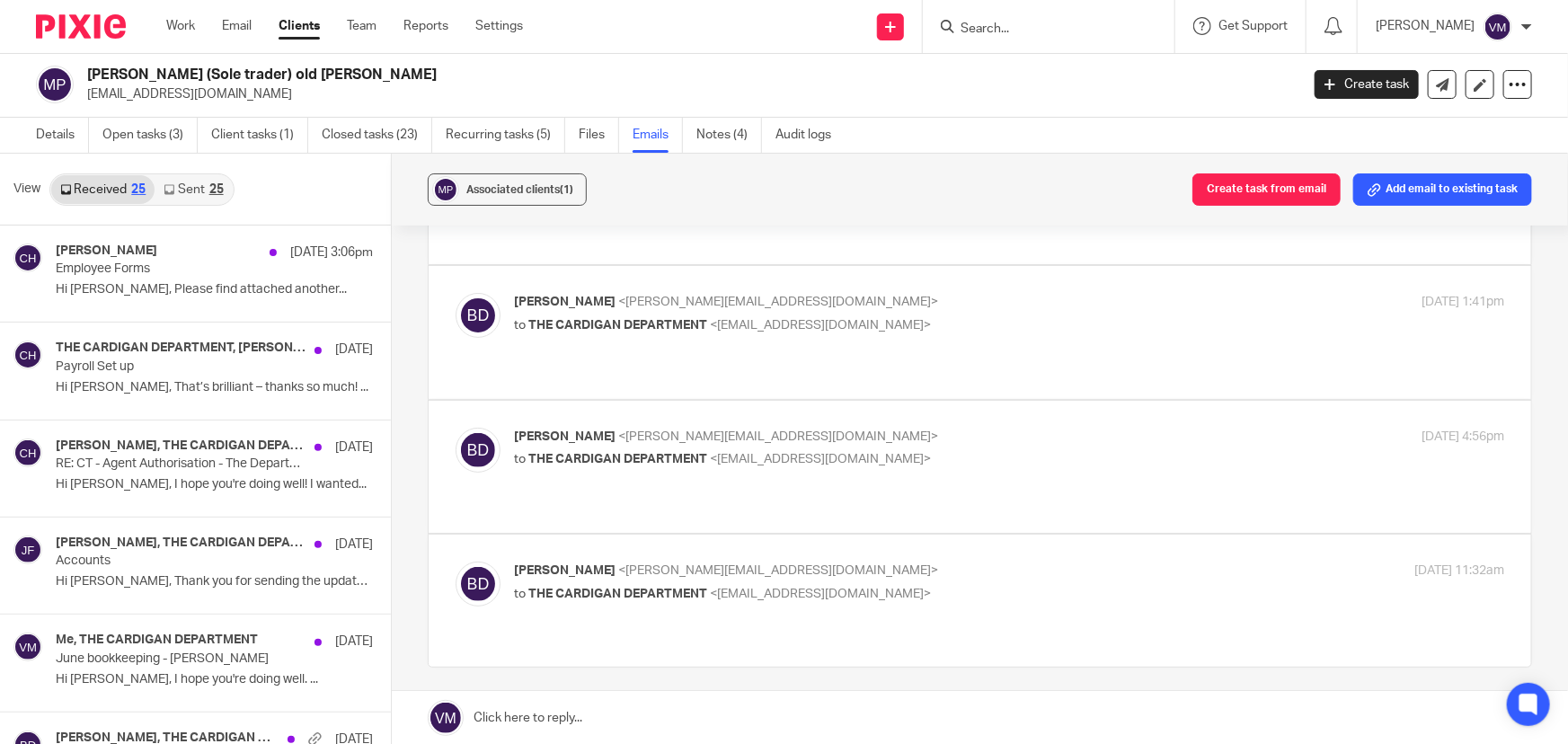
click at [1042, 428] on p "Barbara Demtriou <barbara@archimediaaccounts.co.uk>" at bounding box center [843, 437] width 660 height 19
checkbox input "true"
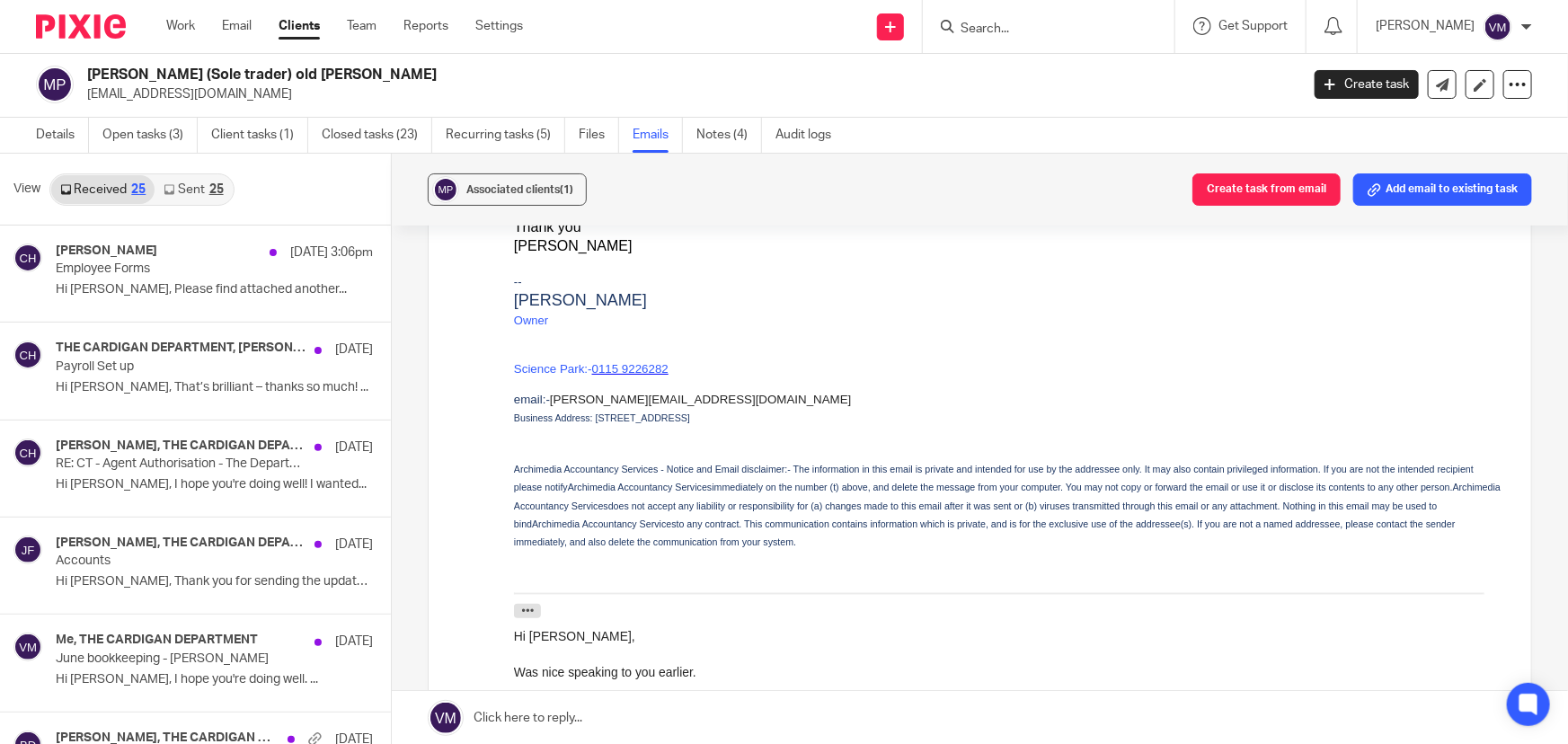
scroll to position [735, 0]
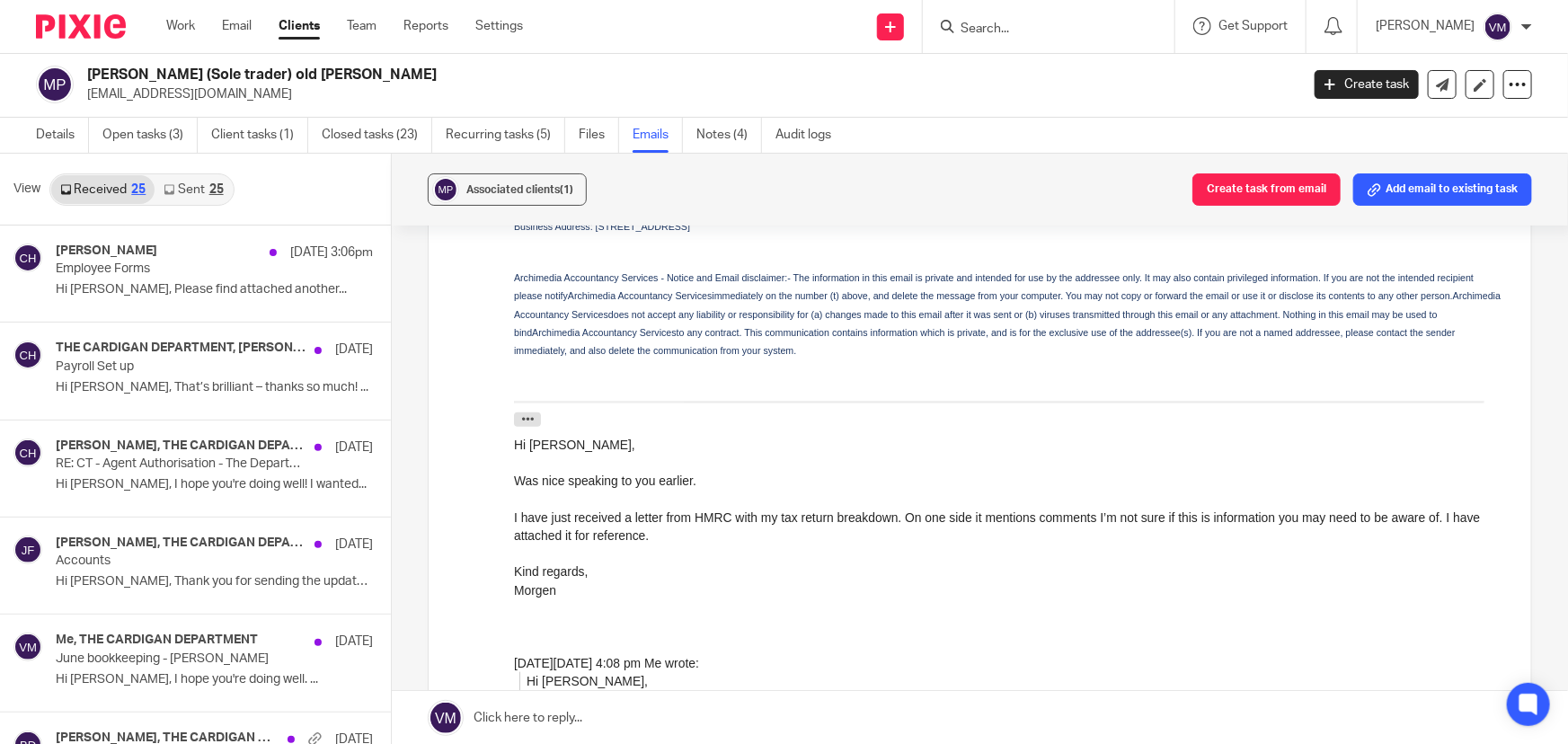
click at [380, 24] on ul "Work Email Clients Team Reports Settings" at bounding box center [359, 26] width 384 height 18
click at [374, 24] on link "Team" at bounding box center [361, 26] width 30 height 18
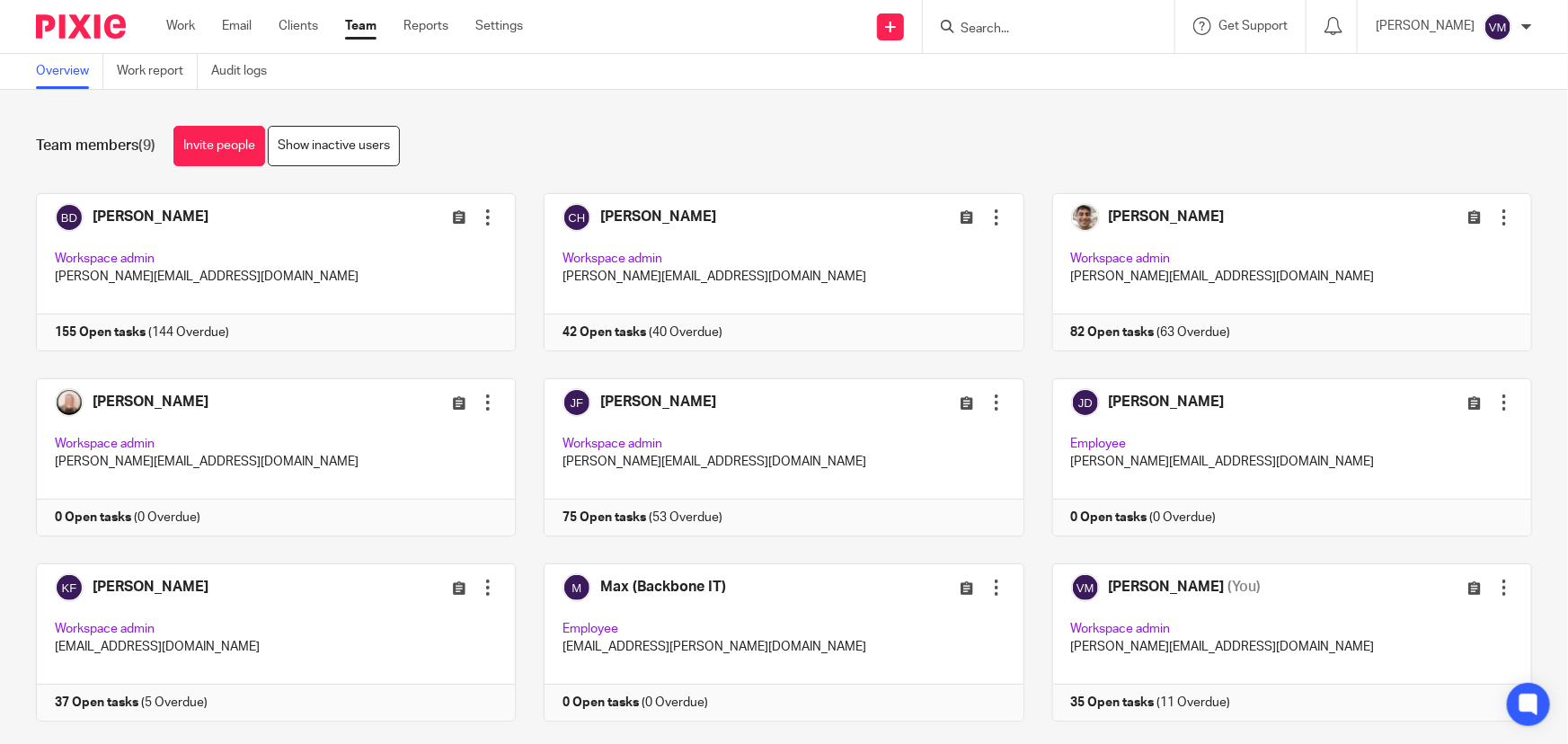
click at [1076, 28] on input "Search" at bounding box center [1039, 30] width 162 height 16
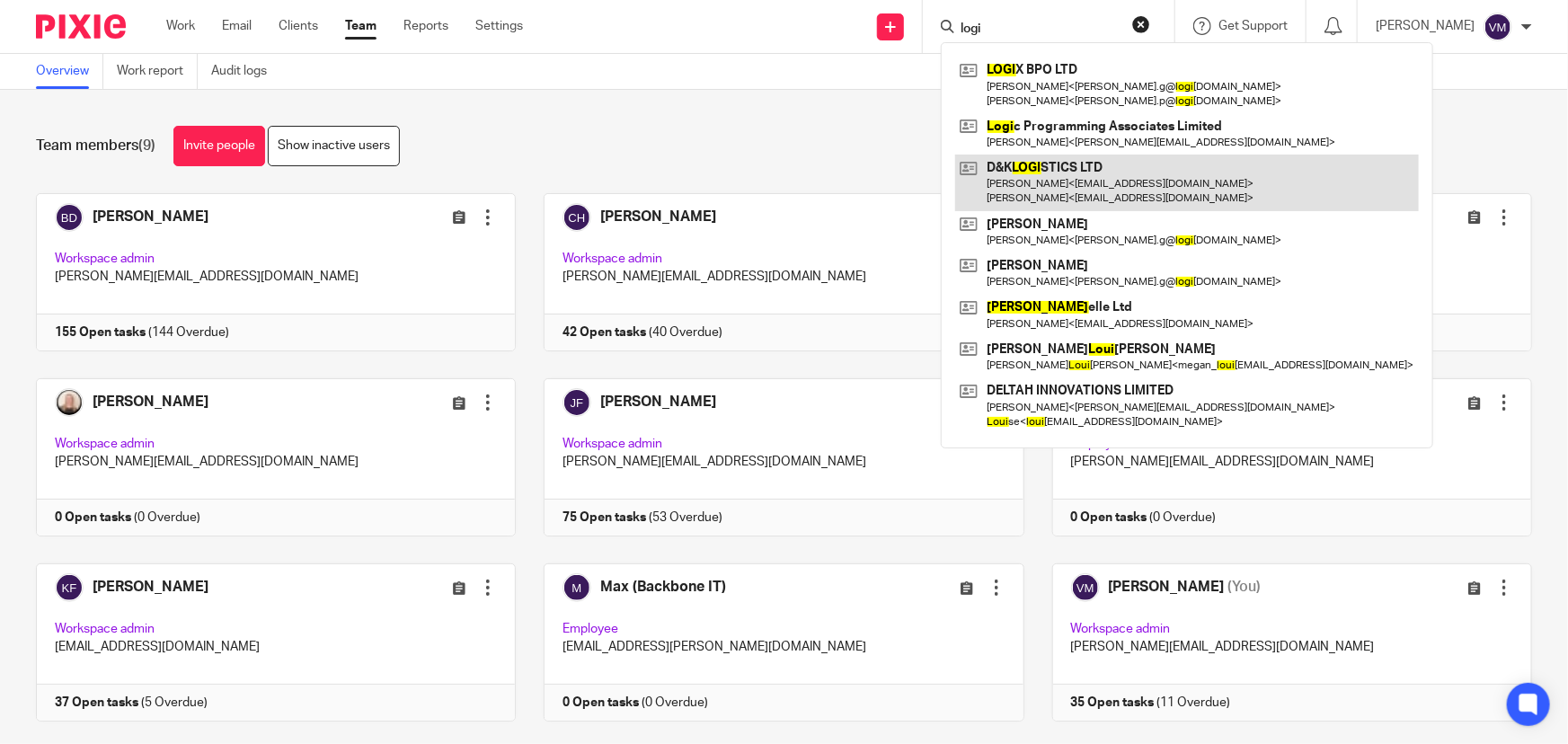
type input "logi"
click at [1092, 173] on link at bounding box center [1188, 183] width 464 height 56
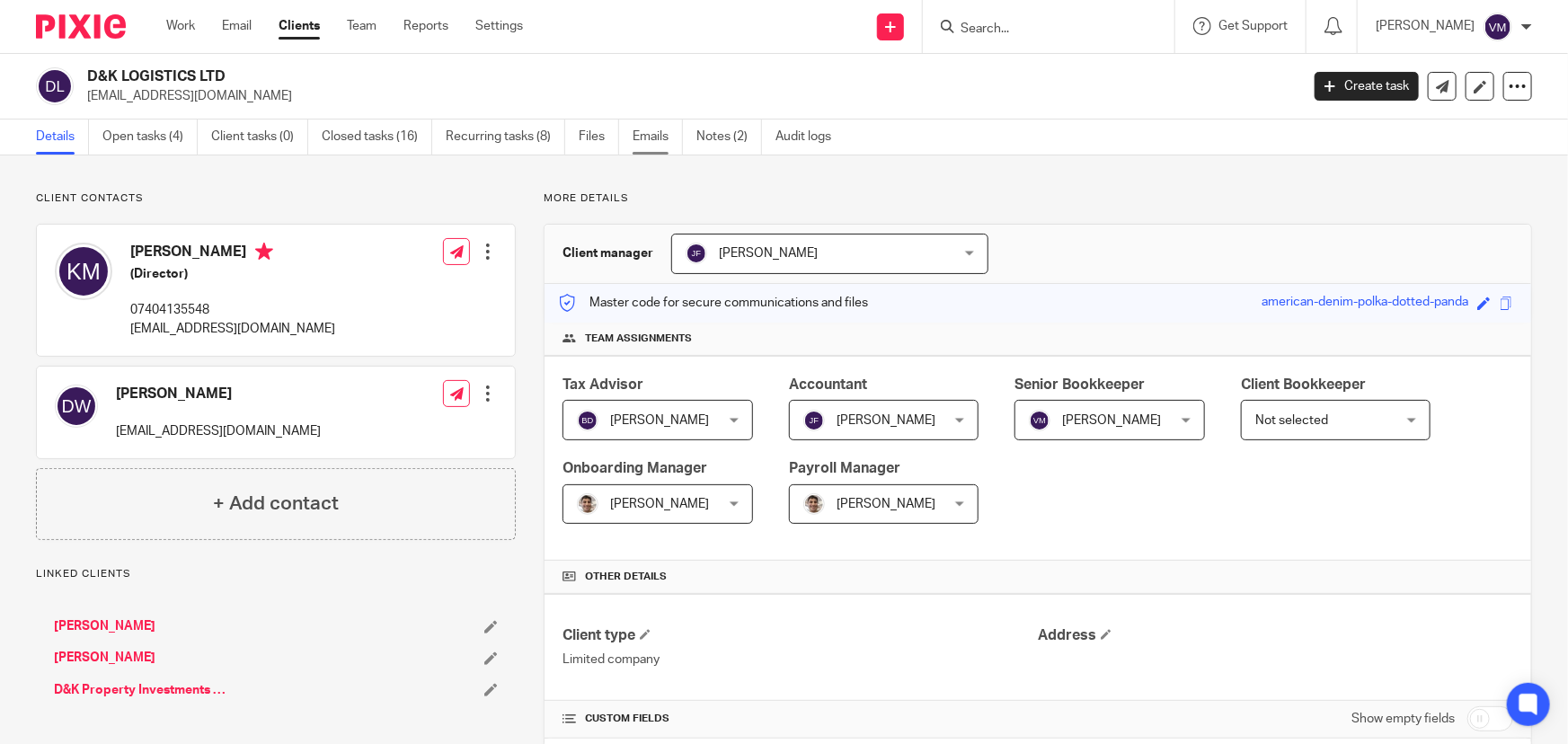
click at [663, 144] on link "Emails" at bounding box center [658, 137] width 51 height 35
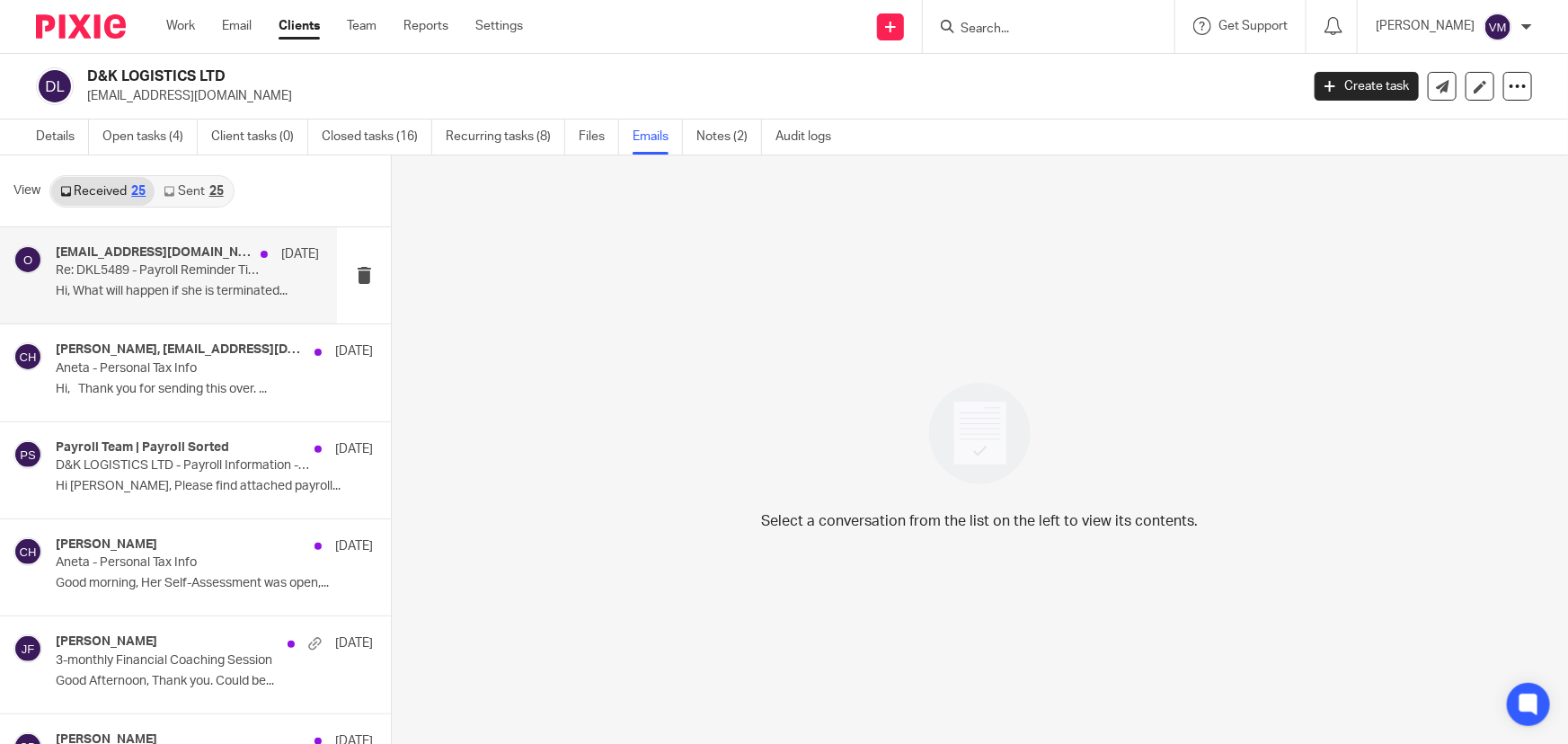
click at [158, 262] on div "[EMAIL_ADDRESS][DOMAIN_NAME] [DATE]" at bounding box center [188, 255] width 264 height 18
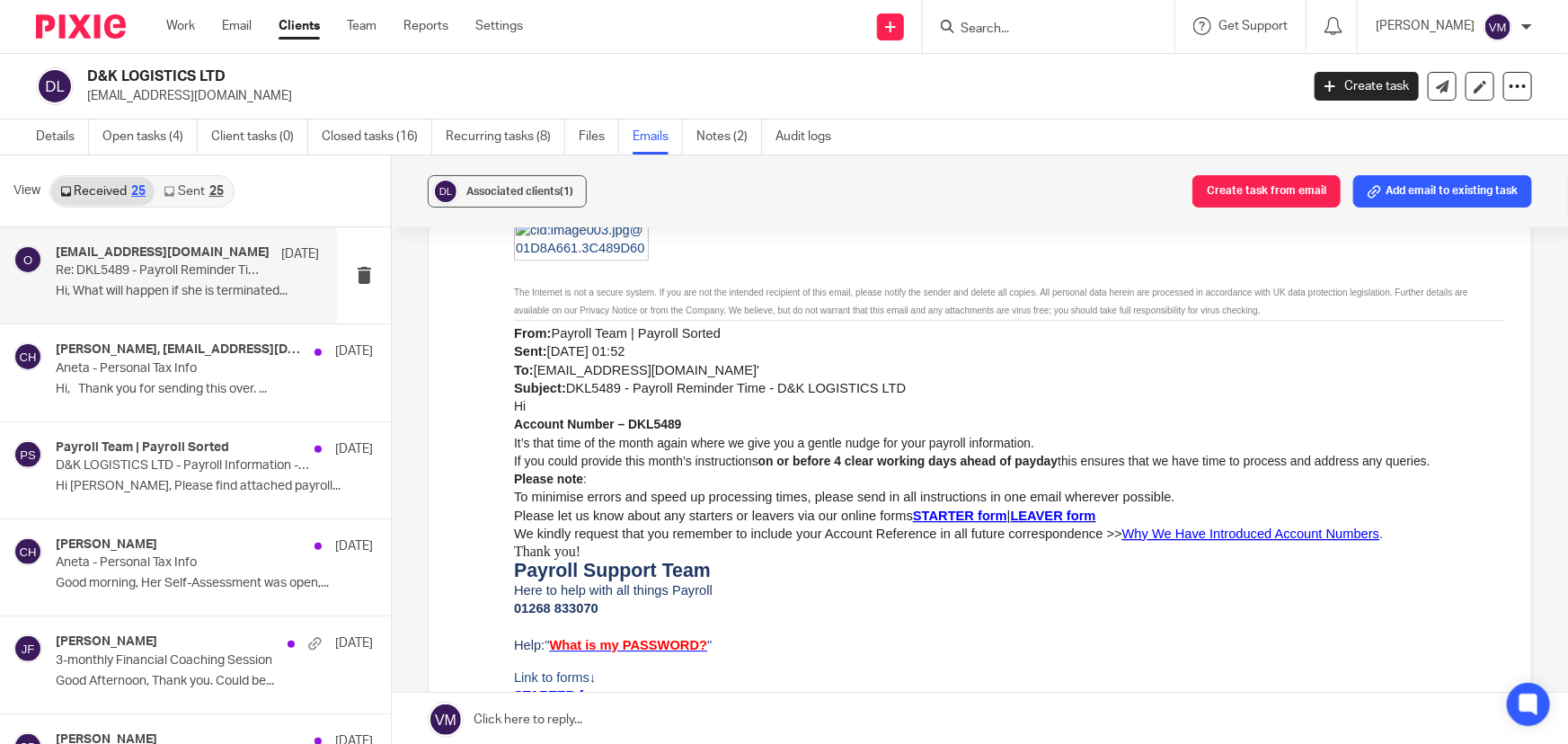
scroll to position [2370, 0]
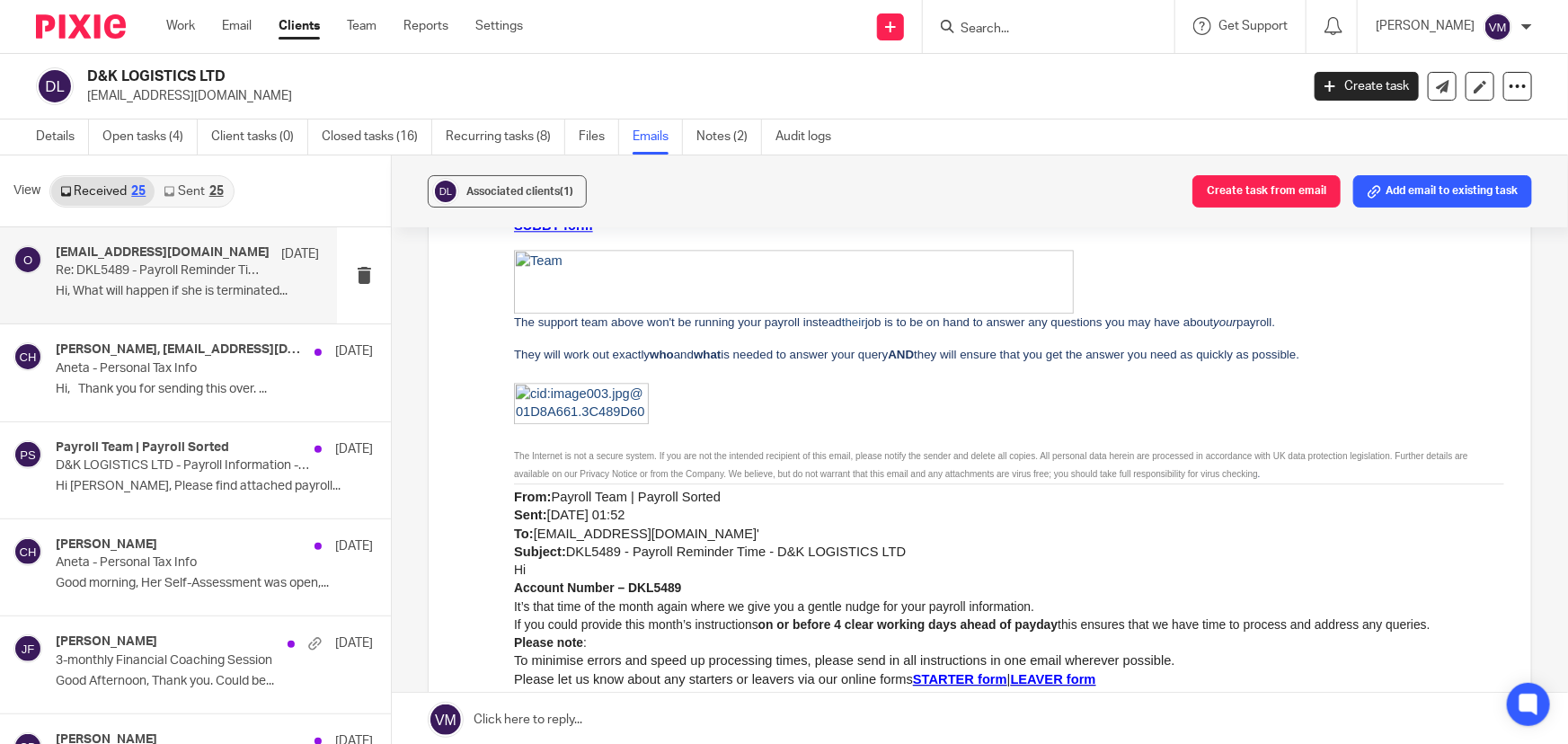
click at [204, 186] on link "Sent 25" at bounding box center [193, 191] width 77 height 29
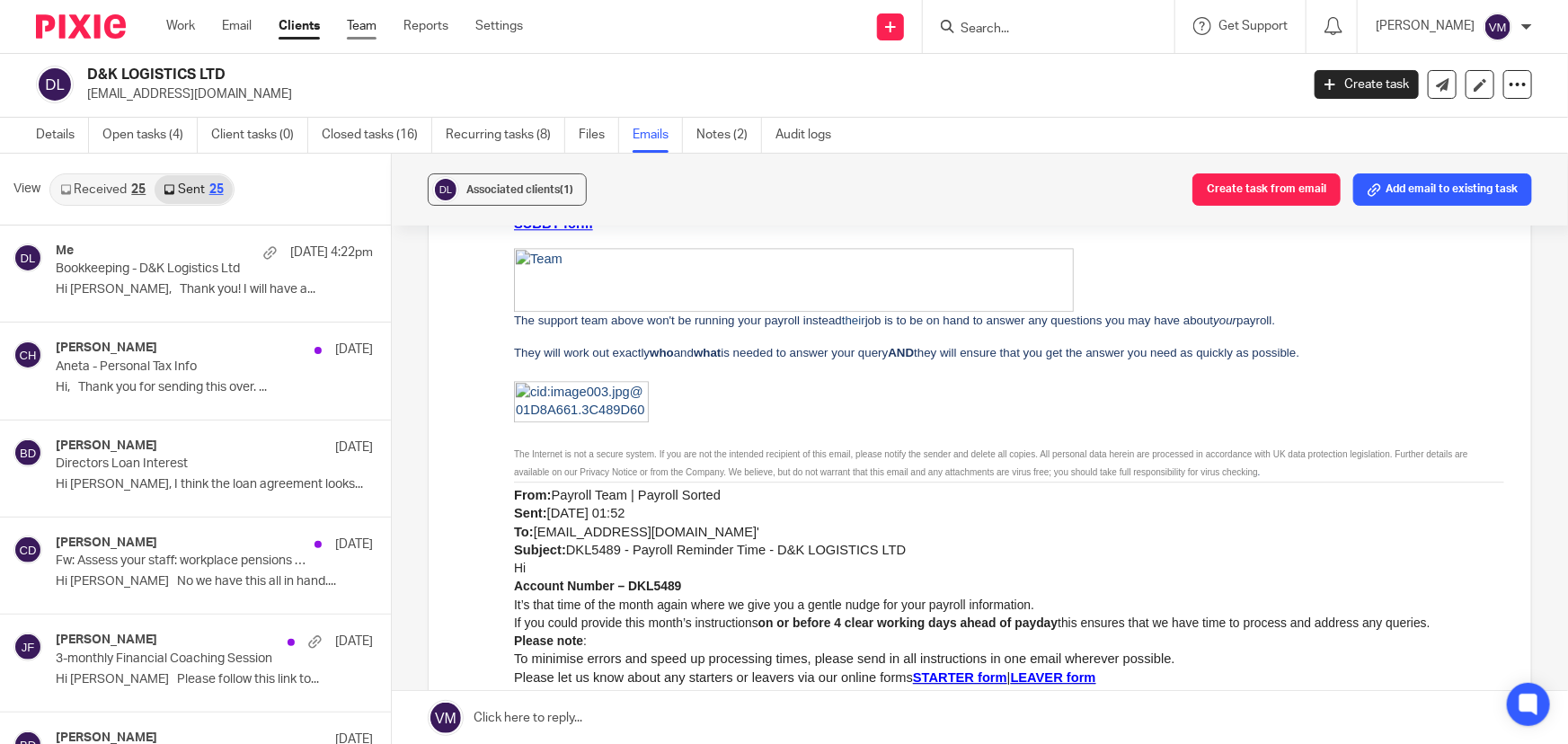
click at [367, 26] on link "Team" at bounding box center [361, 26] width 30 height 18
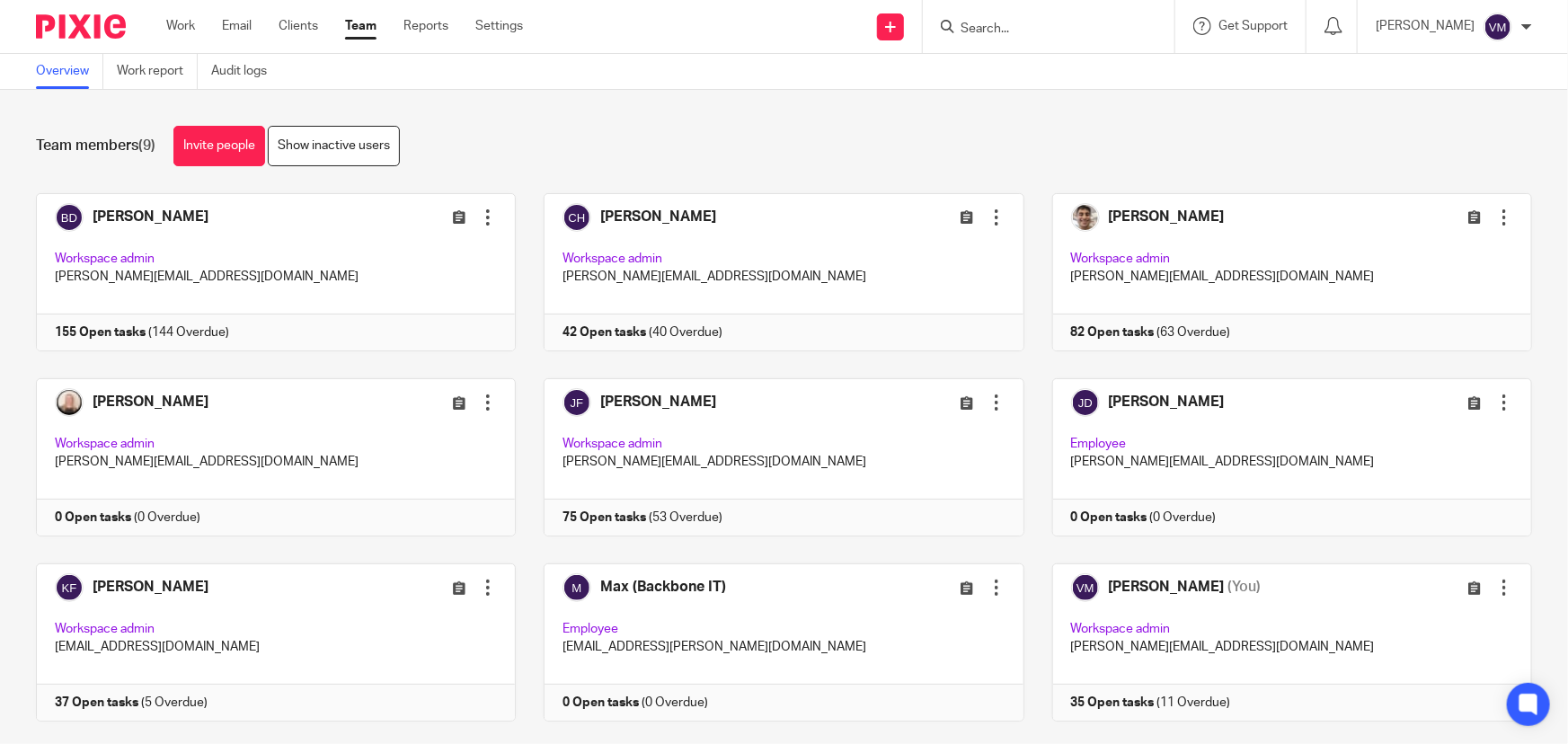
click at [1006, 32] on input "Search" at bounding box center [1039, 30] width 162 height 16
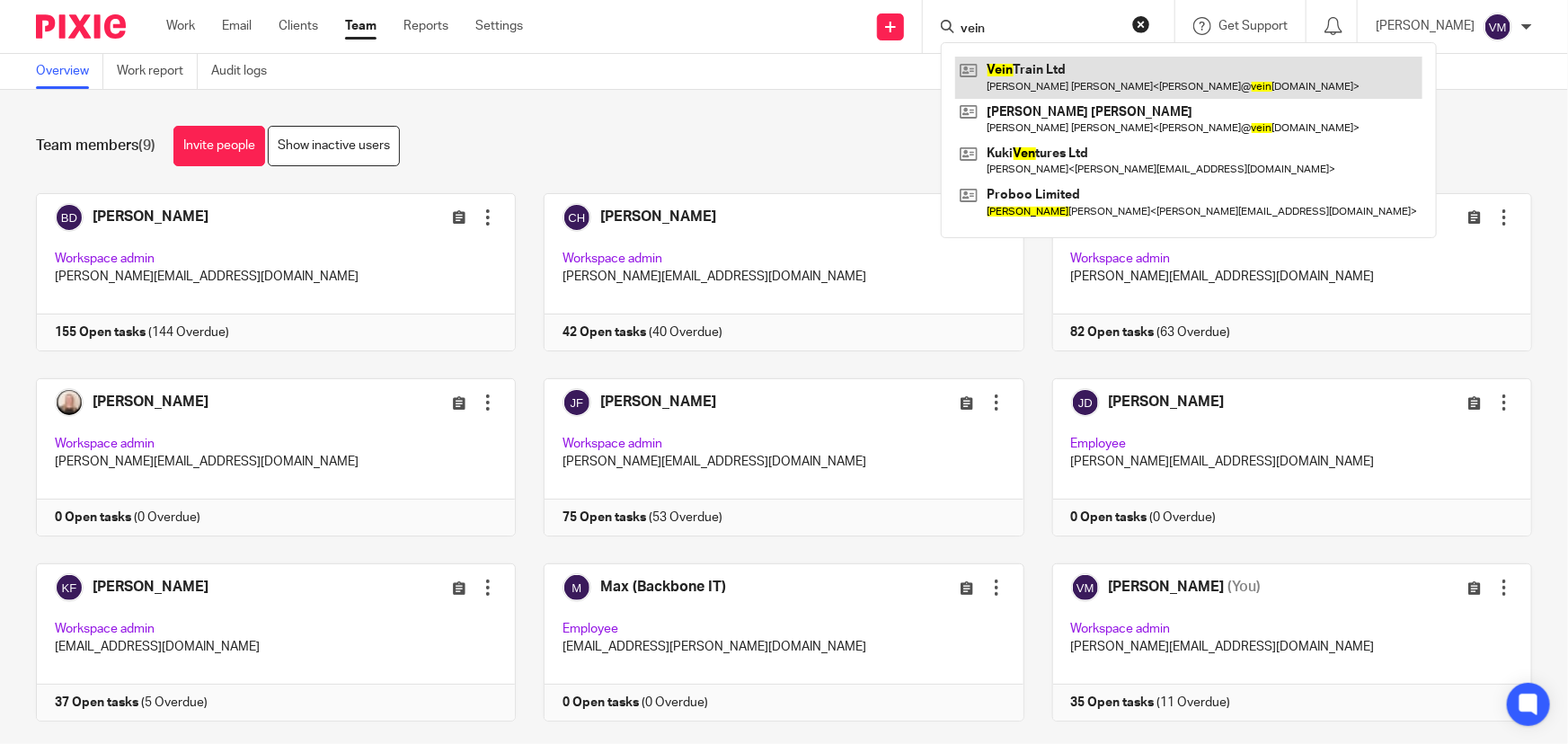
type input "vein"
click at [1043, 82] on link at bounding box center [1189, 77] width 467 height 42
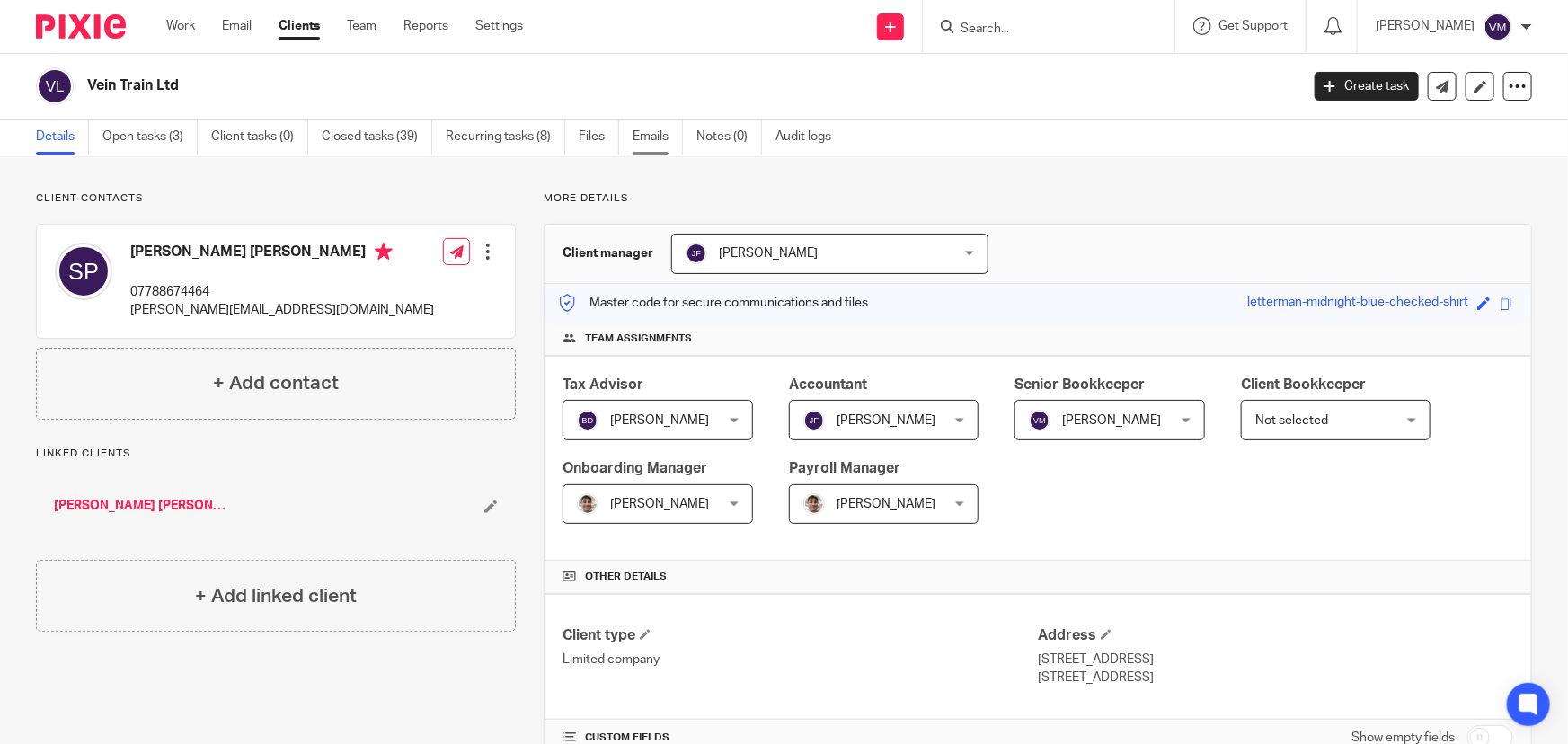
click at [648, 135] on link "Emails" at bounding box center [658, 137] width 51 height 35
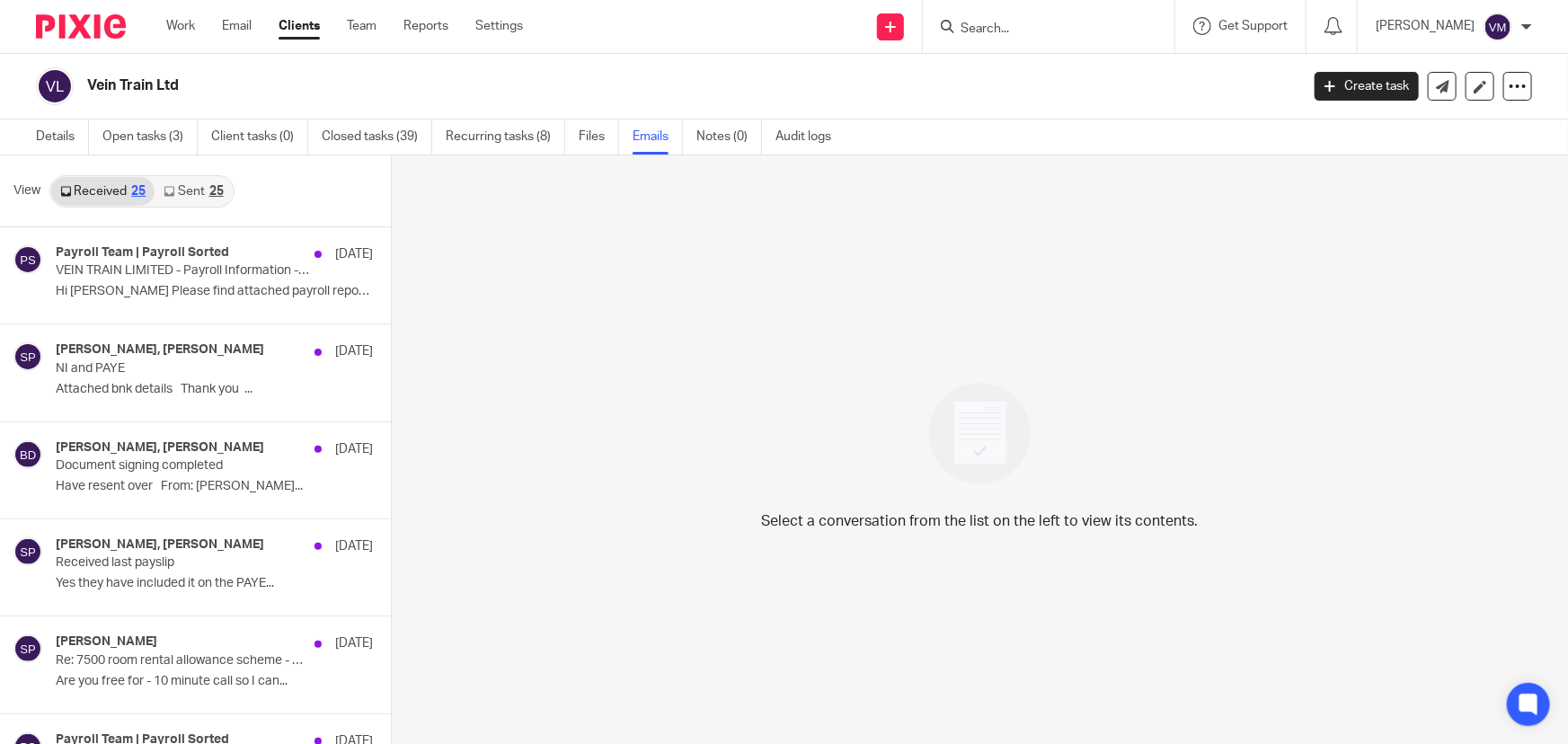
click at [184, 186] on link "Sent 25" at bounding box center [193, 191] width 77 height 29
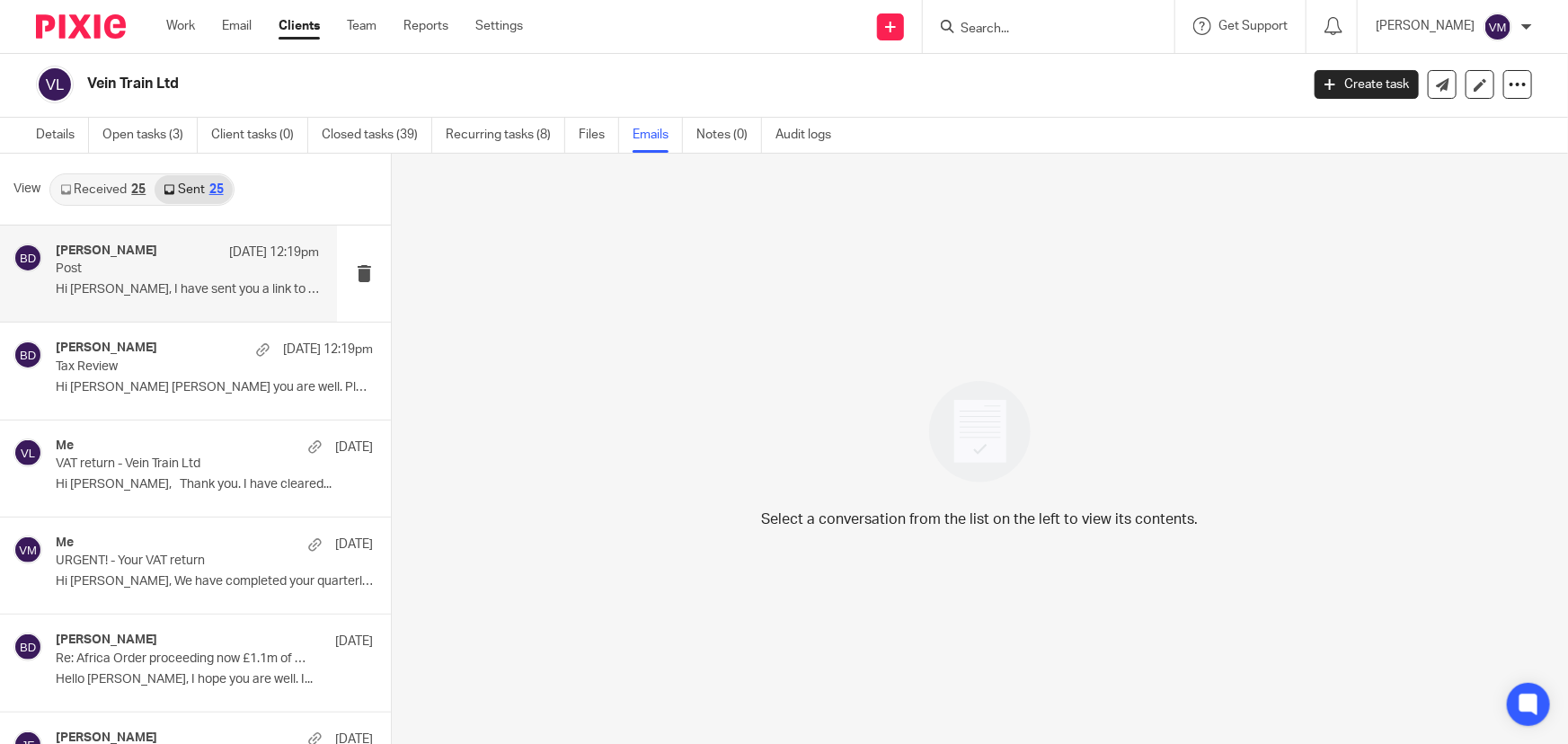
click at [168, 248] on div "Barbara Demtriou 8 Aug 12:19pm" at bounding box center [188, 253] width 264 height 18
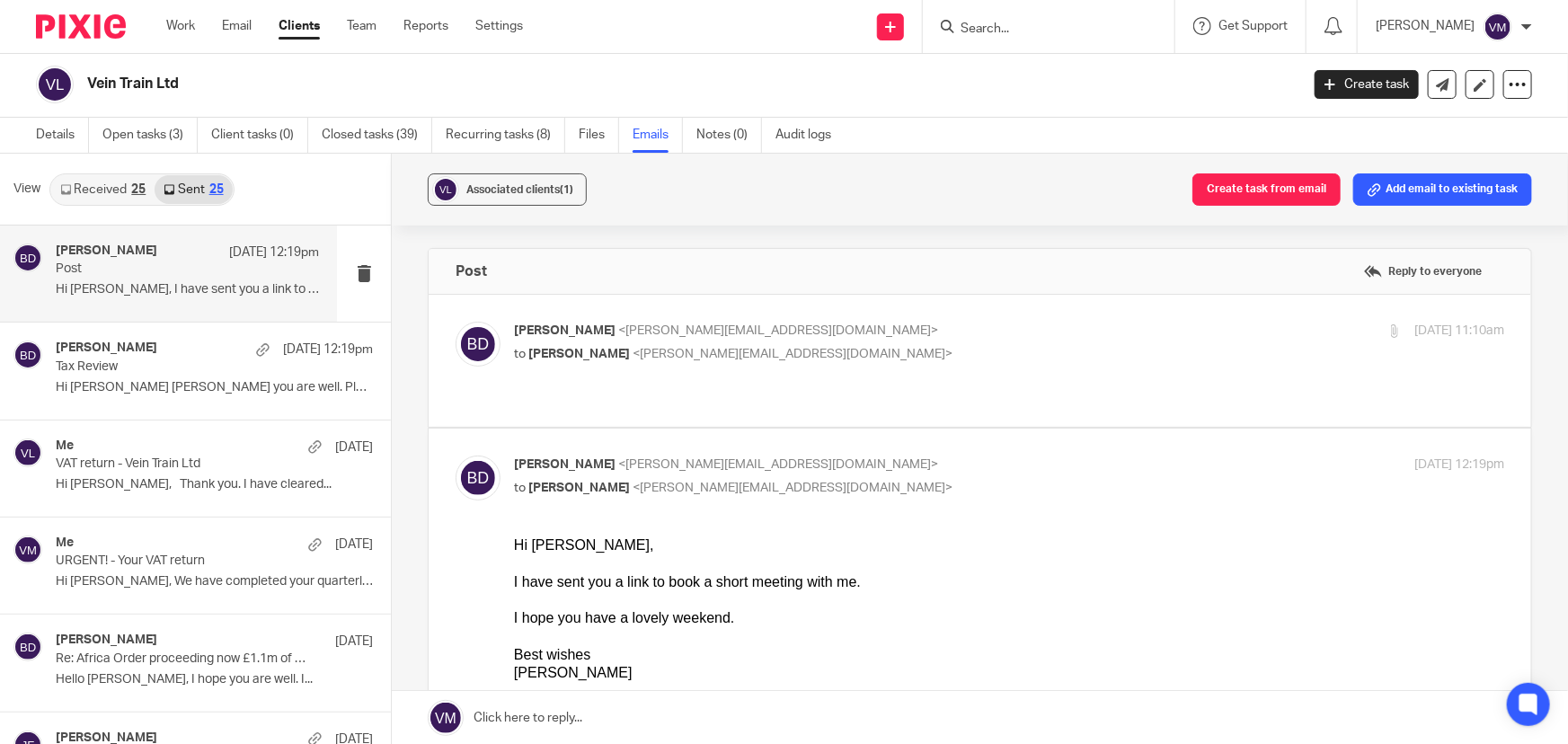
scroll to position [0, 0]
click at [1005, 345] on p "to Sarah Phillips <sarah@veintrain.co.uk>" at bounding box center [843, 354] width 660 height 19
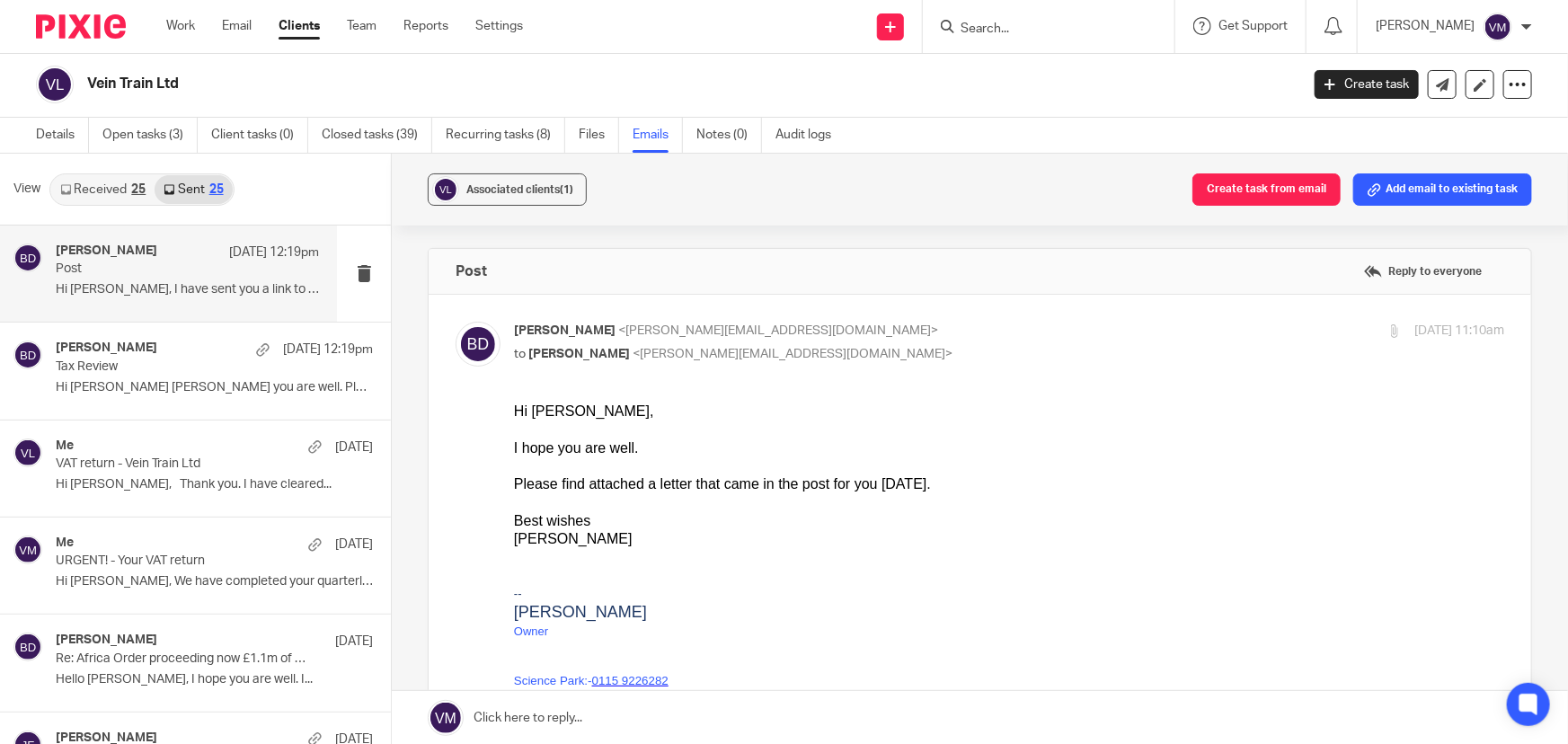
click at [983, 314] on label at bounding box center [979, 711] width 1102 height 834
click at [456, 321] on input "checkbox" at bounding box center [455, 321] width 1 height 1
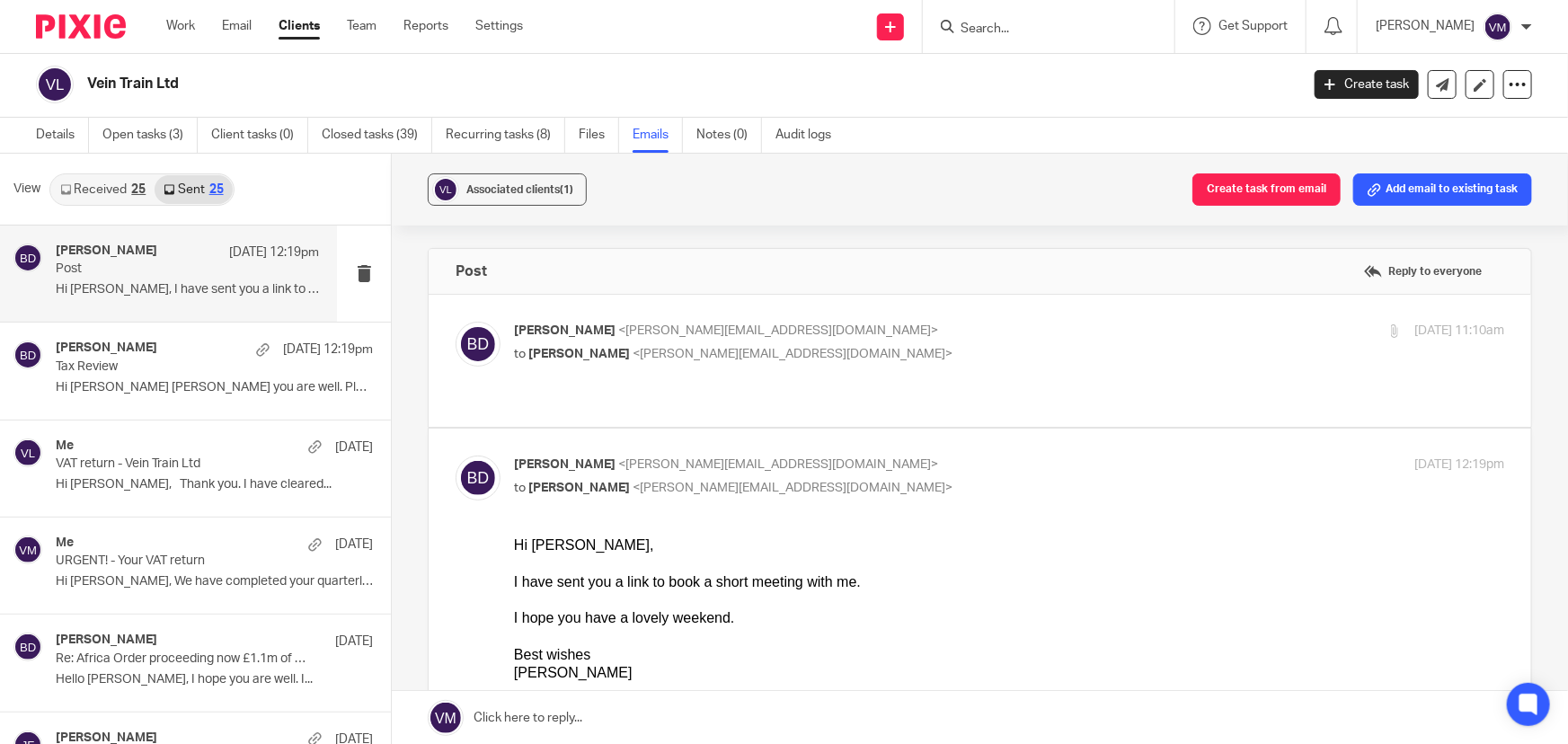
click at [983, 314] on label at bounding box center [979, 361] width 1102 height 132
click at [456, 321] on input "checkbox" at bounding box center [455, 321] width 1 height 1
checkbox input "true"
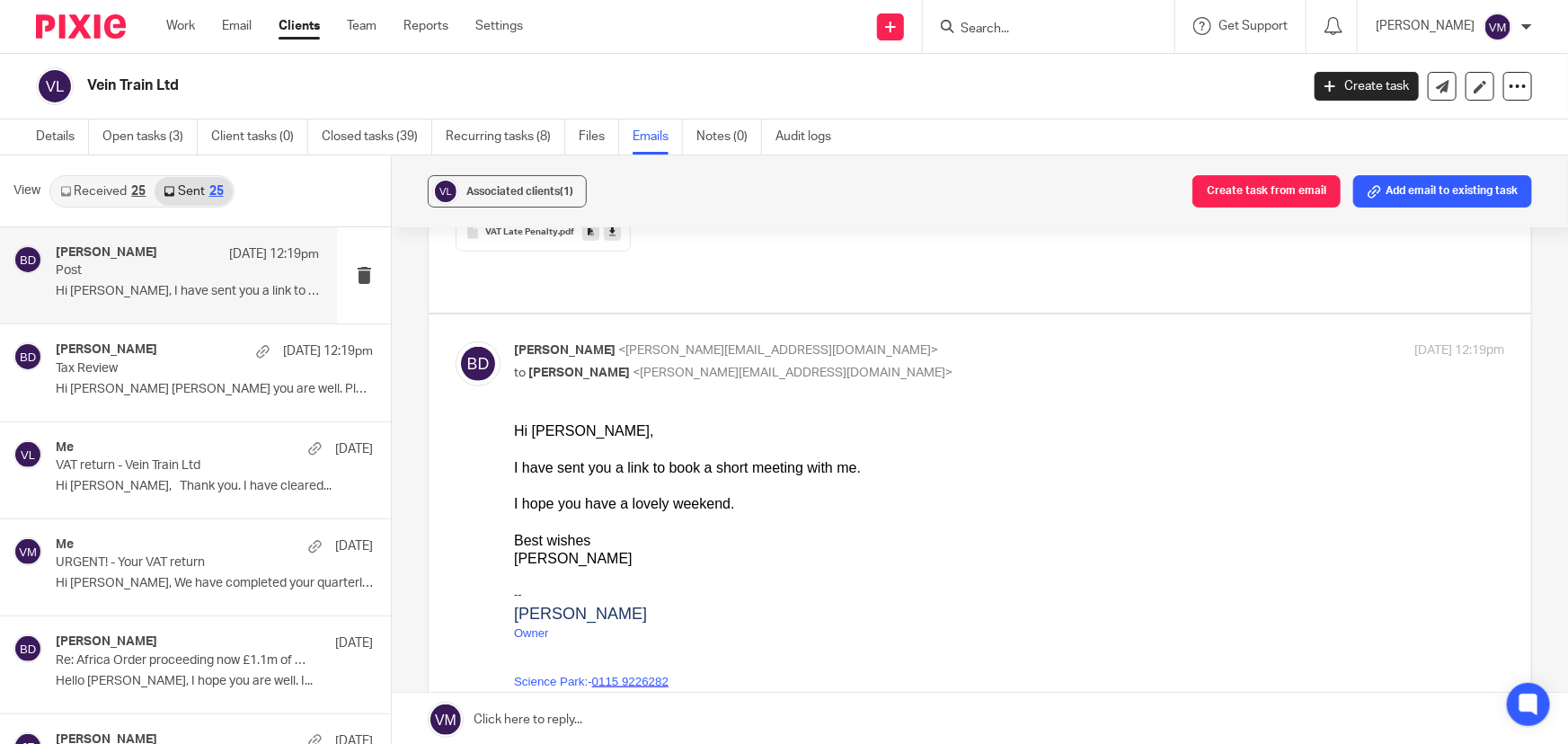
click at [109, 195] on link "Received 25" at bounding box center [103, 191] width 103 height 29
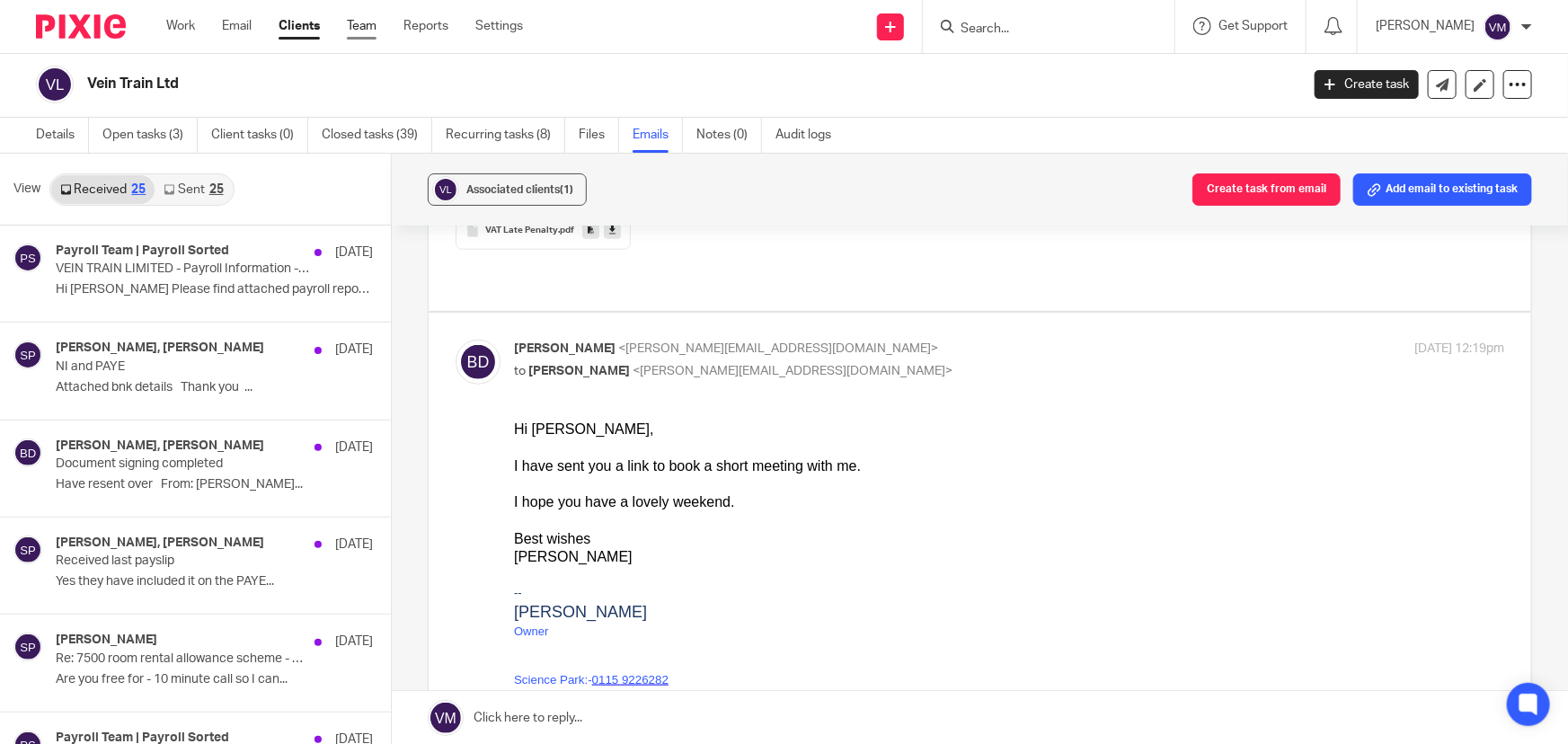
click at [356, 30] on link "Team" at bounding box center [361, 26] width 30 height 18
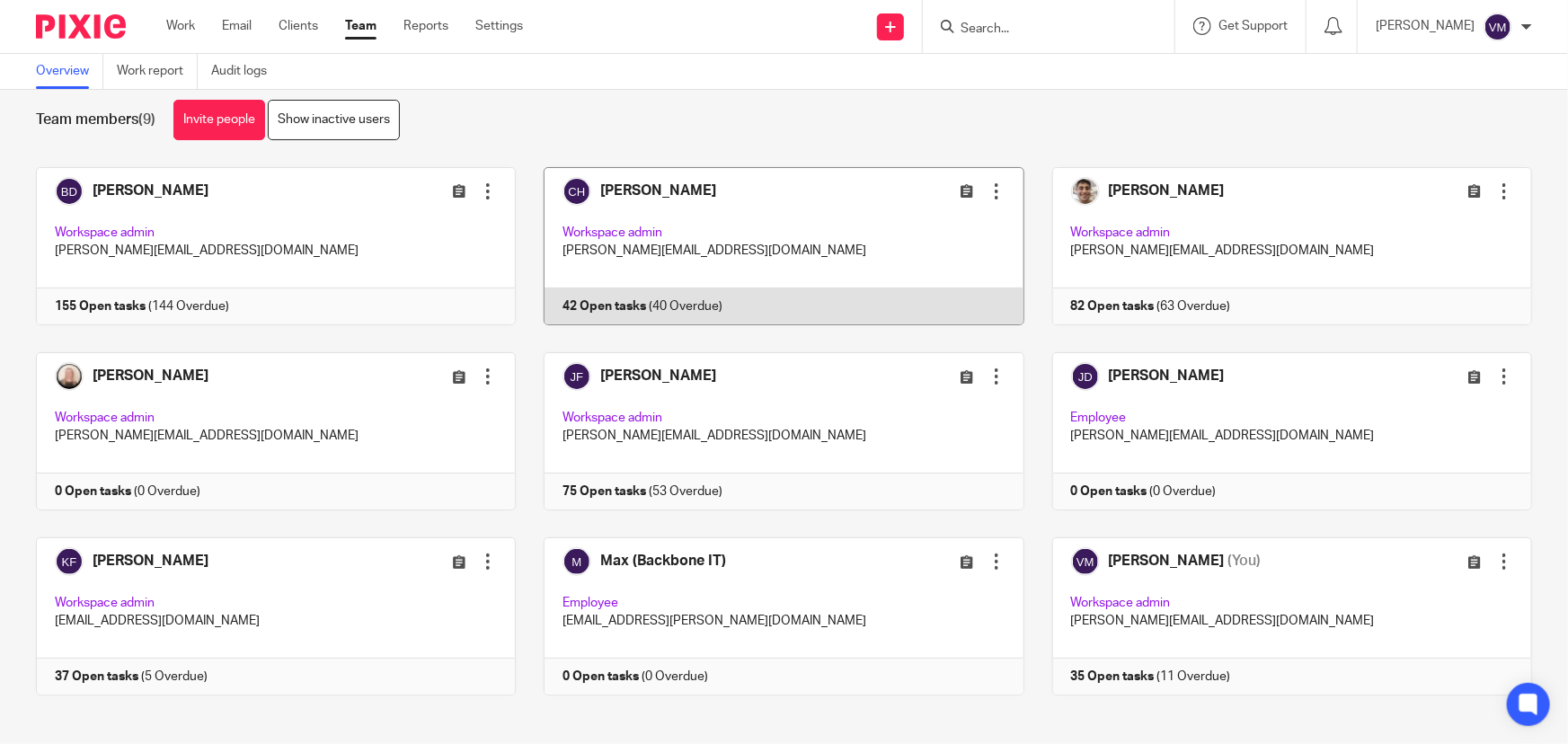
scroll to position [39, 0]
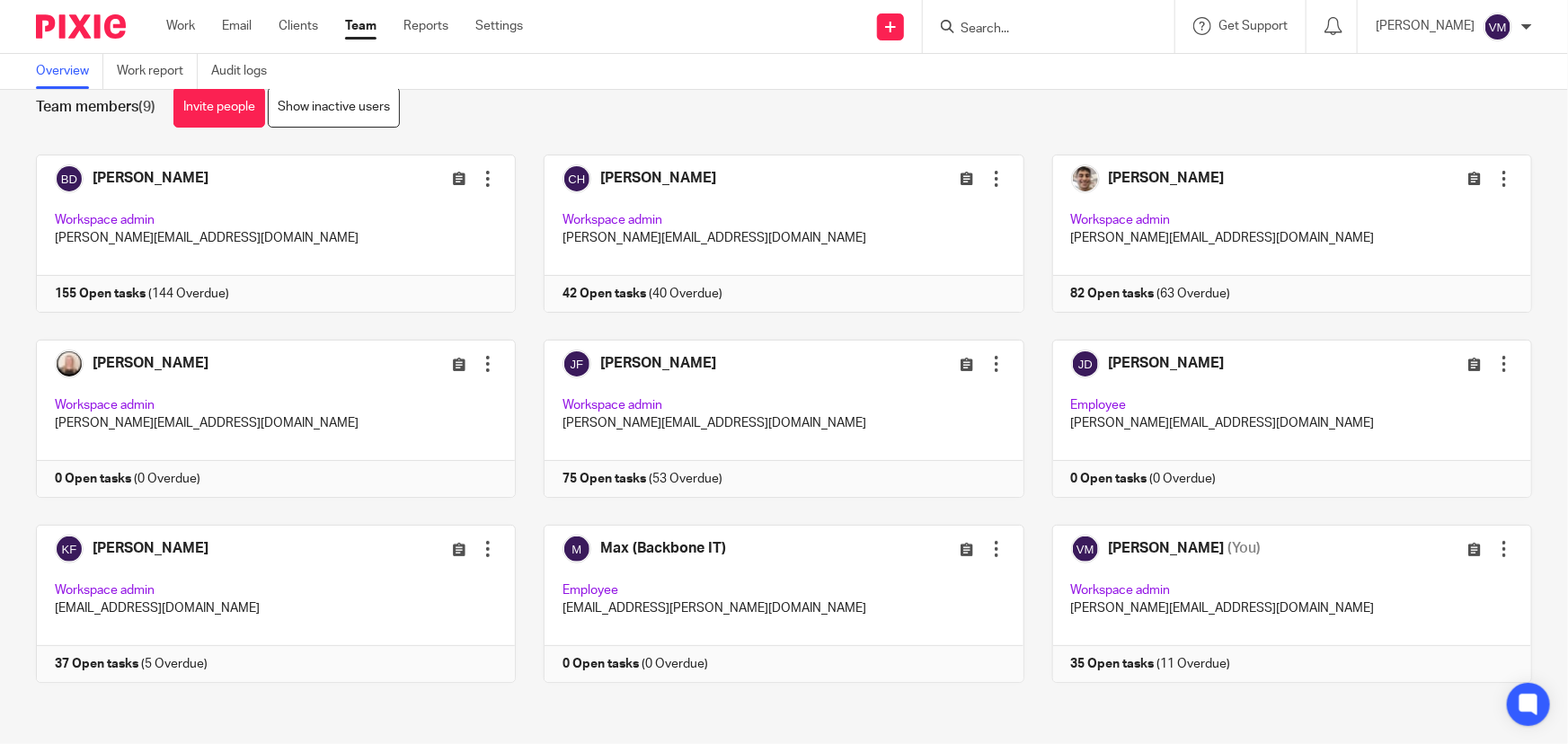
click at [1044, 28] on input "Search" at bounding box center [1039, 30] width 162 height 16
type input "round"
click at [1073, 68] on link at bounding box center [1110, 77] width 308 height 42
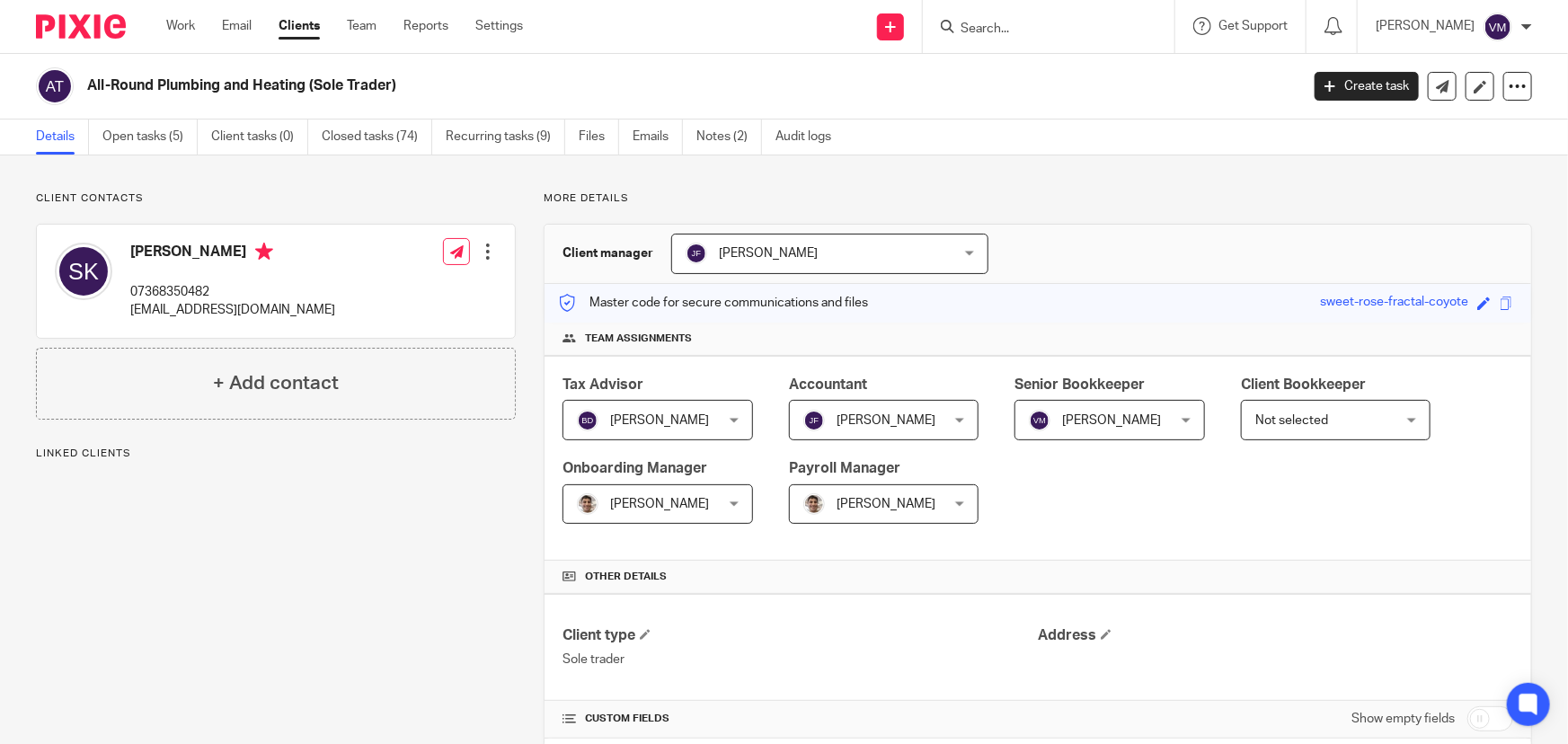
click at [654, 138] on link "Emails" at bounding box center [658, 137] width 51 height 35
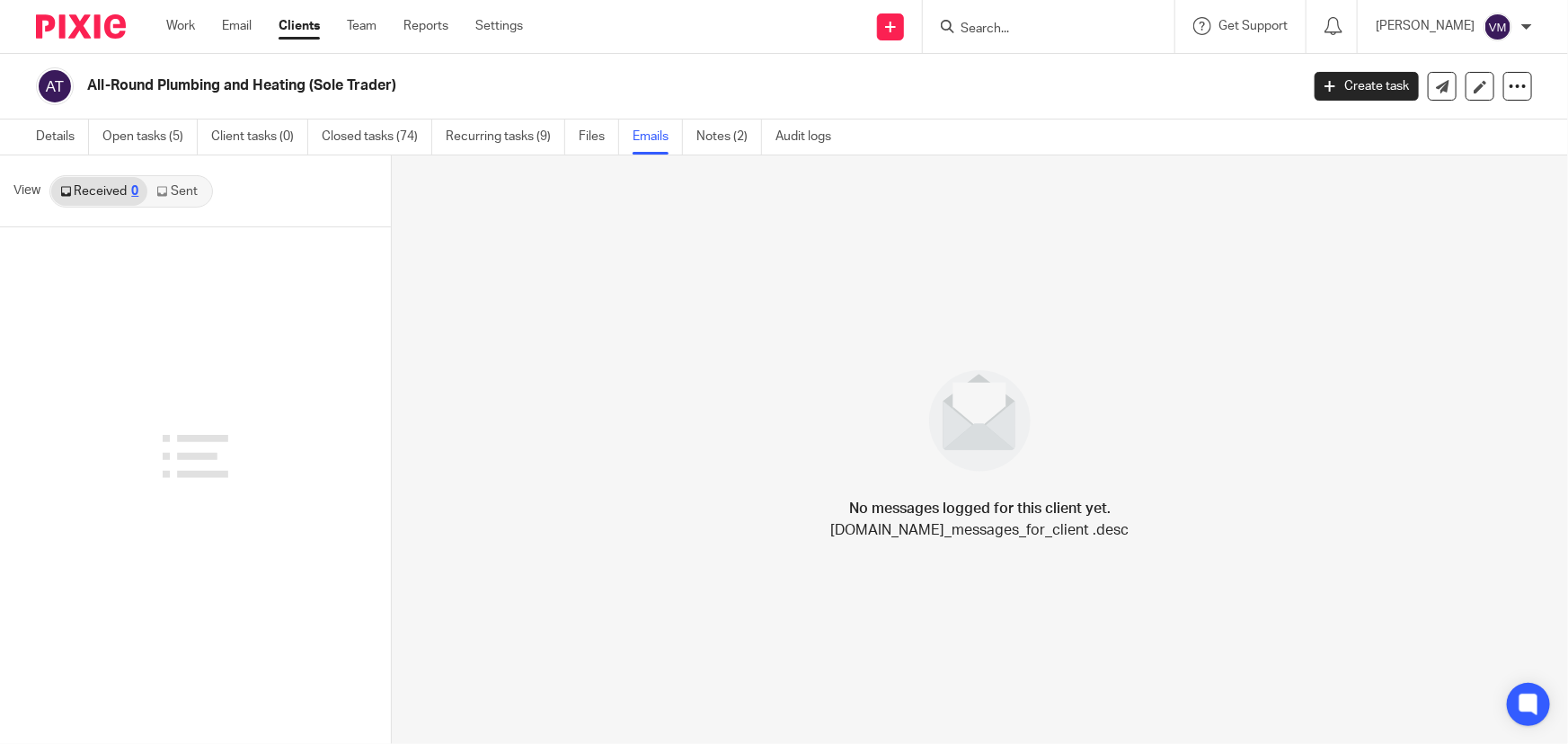
click at [188, 196] on link "Sent" at bounding box center [178, 191] width 63 height 29
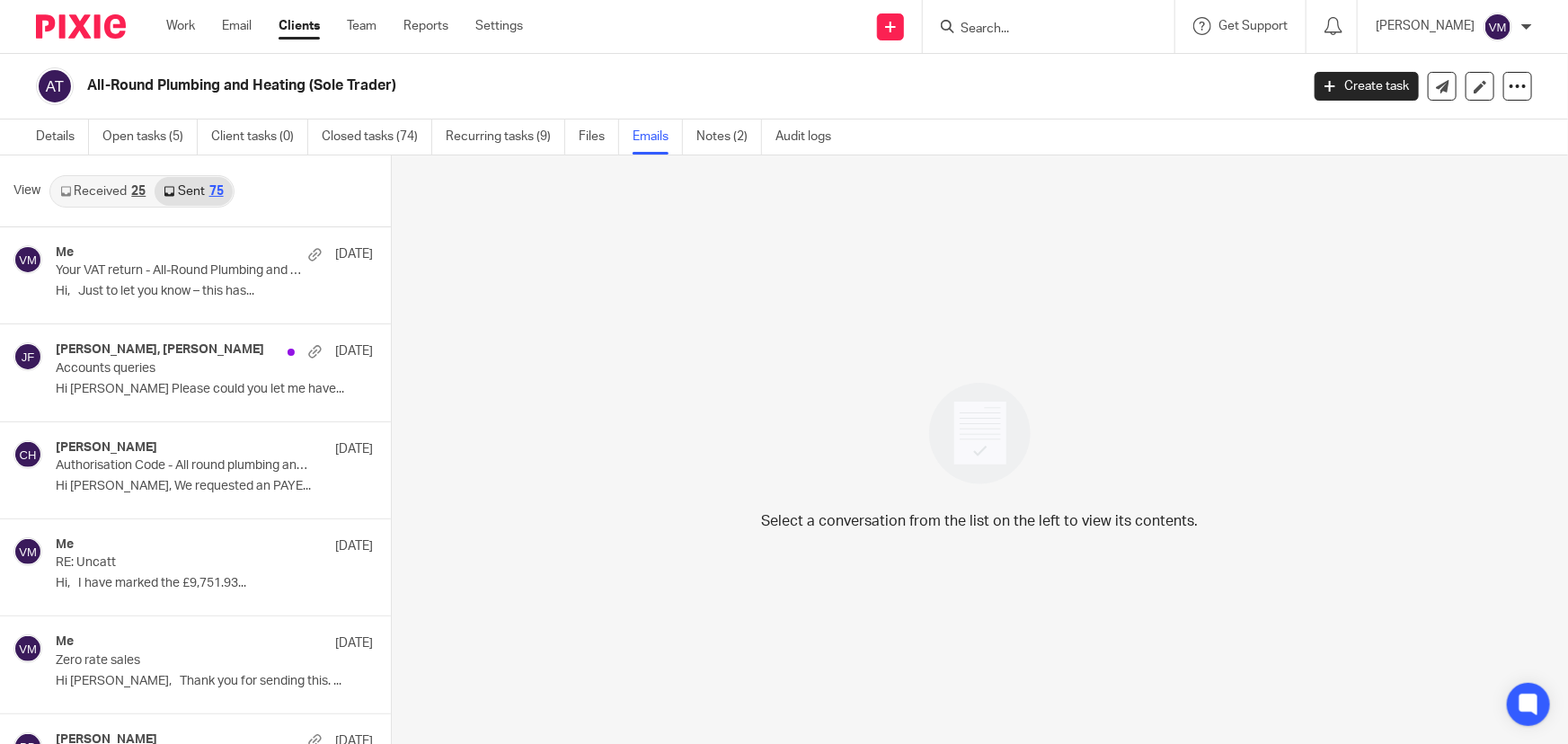
click at [109, 169] on div "View Received 25 Sent 75" at bounding box center [196, 191] width 391 height 72
click at [113, 189] on link "Received 25" at bounding box center [103, 191] width 103 height 29
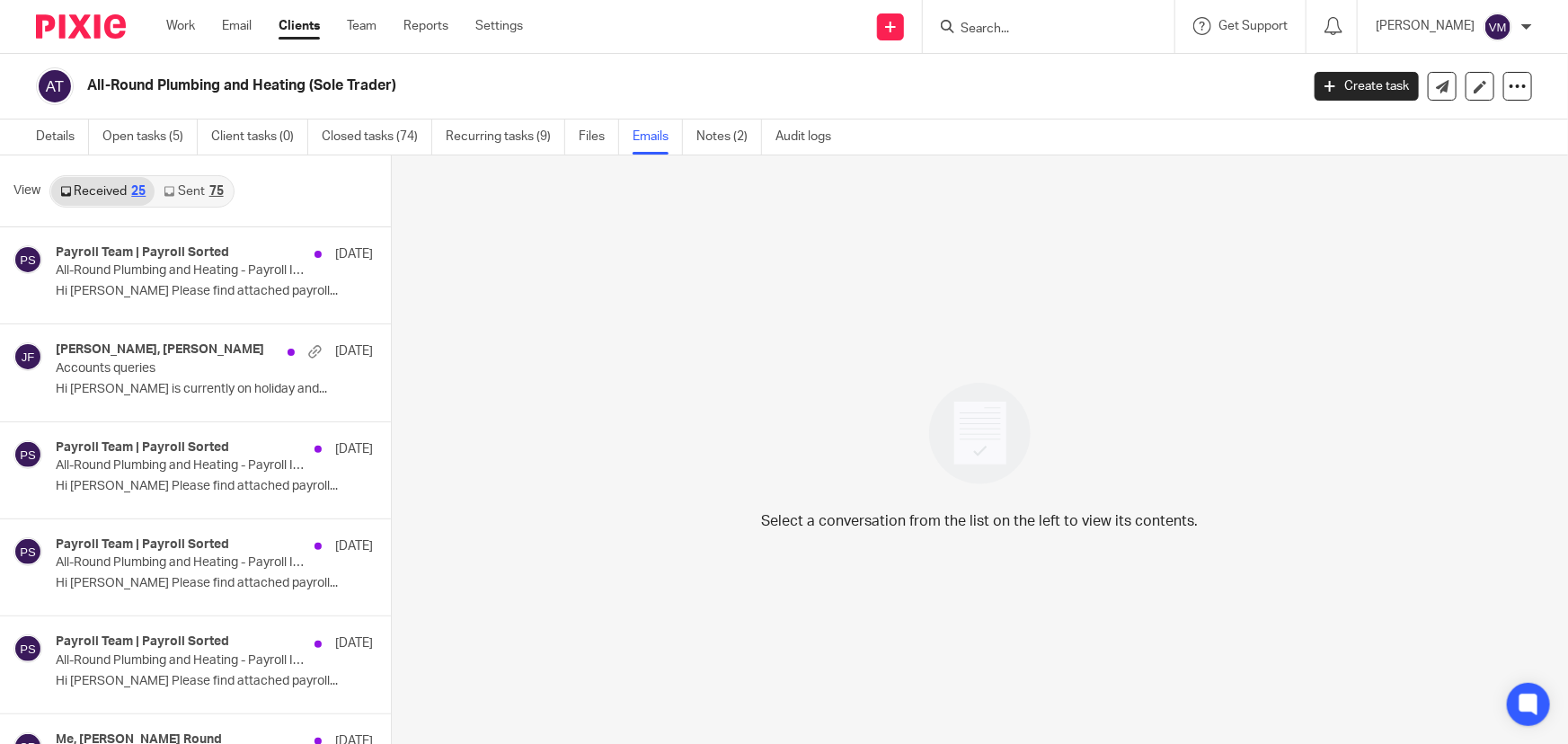
click at [184, 188] on link "Sent 75" at bounding box center [193, 191] width 77 height 29
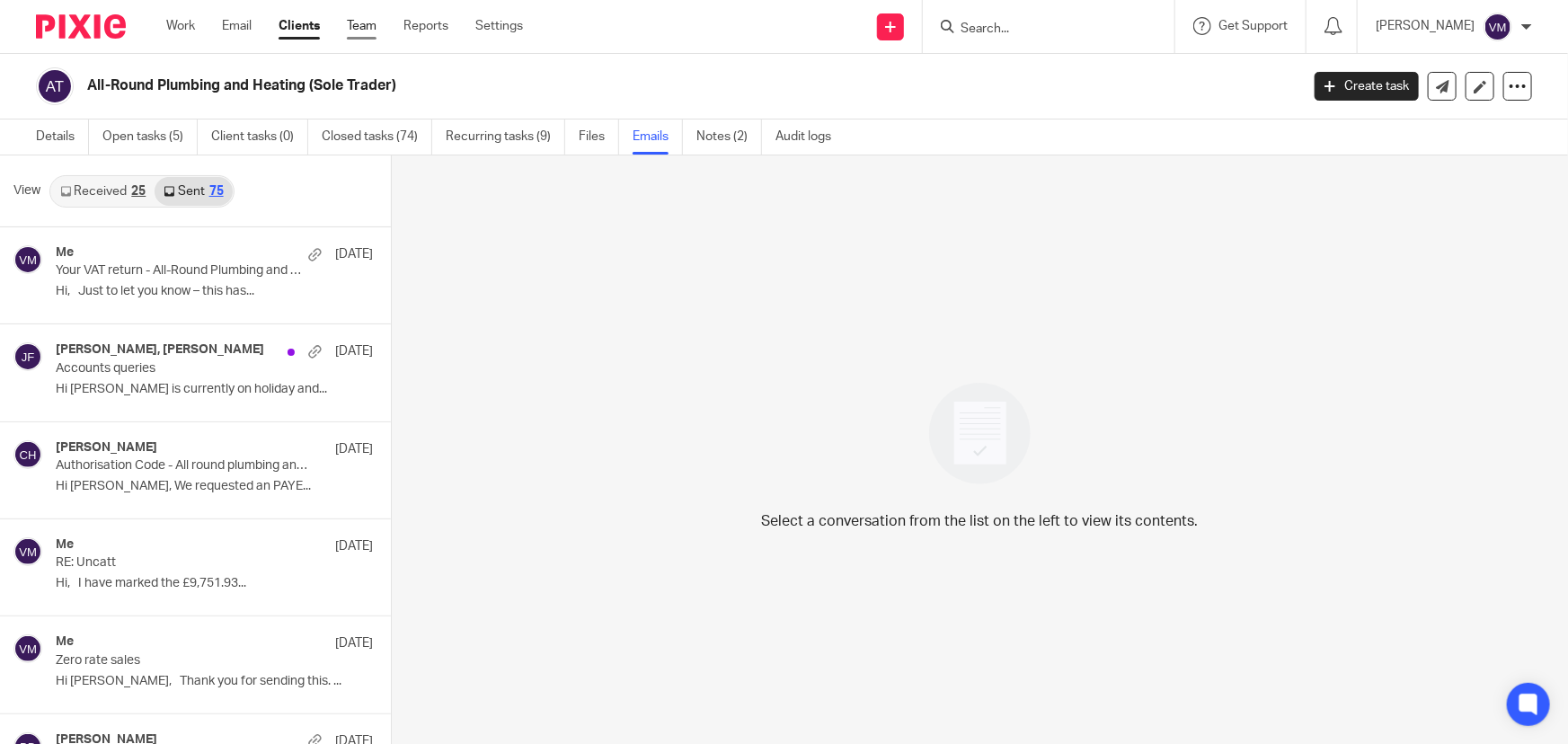
click at [360, 26] on link "Team" at bounding box center [361, 26] width 30 height 18
